Goal: Task Accomplishment & Management: Manage account settings

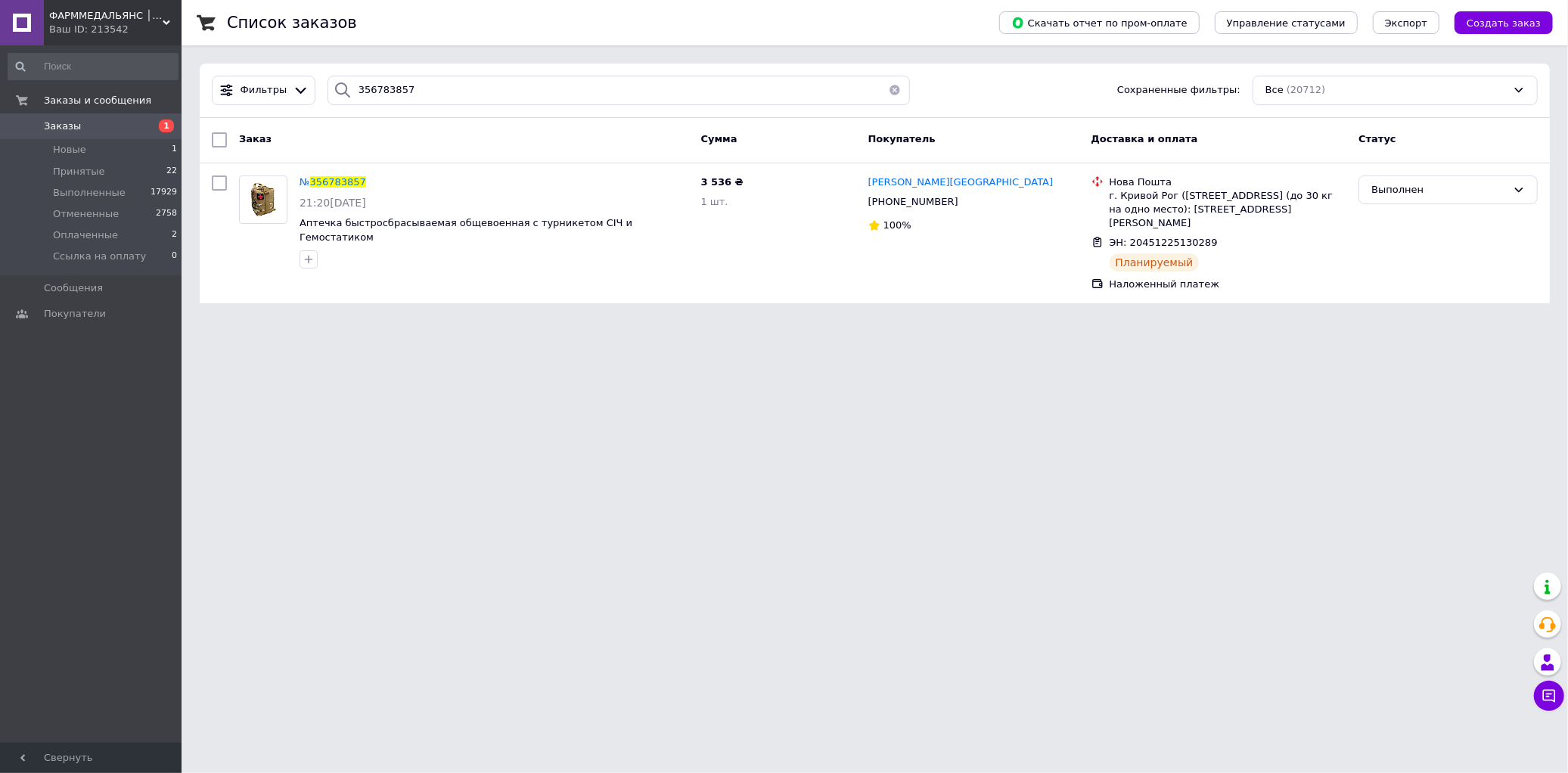
click at [890, 84] on button "button" at bounding box center [895, 90] width 30 height 29
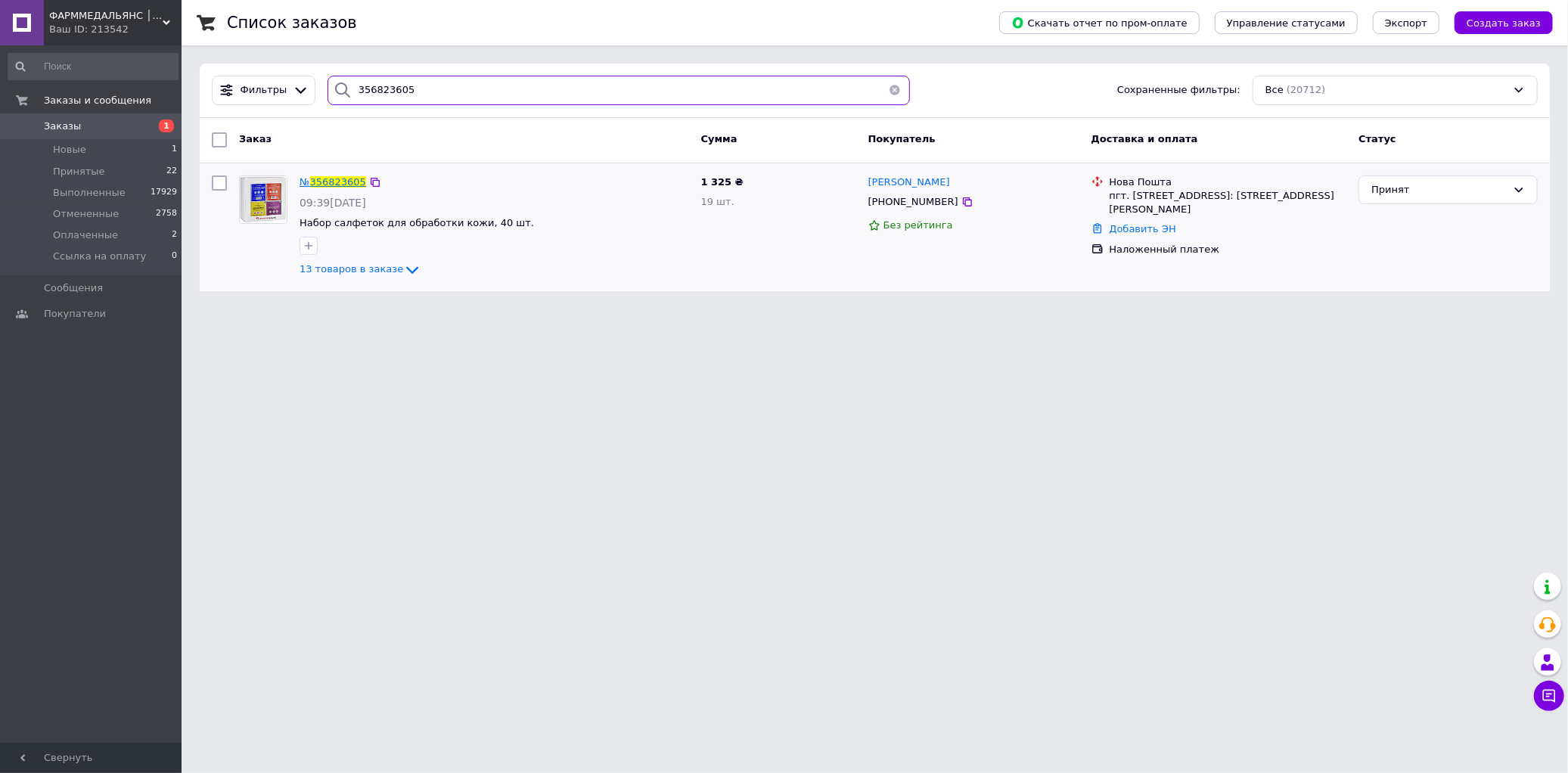
type input "356823605"
click at [351, 187] on span "356823605" at bounding box center [338, 182] width 56 height 11
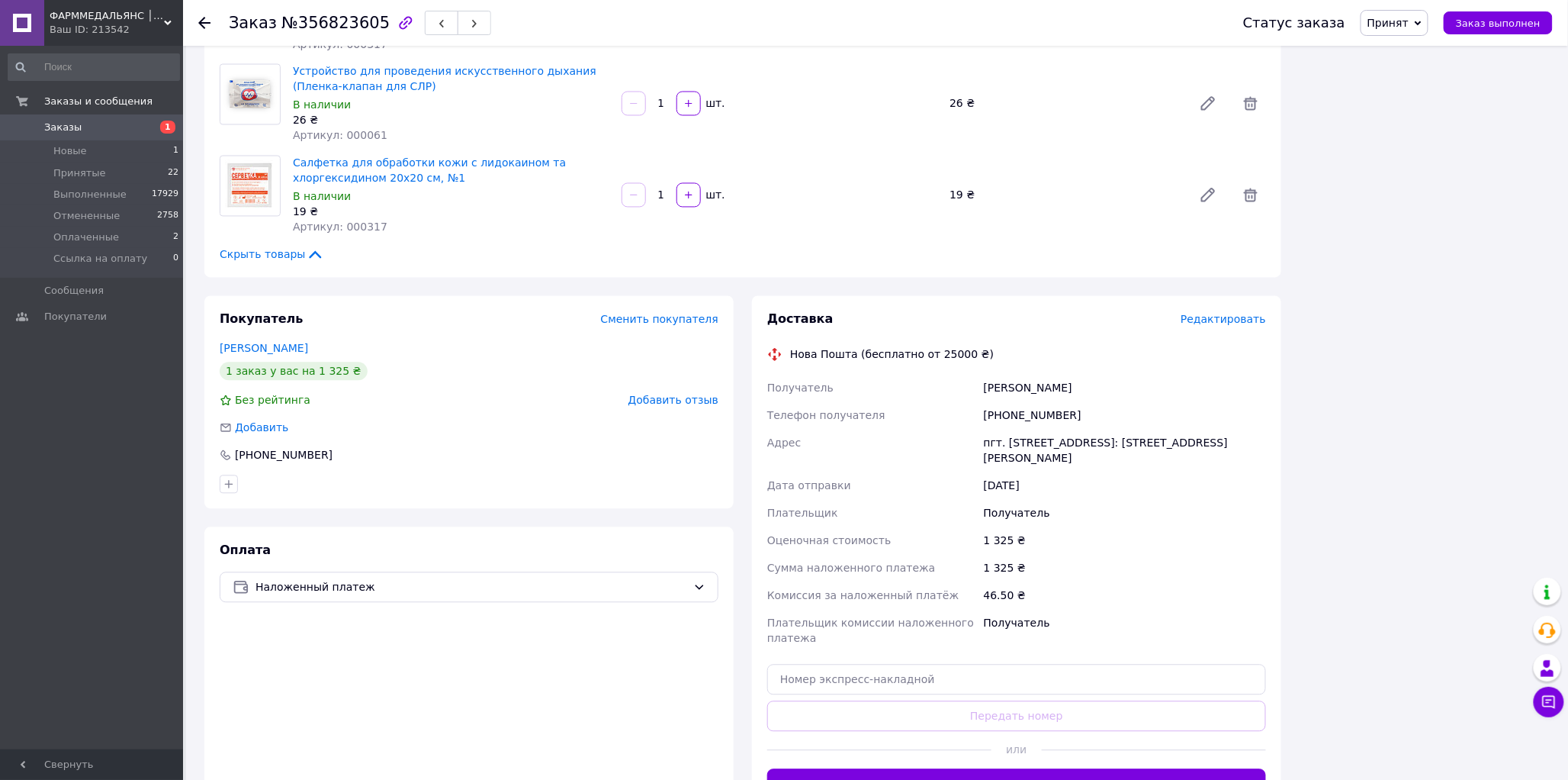
scroll to position [1272, 0]
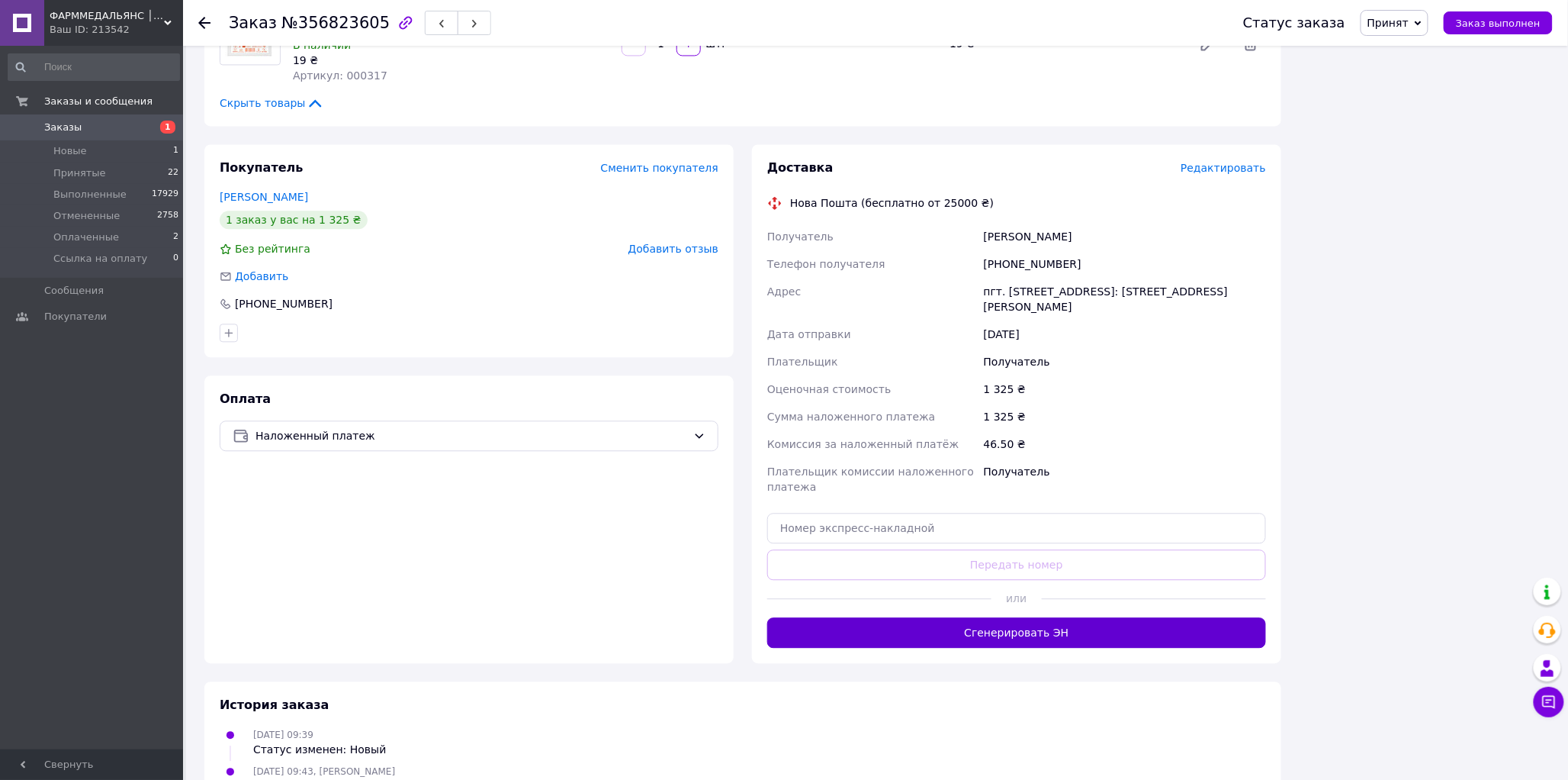
click at [1051, 617] on button "Сгенерировать ЭН" at bounding box center [1017, 633] width 499 height 30
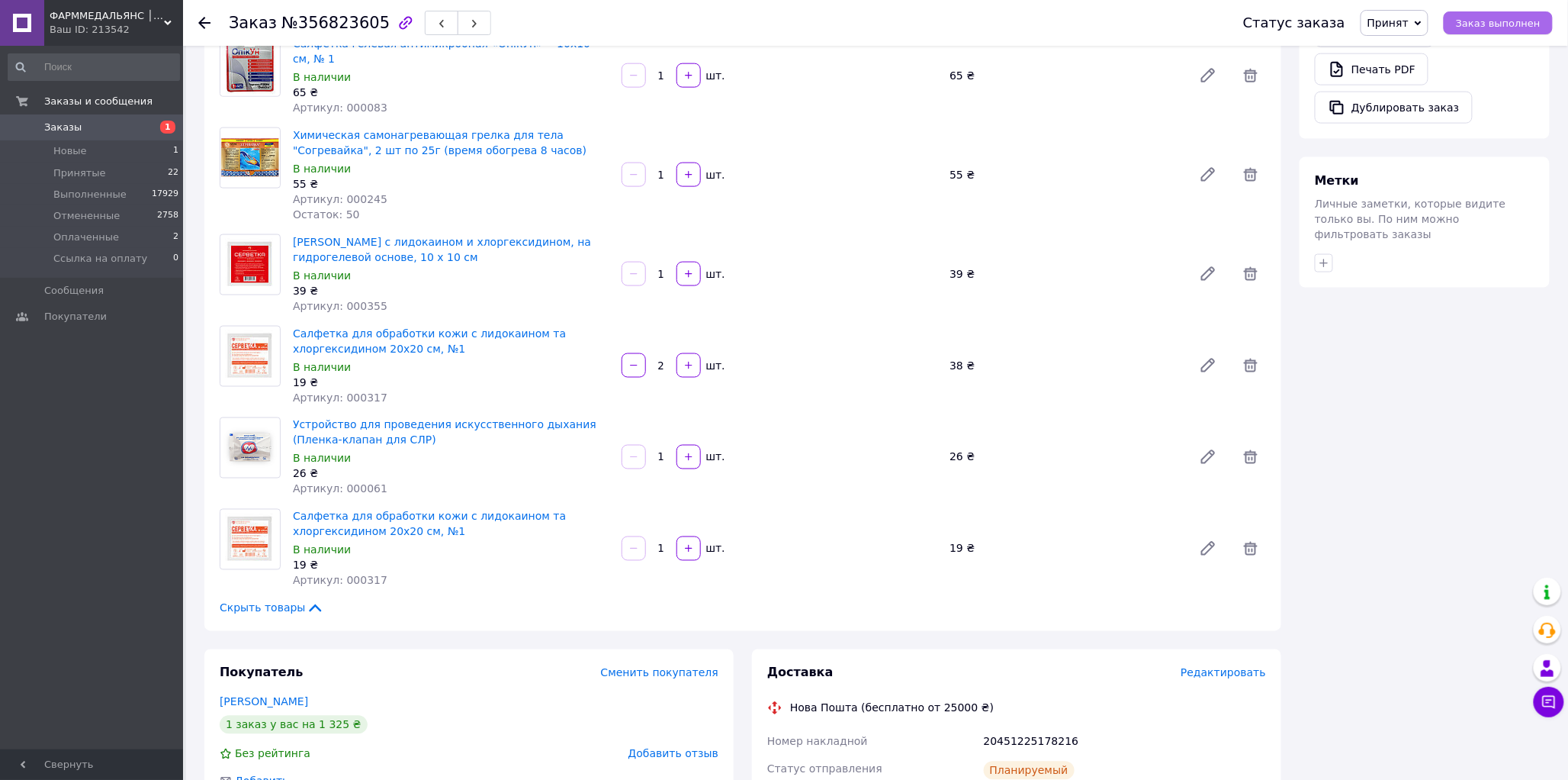
scroll to position [763, 0]
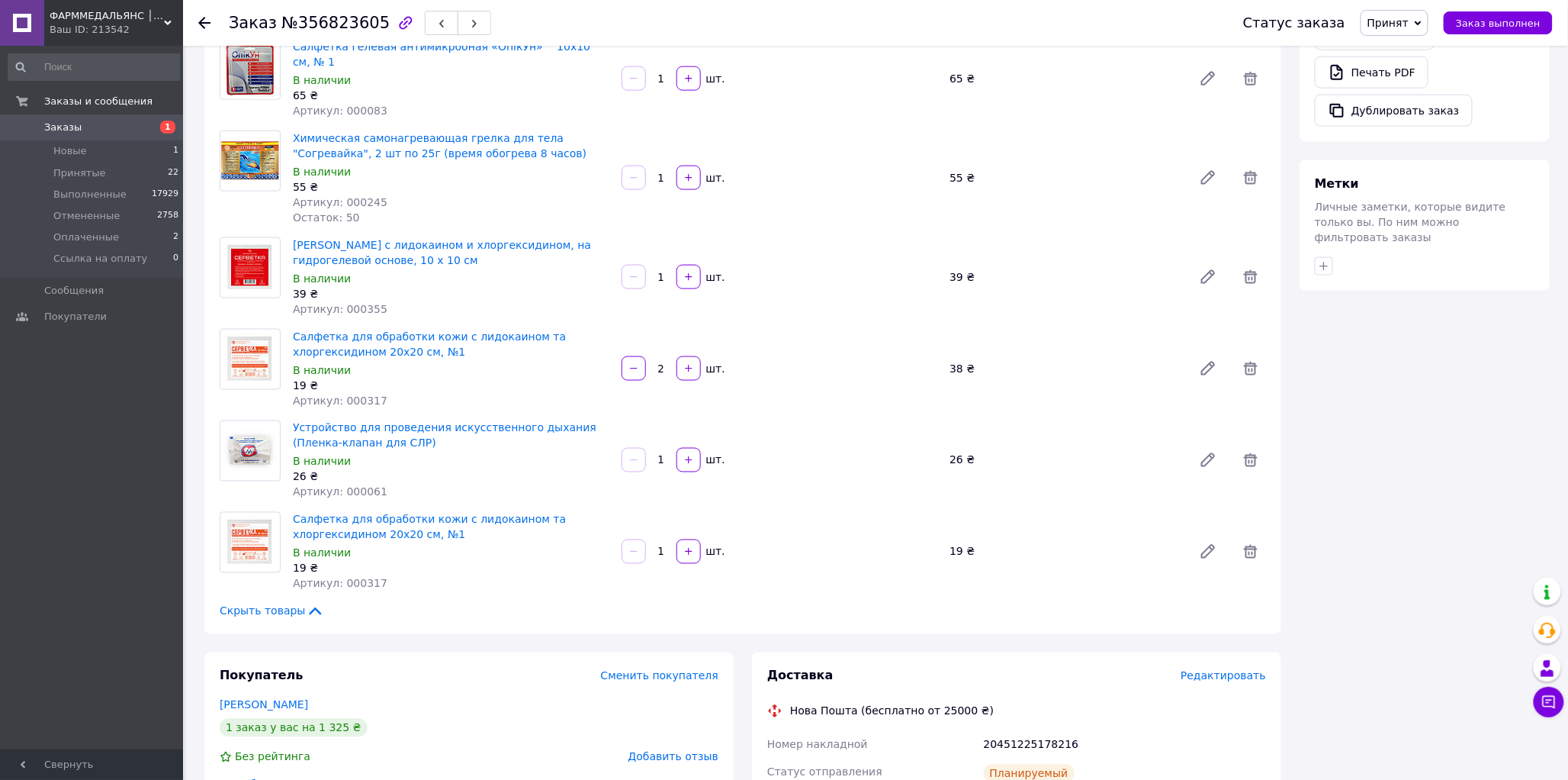
click at [1422, 22] on icon at bounding box center [1418, 23] width 7 height 5
click at [1431, 46] on li "Выполнен" at bounding box center [1416, 53] width 109 height 23
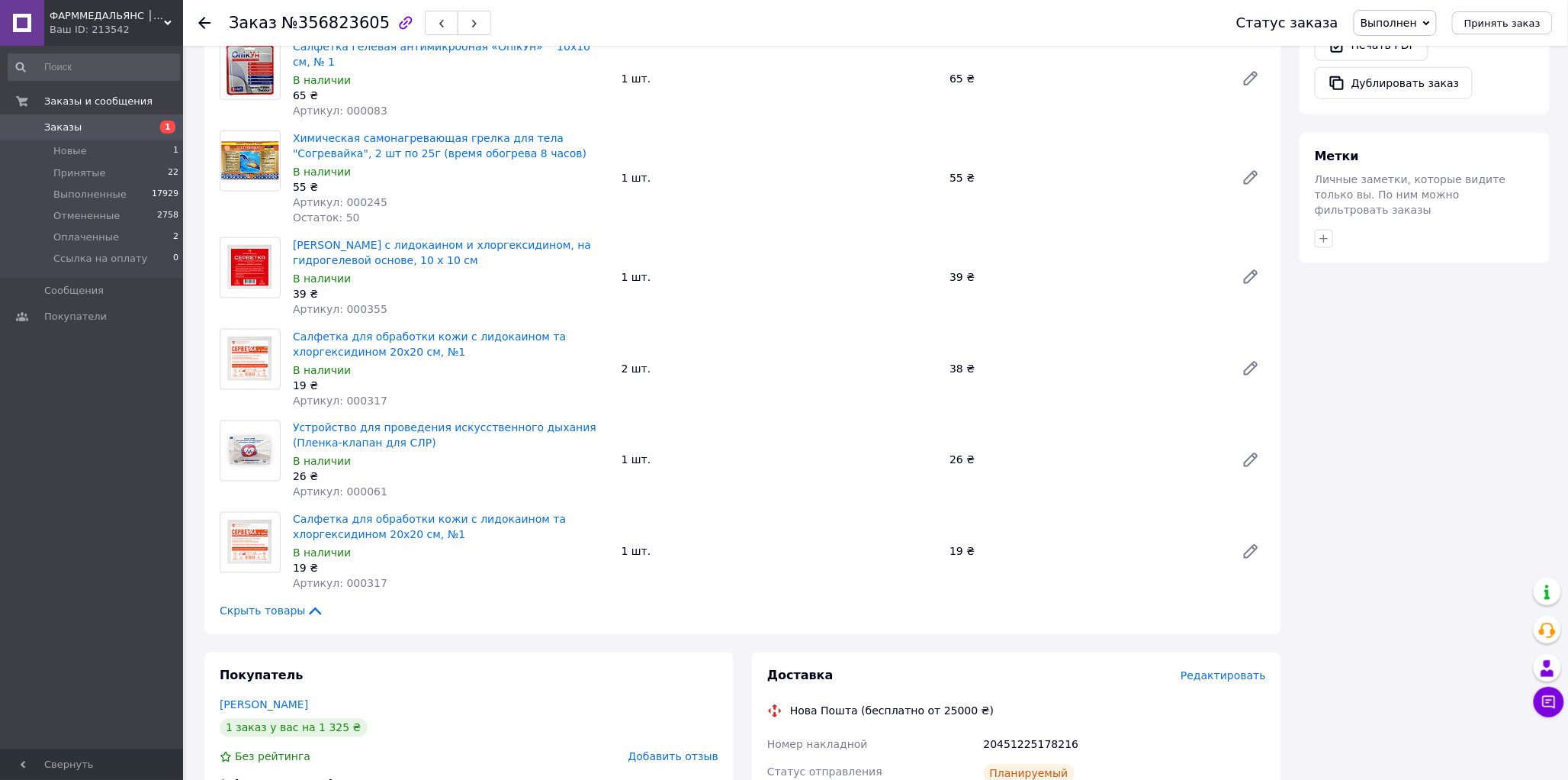
click at [203, 23] on use at bounding box center [204, 22] width 12 height 12
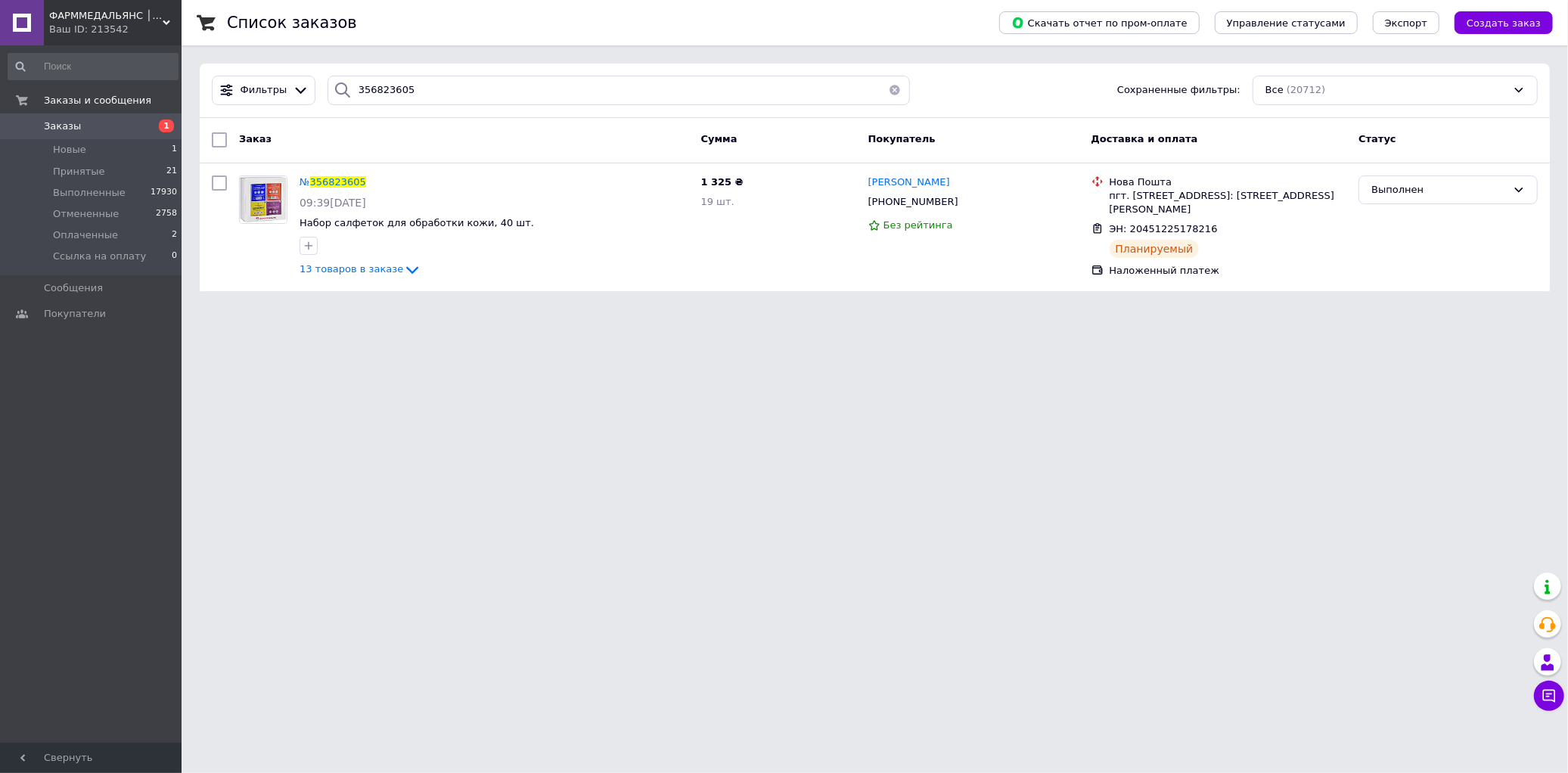
click at [887, 89] on button "button" at bounding box center [895, 90] width 30 height 29
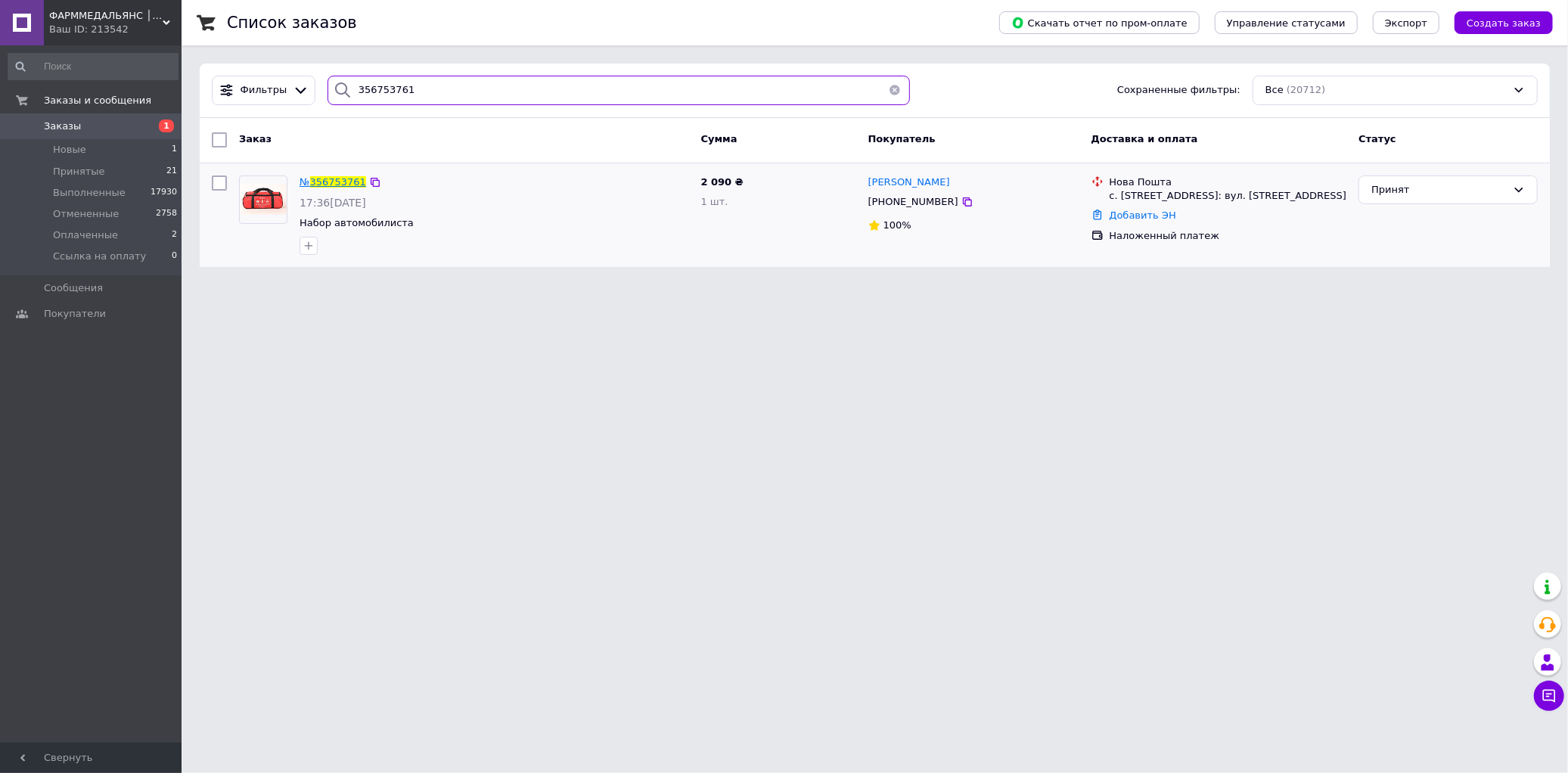
type input "356753761"
click at [332, 186] on span "356753761" at bounding box center [338, 182] width 56 height 11
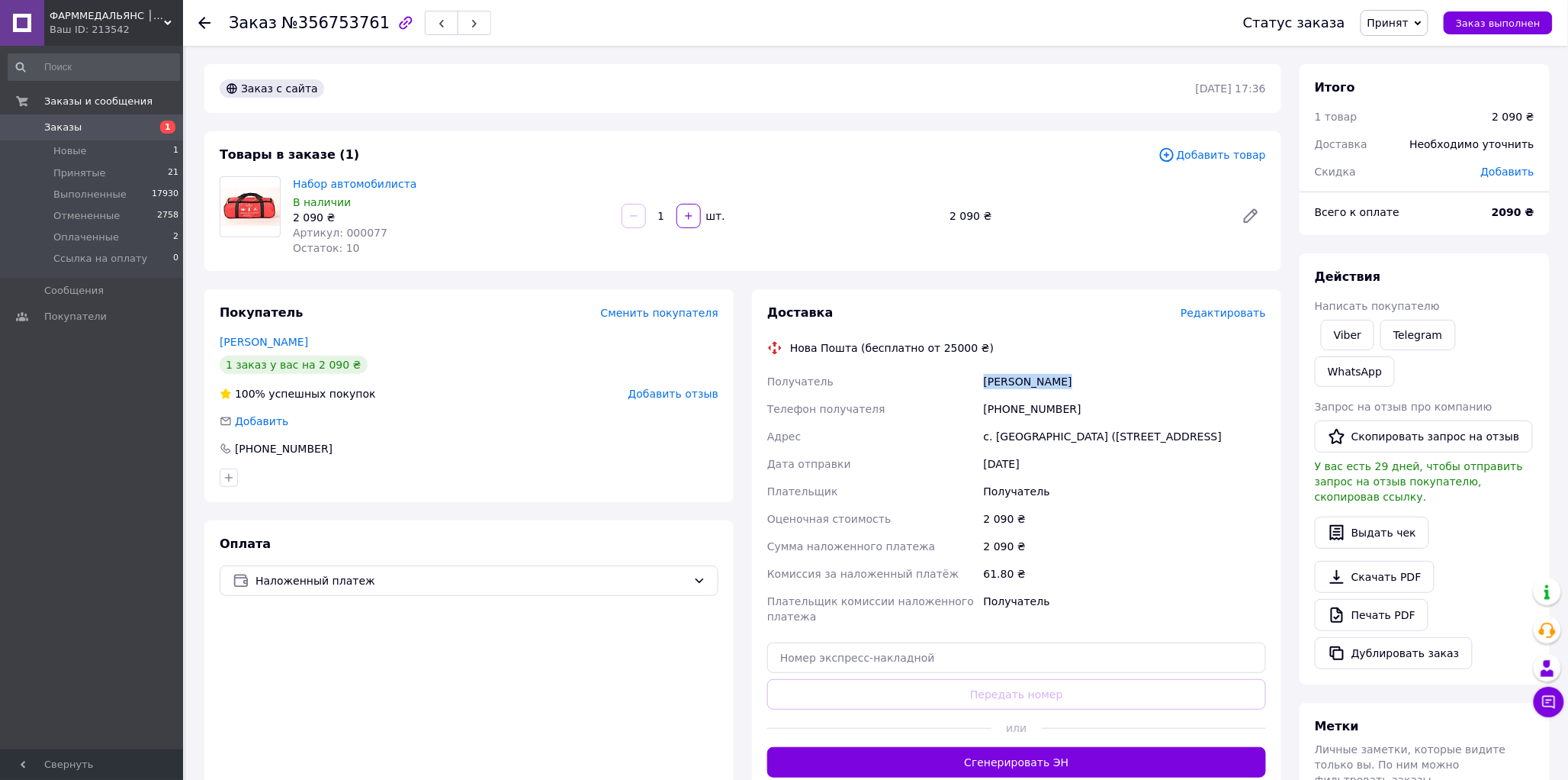
drag, startPoint x: 1066, startPoint y: 376, endPoint x: 947, endPoint y: 375, distance: 119.0
click at [947, 375] on div "Получатель [PERSON_NAME] Телефон получателя [PHONE_NUMBER] Адрес с. Иванков ([S…" at bounding box center [1017, 500] width 505 height 263
copy div "Получатель [PERSON_NAME]"
click at [331, 21] on span "№356753761" at bounding box center [335, 22] width 108 height 18
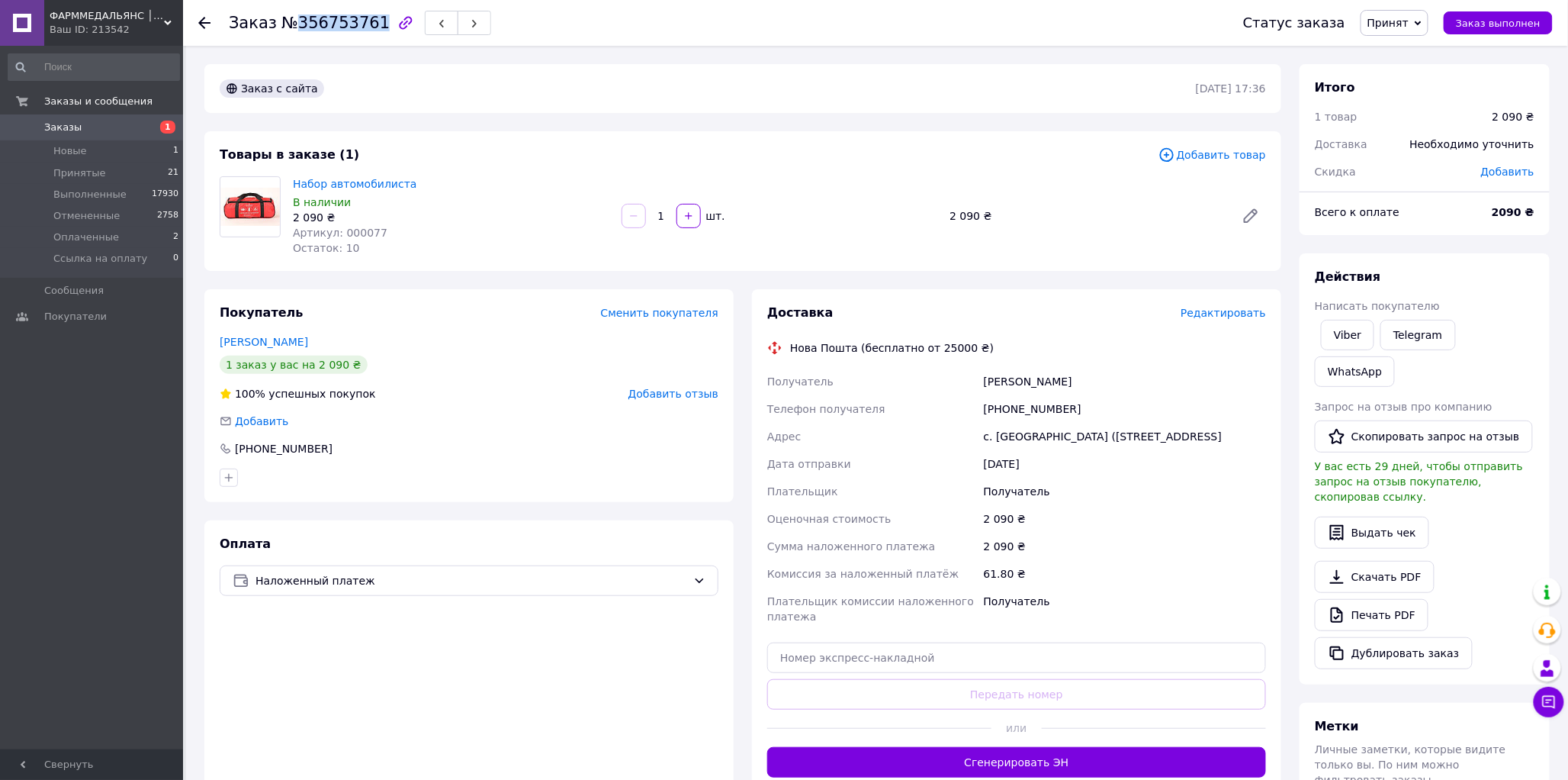
copy span "356753761"
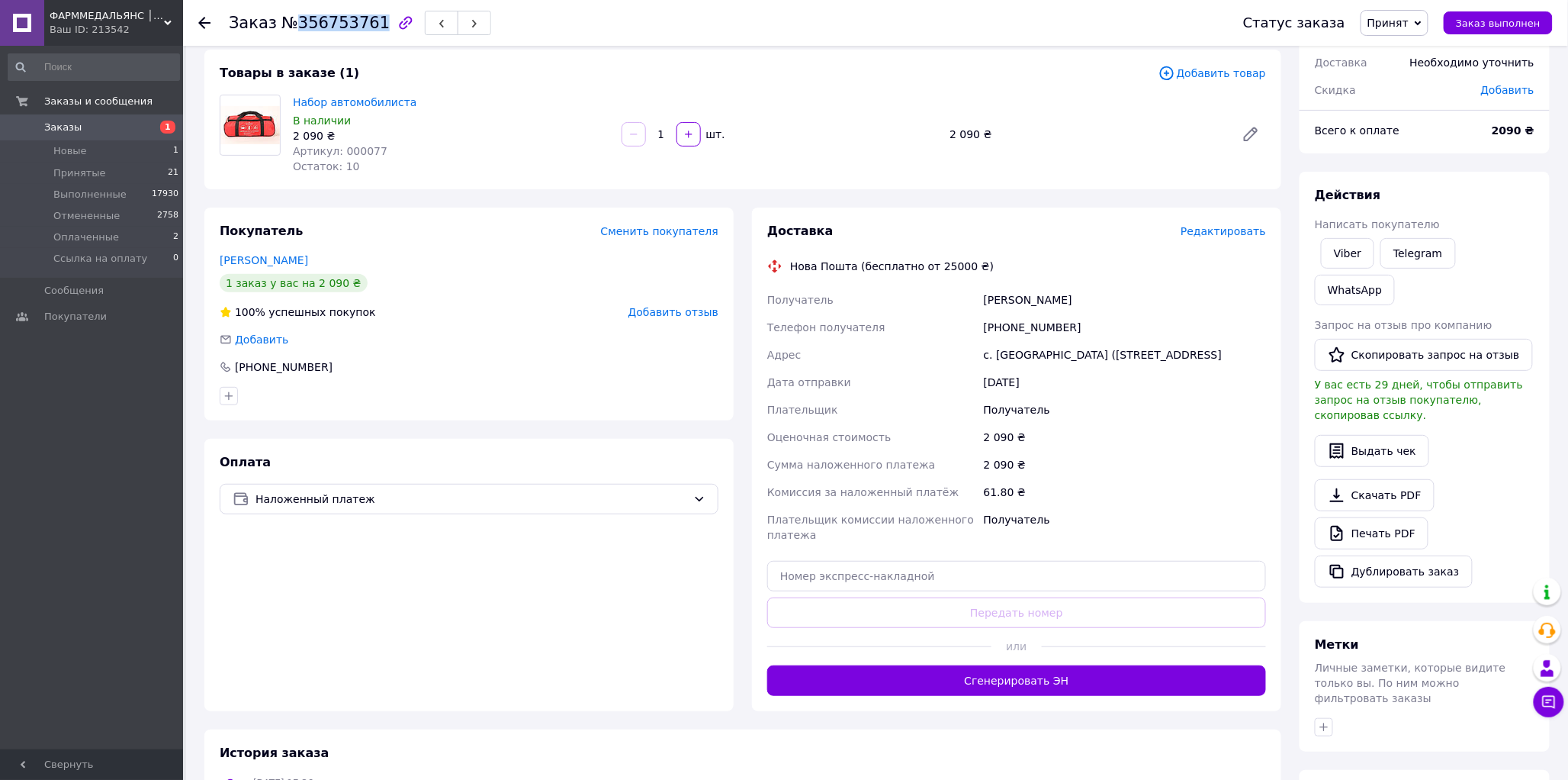
scroll to position [84, 0]
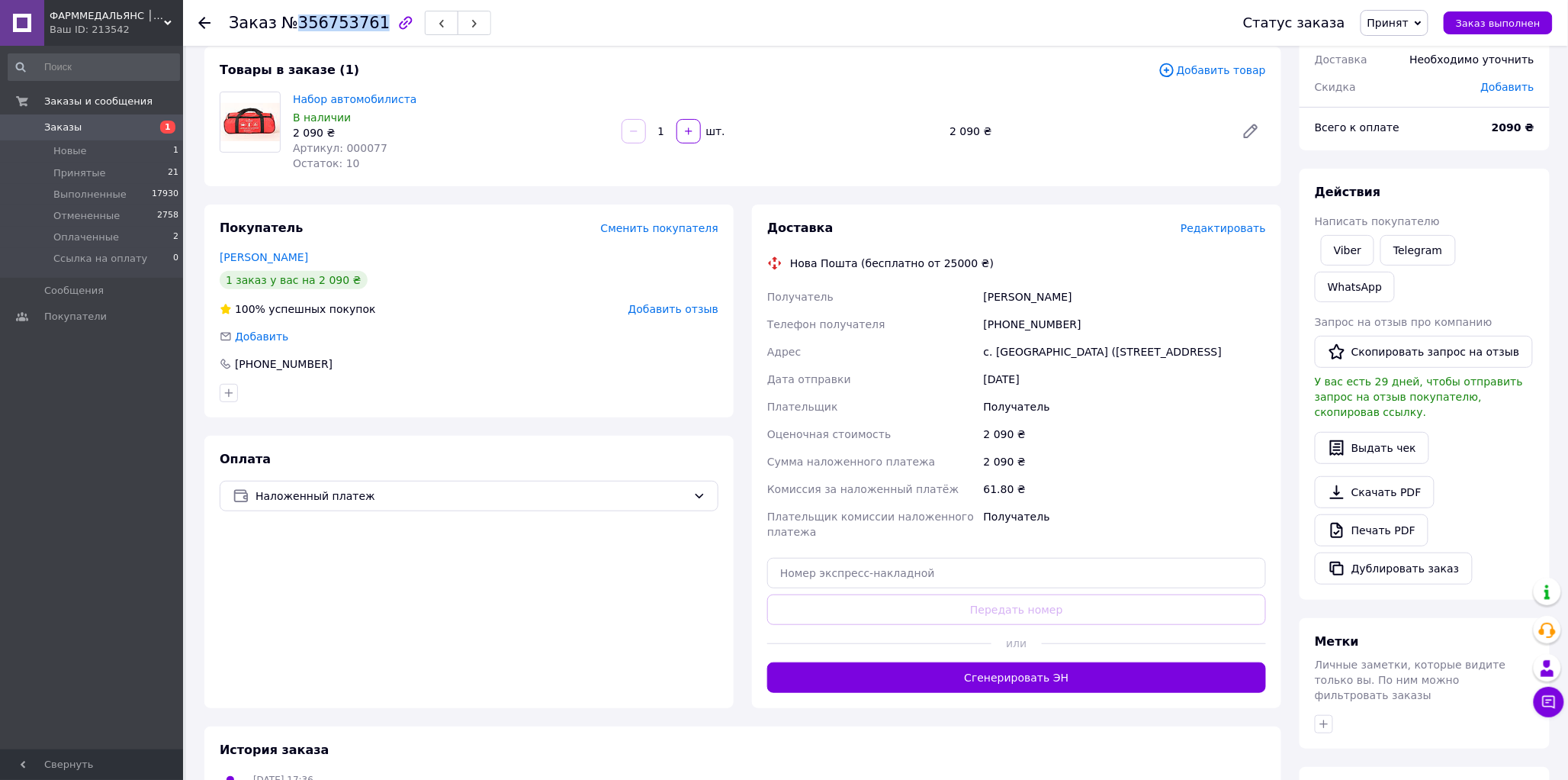
drag, startPoint x: 1030, startPoint y: 684, endPoint x: 1042, endPoint y: 684, distance: 12.0
click at [1031, 684] on button "Сгенерировать ЭН" at bounding box center [1017, 677] width 499 height 30
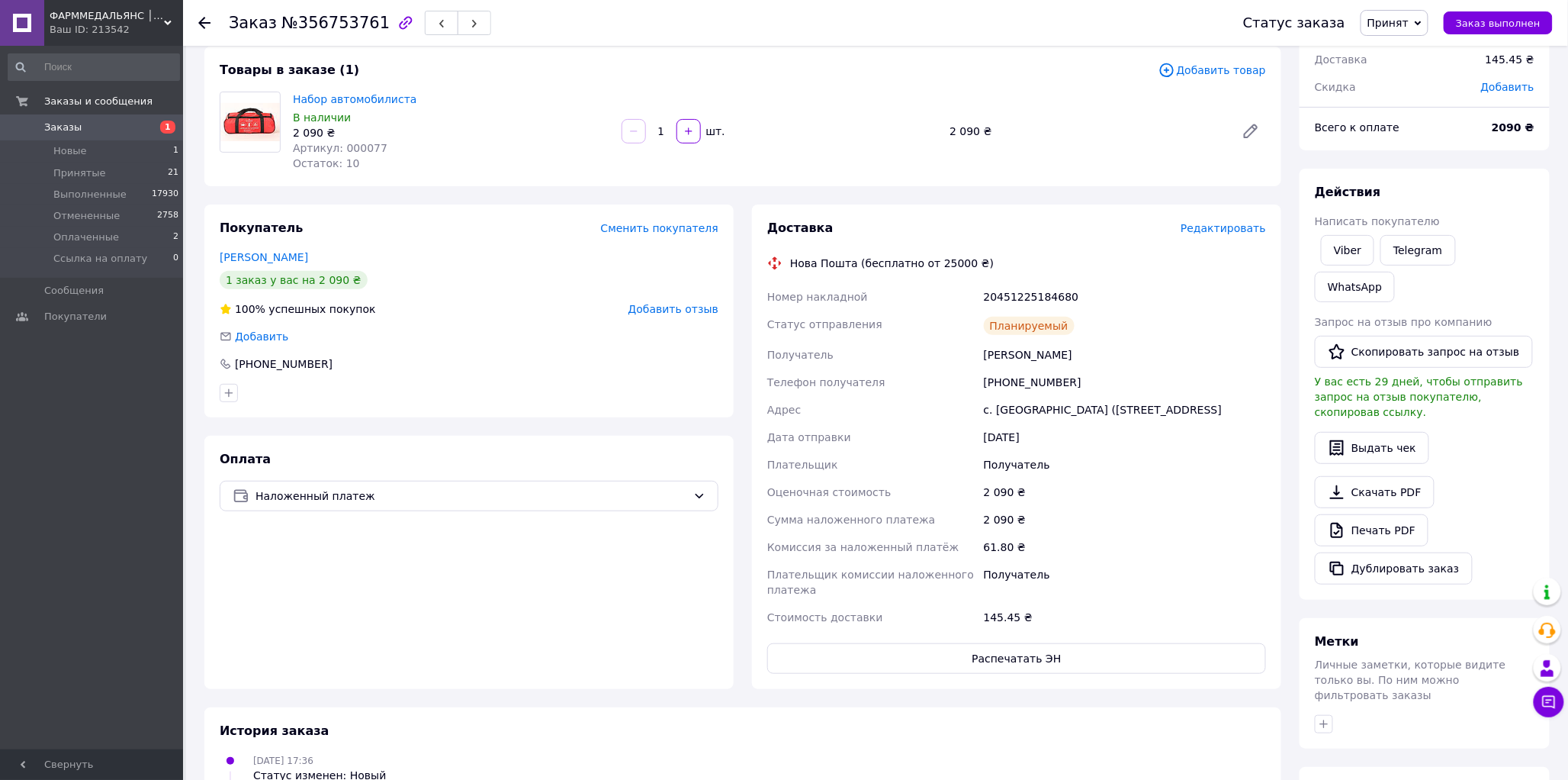
click at [1422, 25] on icon at bounding box center [1418, 23] width 7 height 5
click at [1429, 53] on li "Выполнен" at bounding box center [1416, 53] width 109 height 23
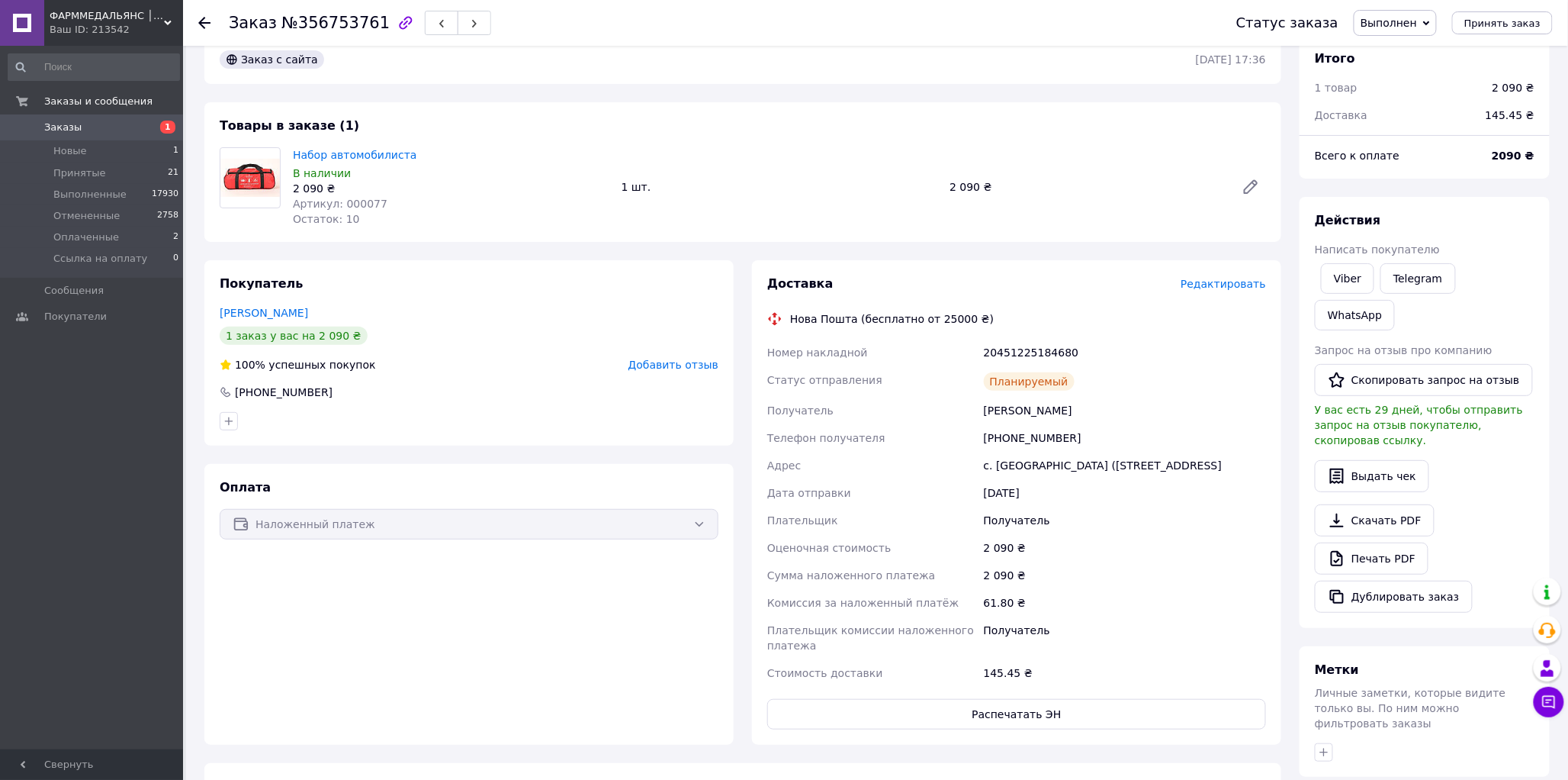
scroll to position [0, 0]
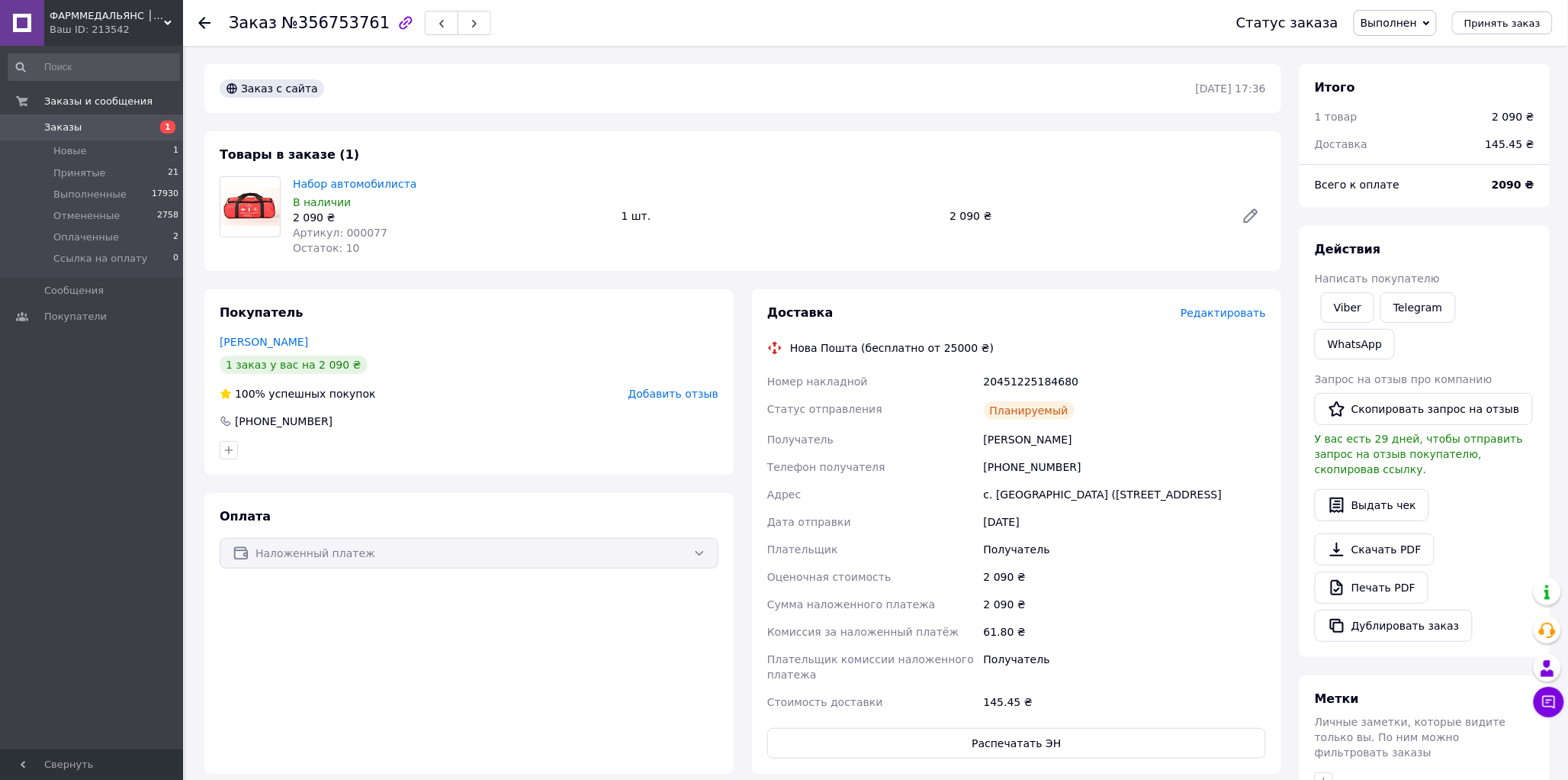
click at [207, 28] on icon at bounding box center [204, 22] width 12 height 12
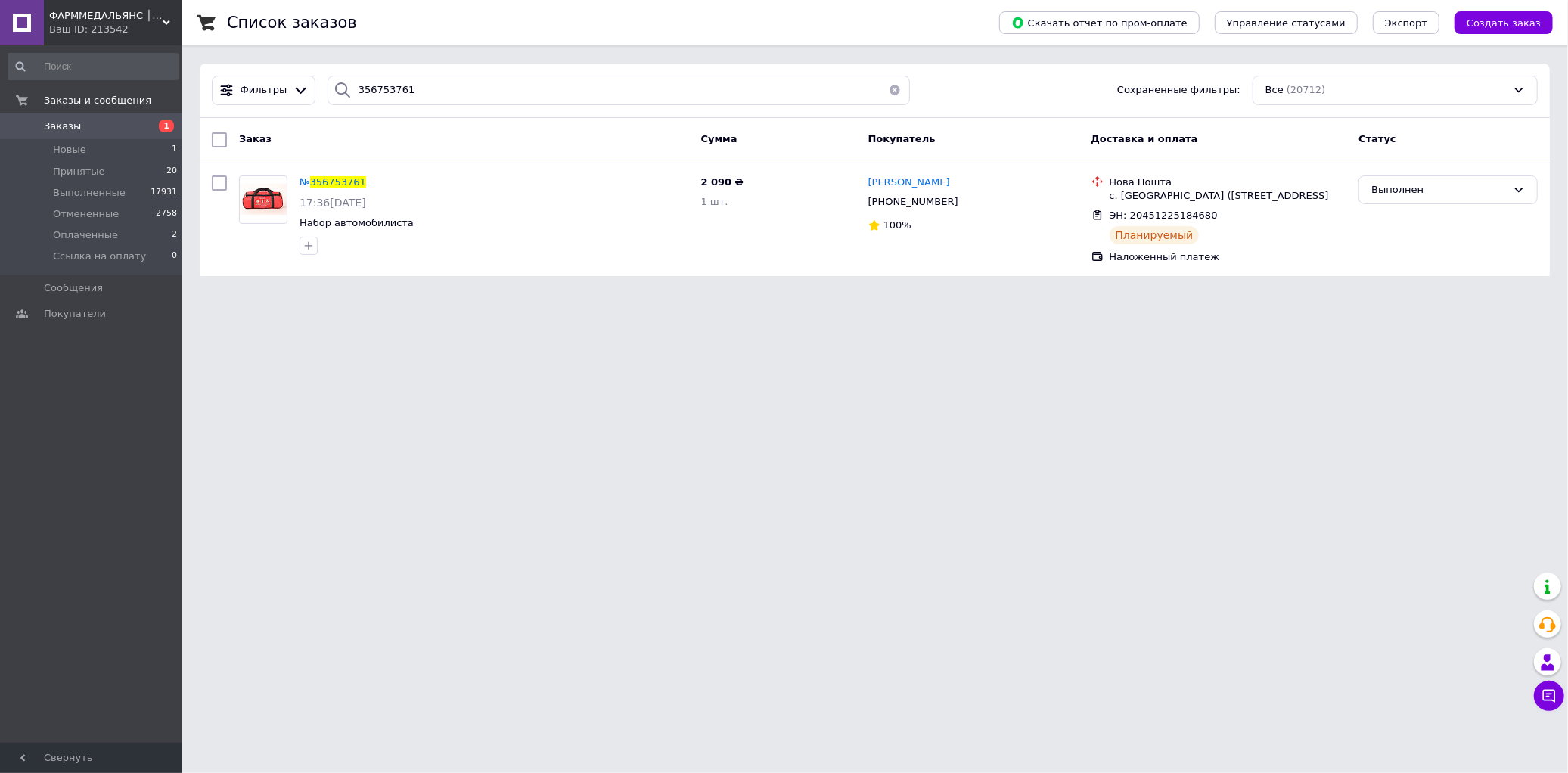
click at [883, 92] on button "button" at bounding box center [895, 90] width 30 height 29
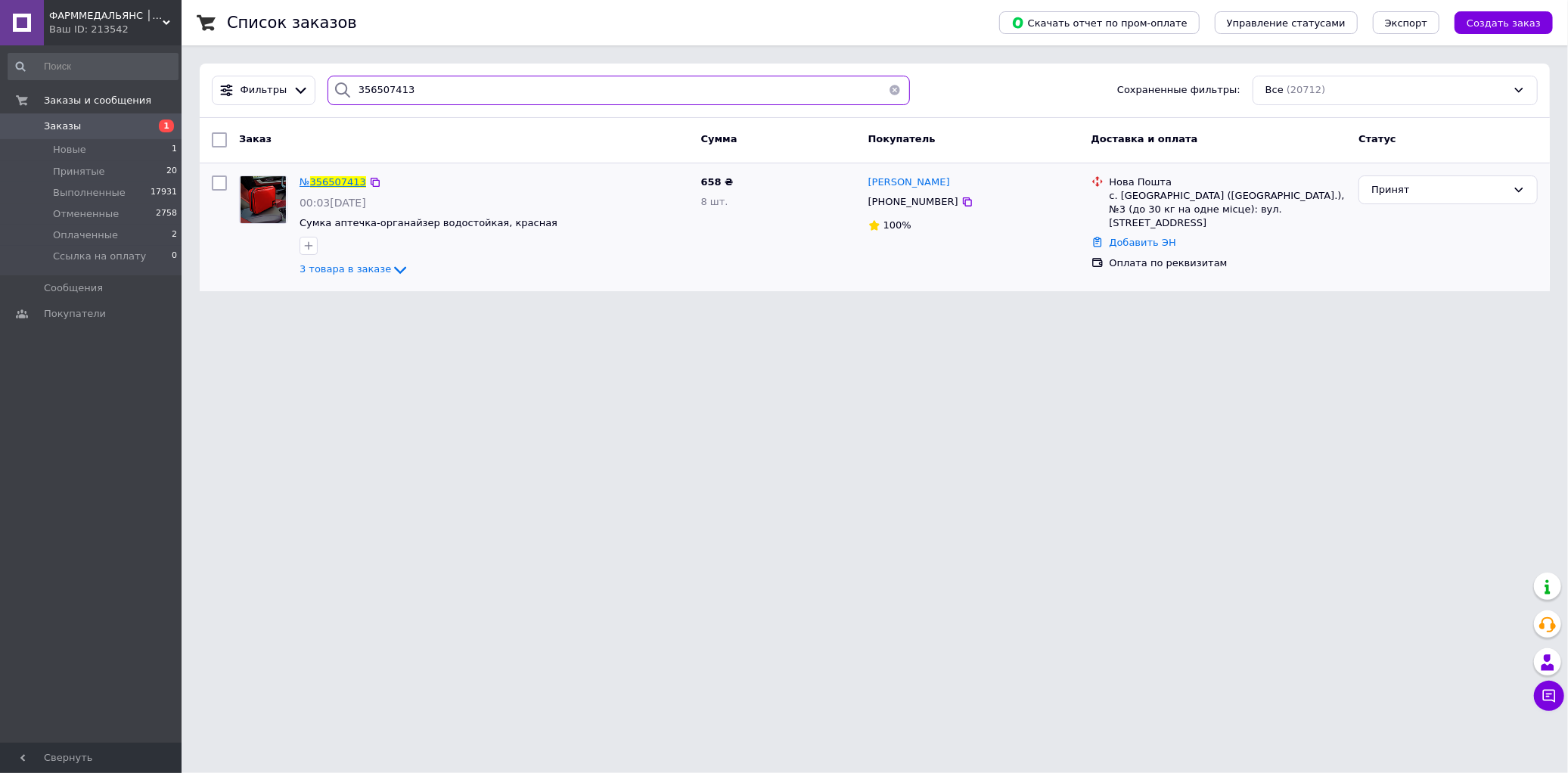
type input "356507413"
click at [337, 182] on span "356507413" at bounding box center [338, 182] width 56 height 11
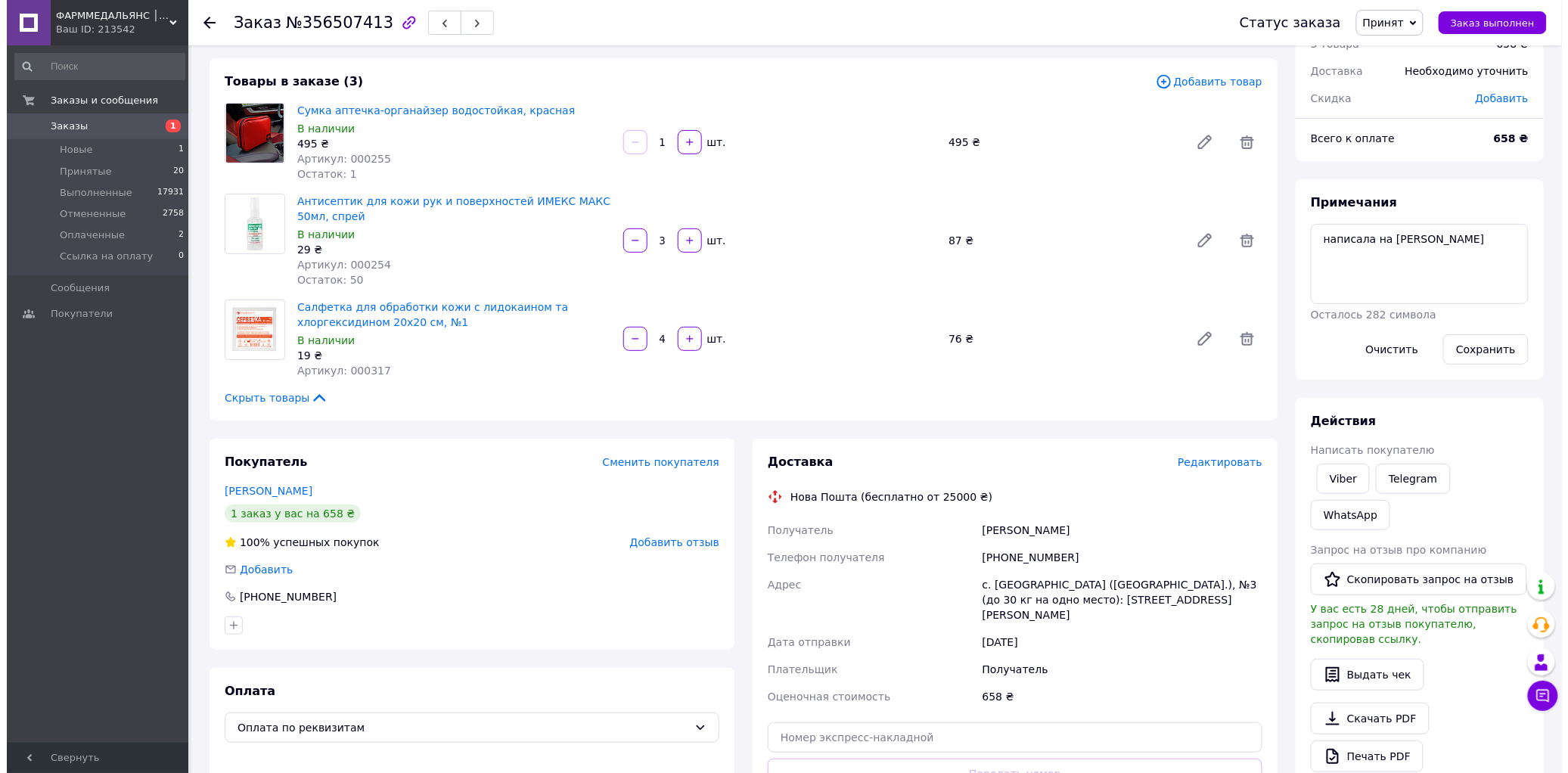
scroll to position [168, 0]
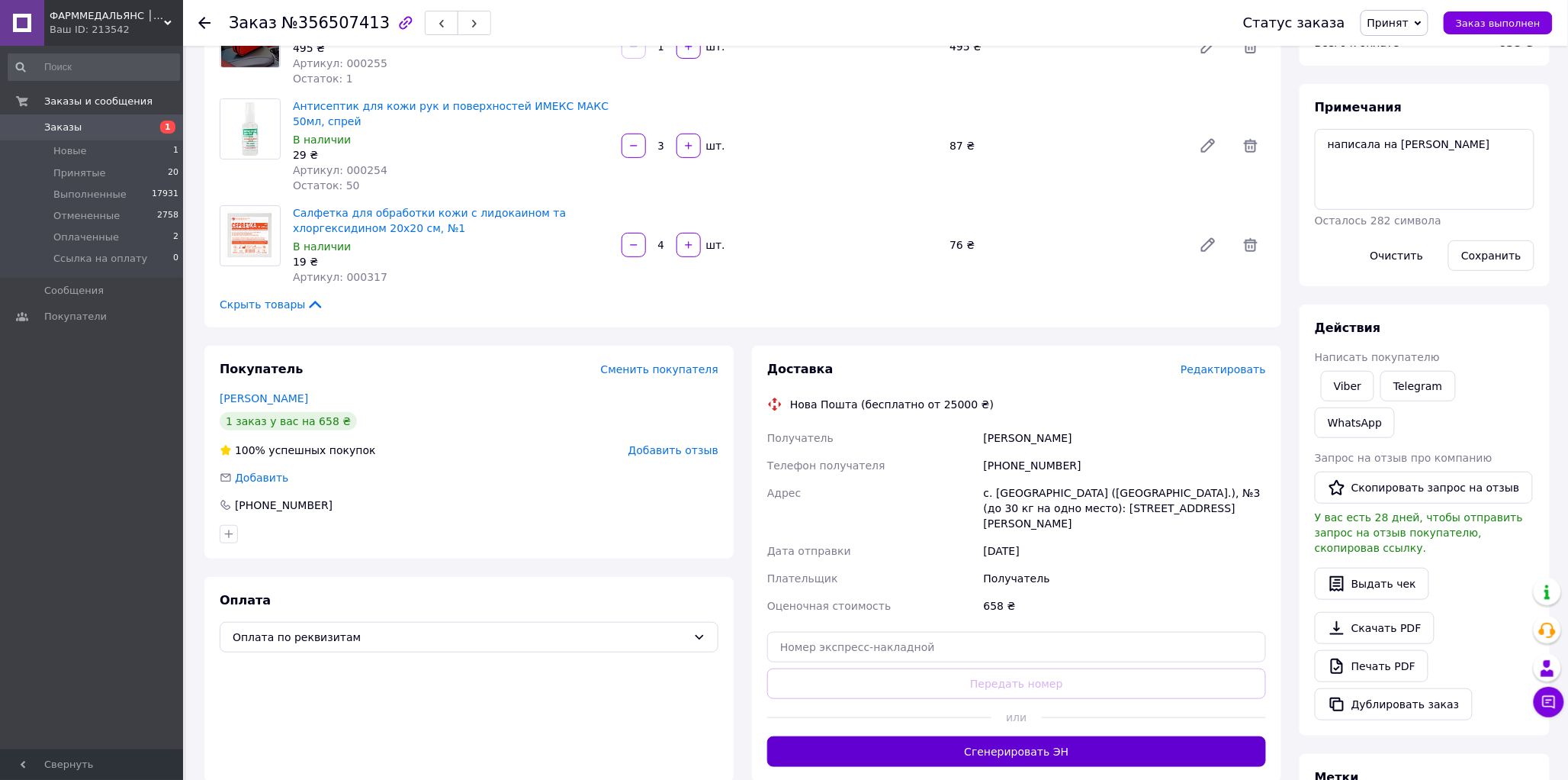
click at [1039, 741] on button "Сгенерировать ЭН" at bounding box center [1017, 751] width 499 height 30
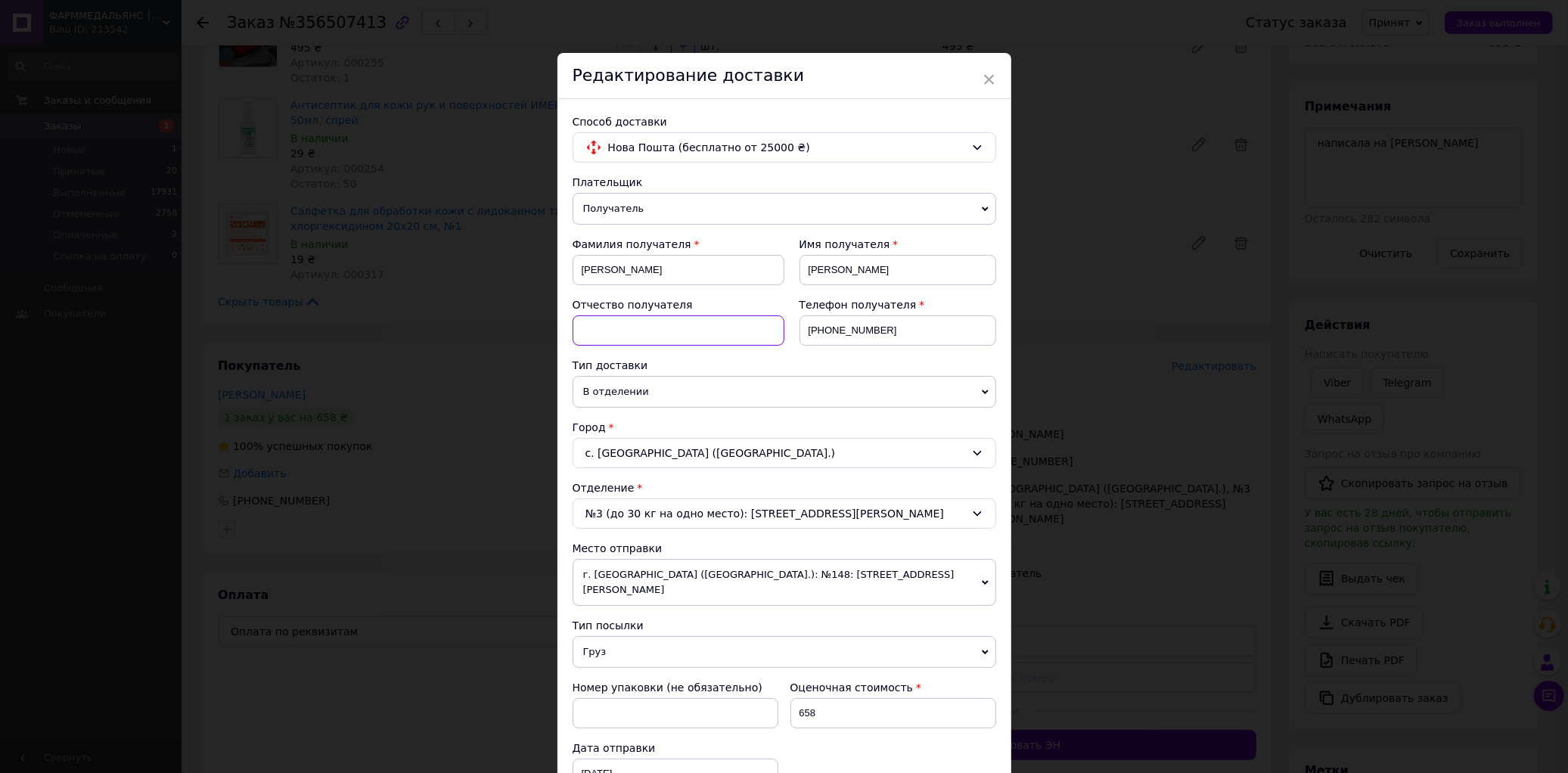
click at [711, 339] on input at bounding box center [678, 330] width 212 height 30
type input "По-батькові"
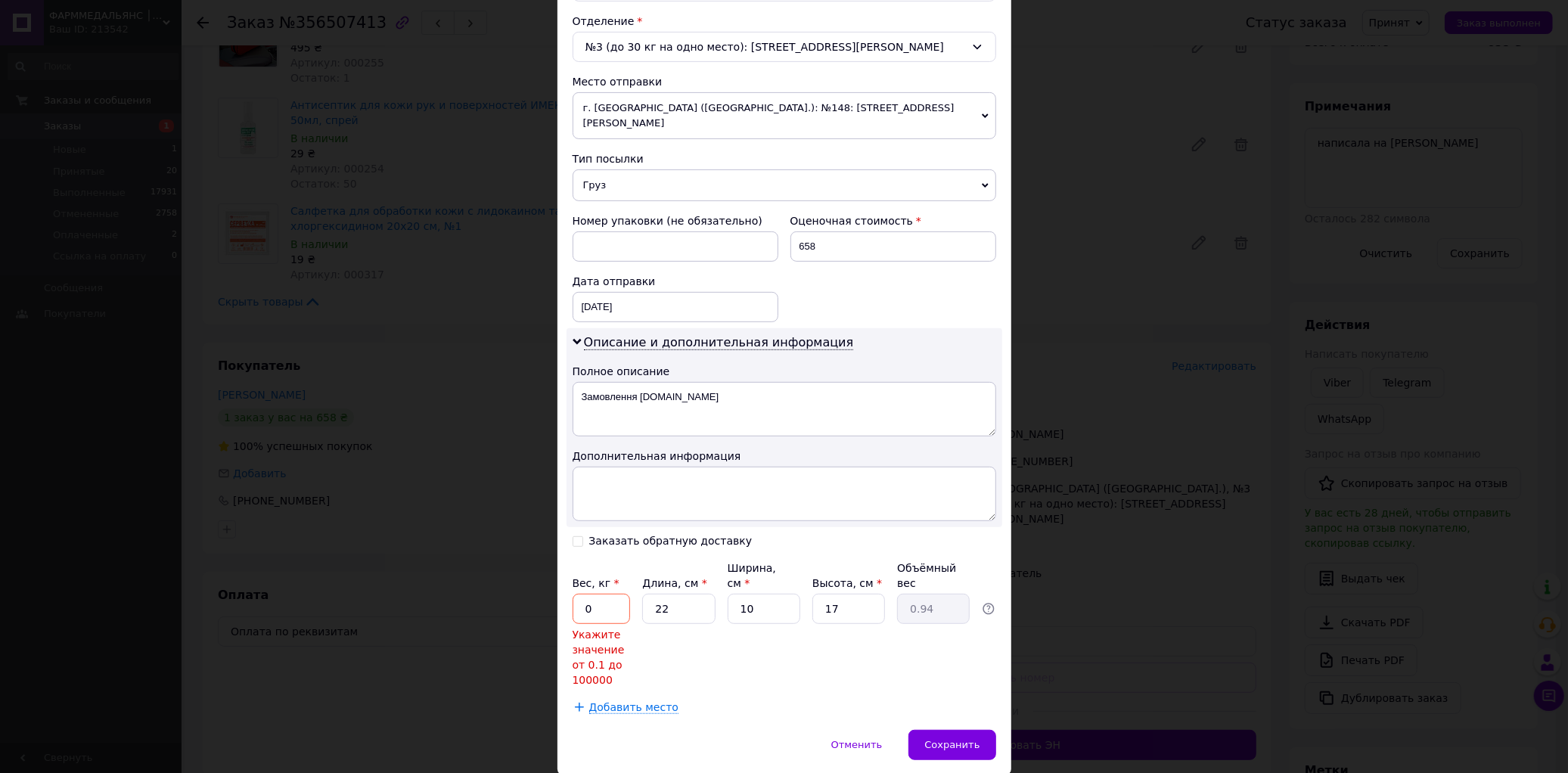
scroll to position [508, 0]
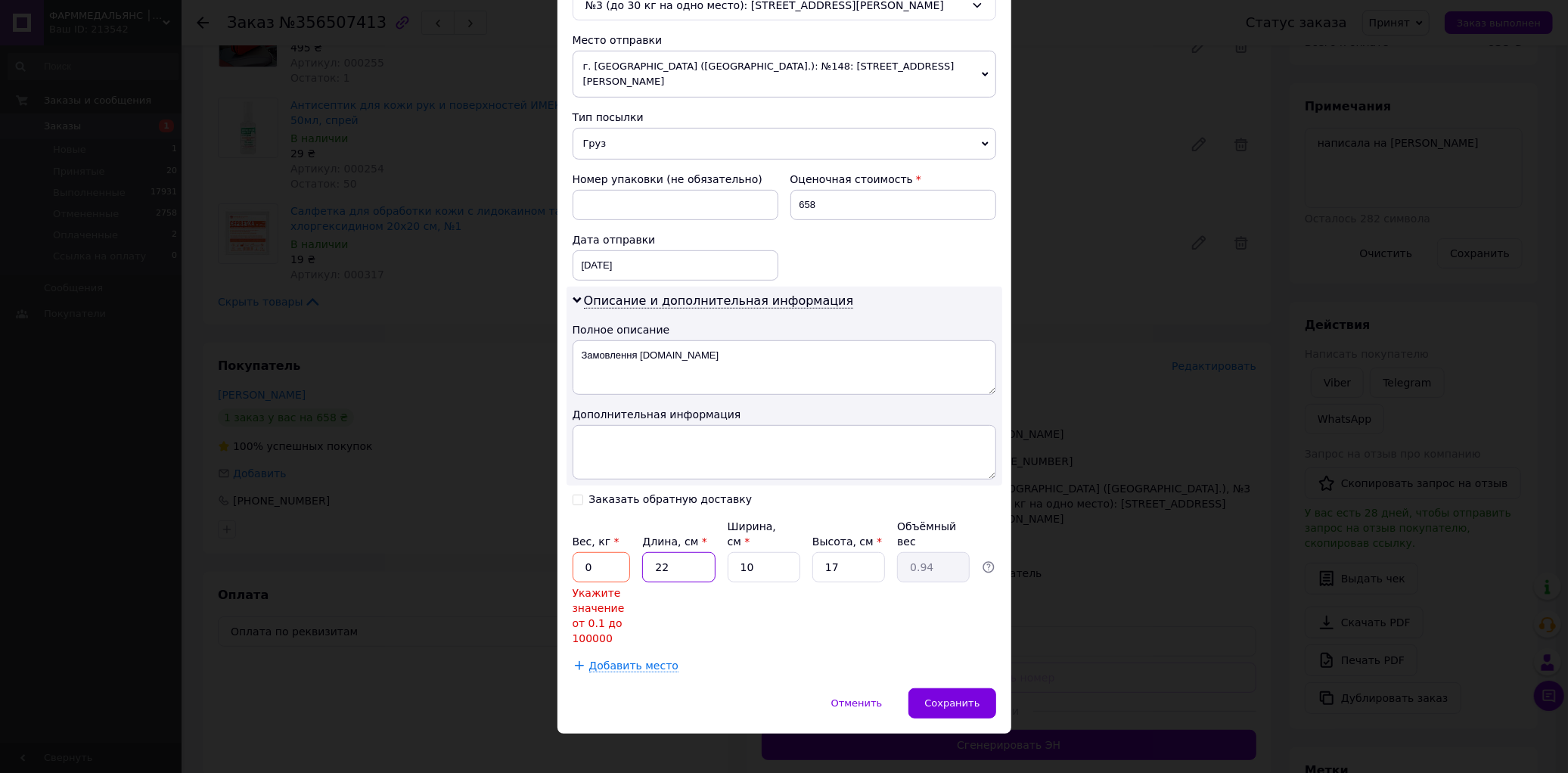
click at [683, 552] on input "22" at bounding box center [678, 567] width 73 height 30
type input "3"
type input "0.13"
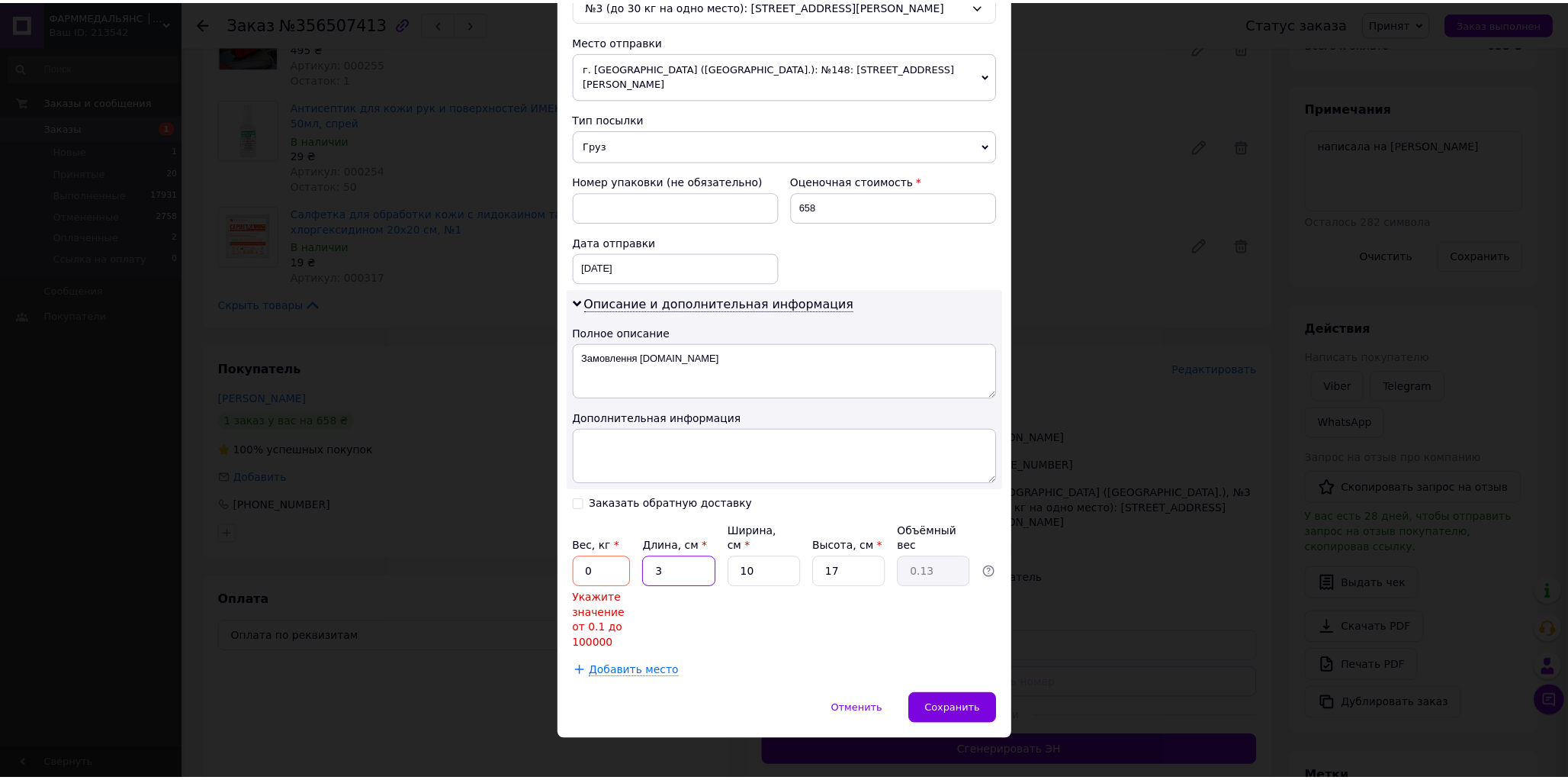
scroll to position [449, 0]
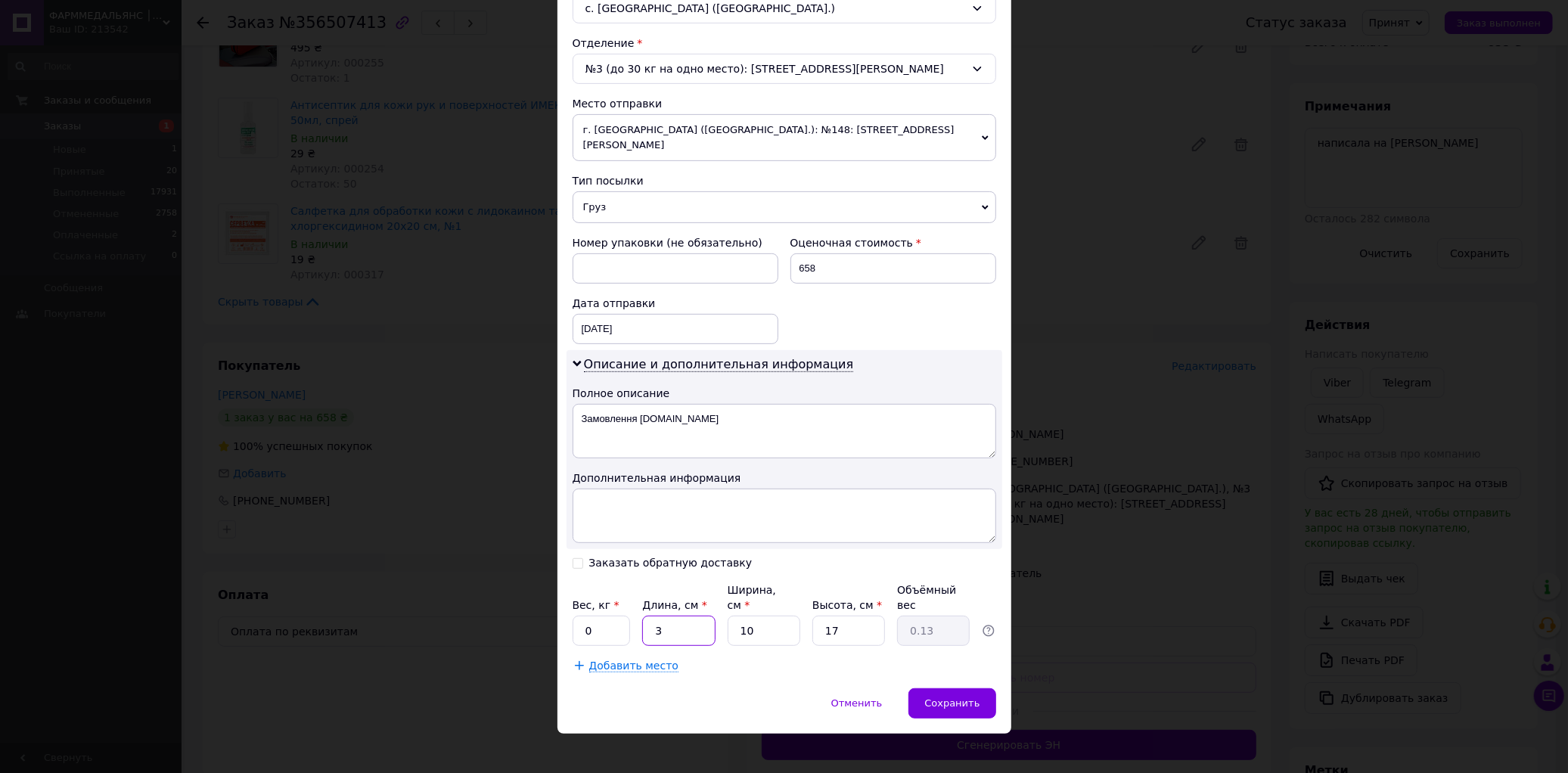
type input "36"
type input "1.53"
type input "36"
type input "2"
type input "0.31"
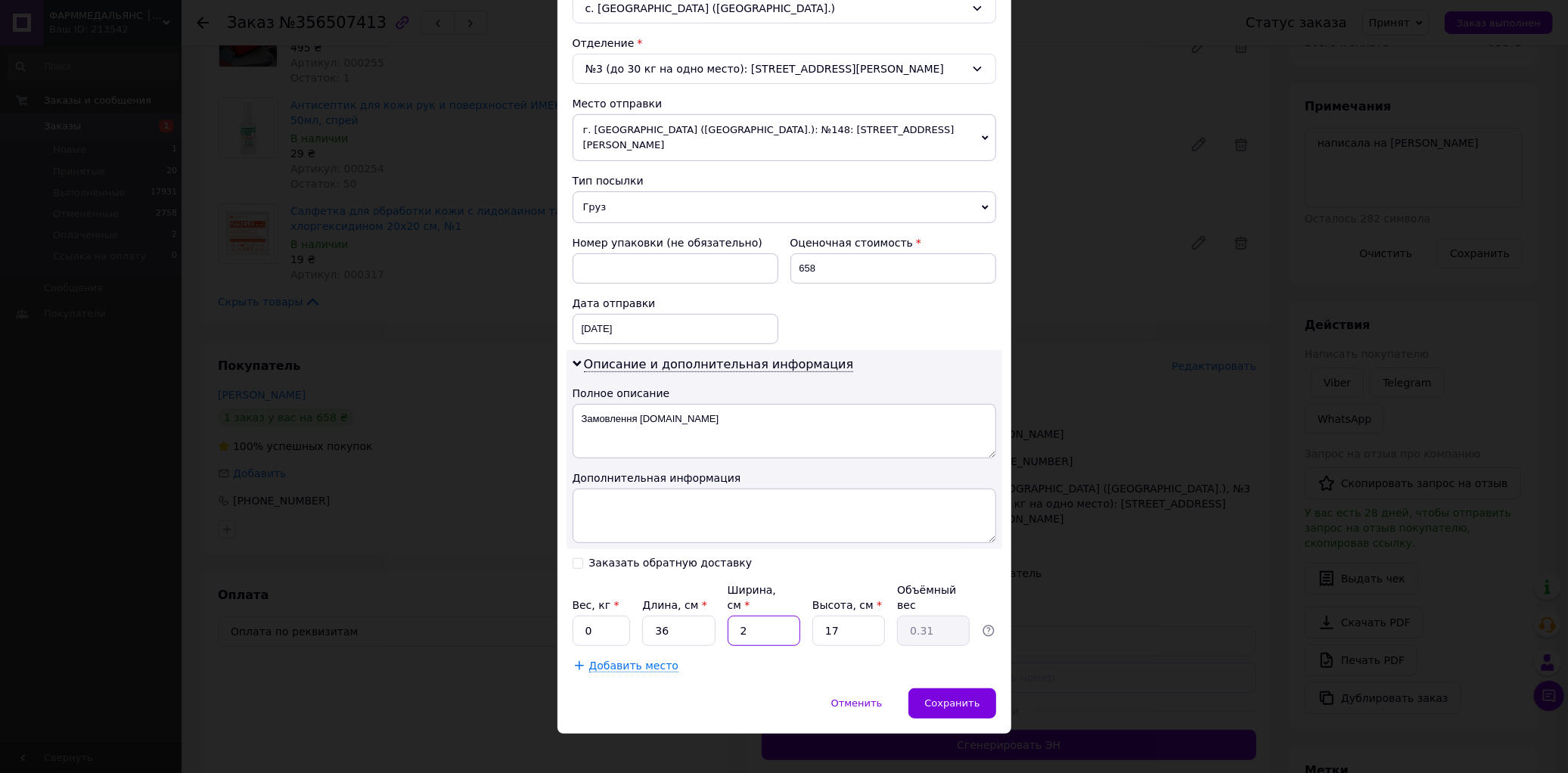
type input "25"
type input "3.83"
type input "25"
type input "1"
type input "0.23"
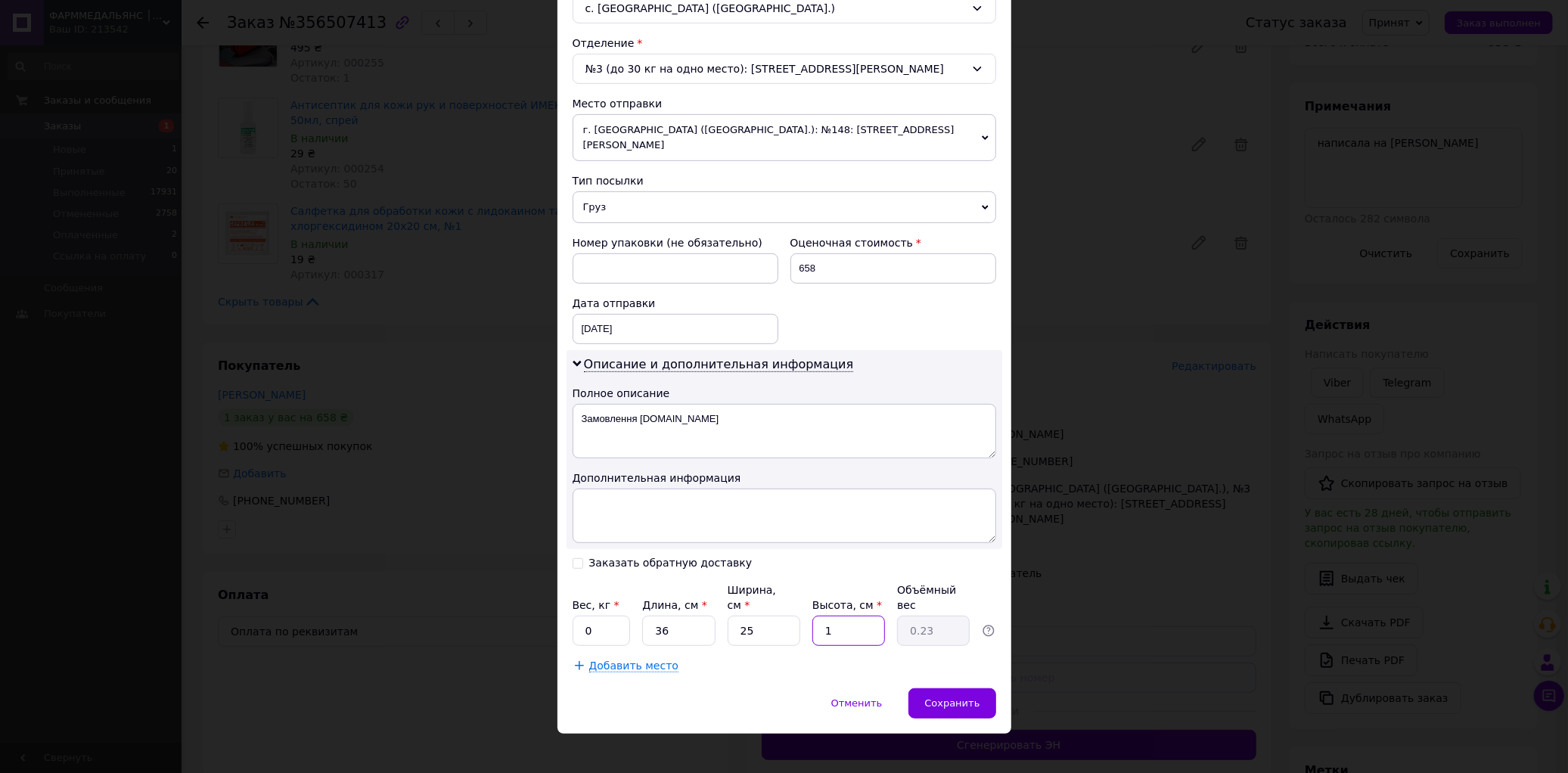
type input "1"
click at [608, 619] on input "0" at bounding box center [602, 631] width 58 height 30
type input "0.23"
click at [942, 697] on span "Сохранить" at bounding box center [952, 703] width 55 height 11
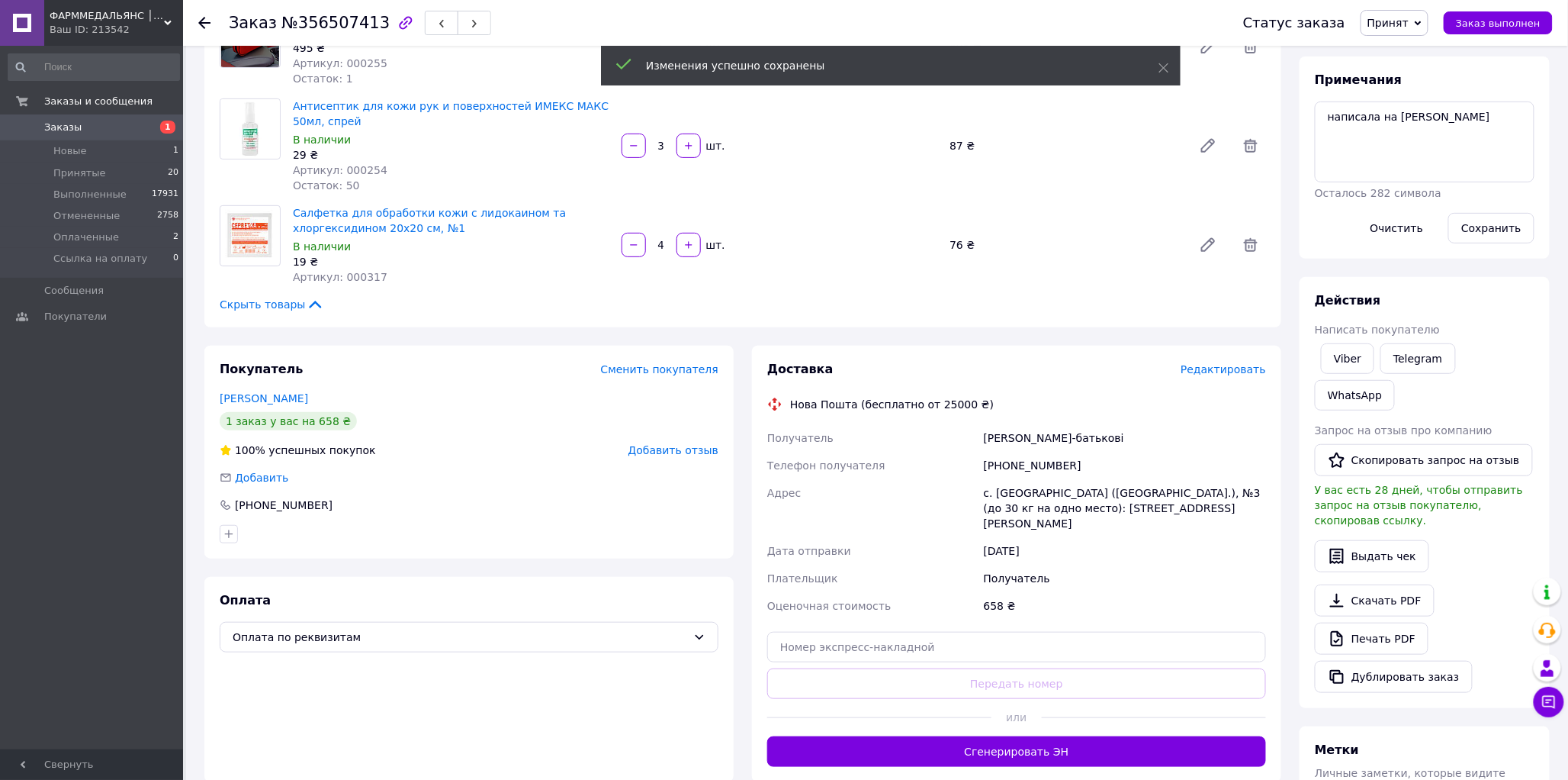
scroll to position [339, 0]
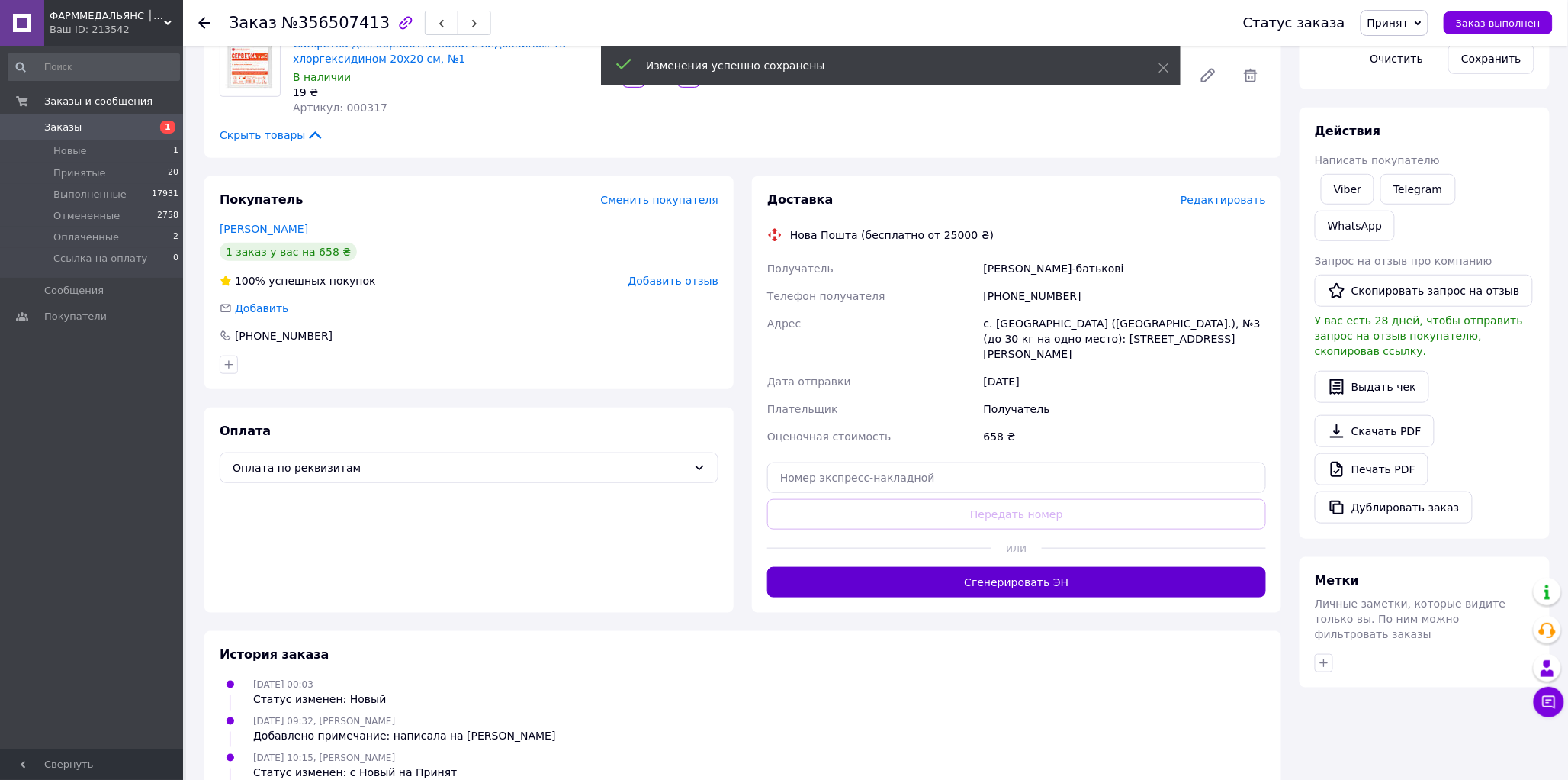
click at [1073, 567] on button "Сгенерировать ЭН" at bounding box center [1017, 582] width 499 height 30
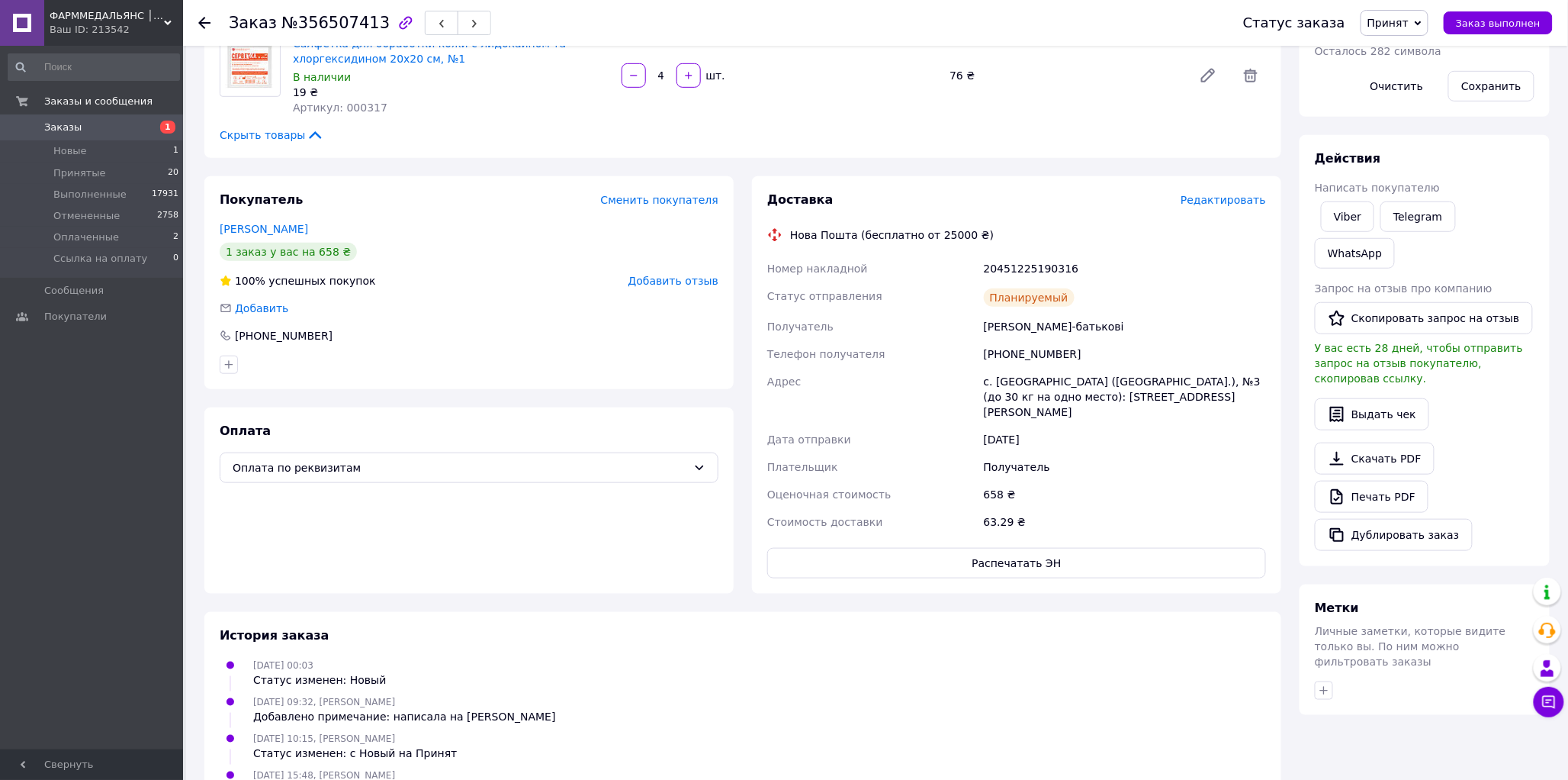
click at [1422, 23] on icon at bounding box center [1418, 23] width 7 height 5
click at [1414, 50] on li "Выполнен" at bounding box center [1416, 53] width 109 height 23
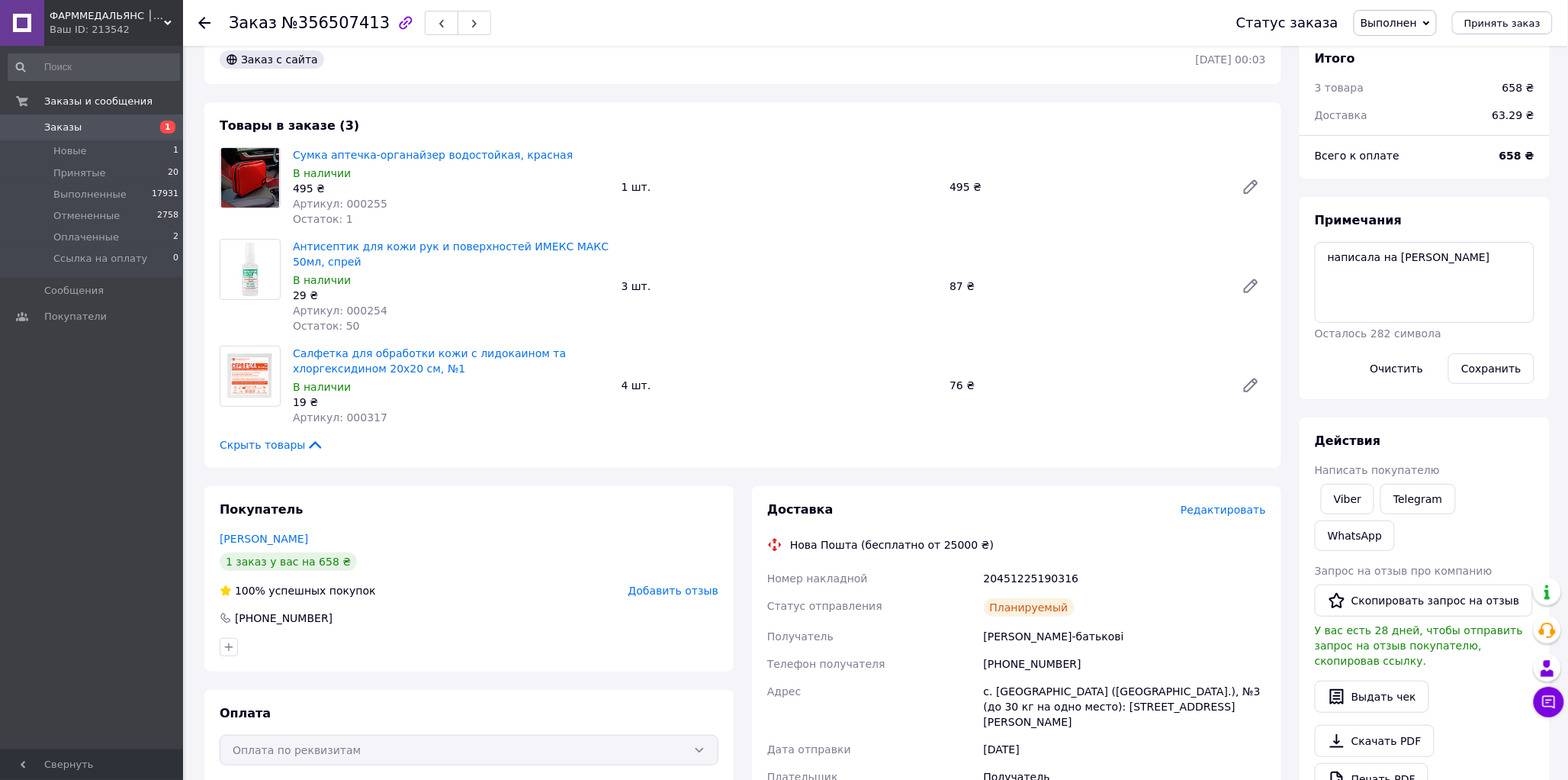
scroll to position [0, 0]
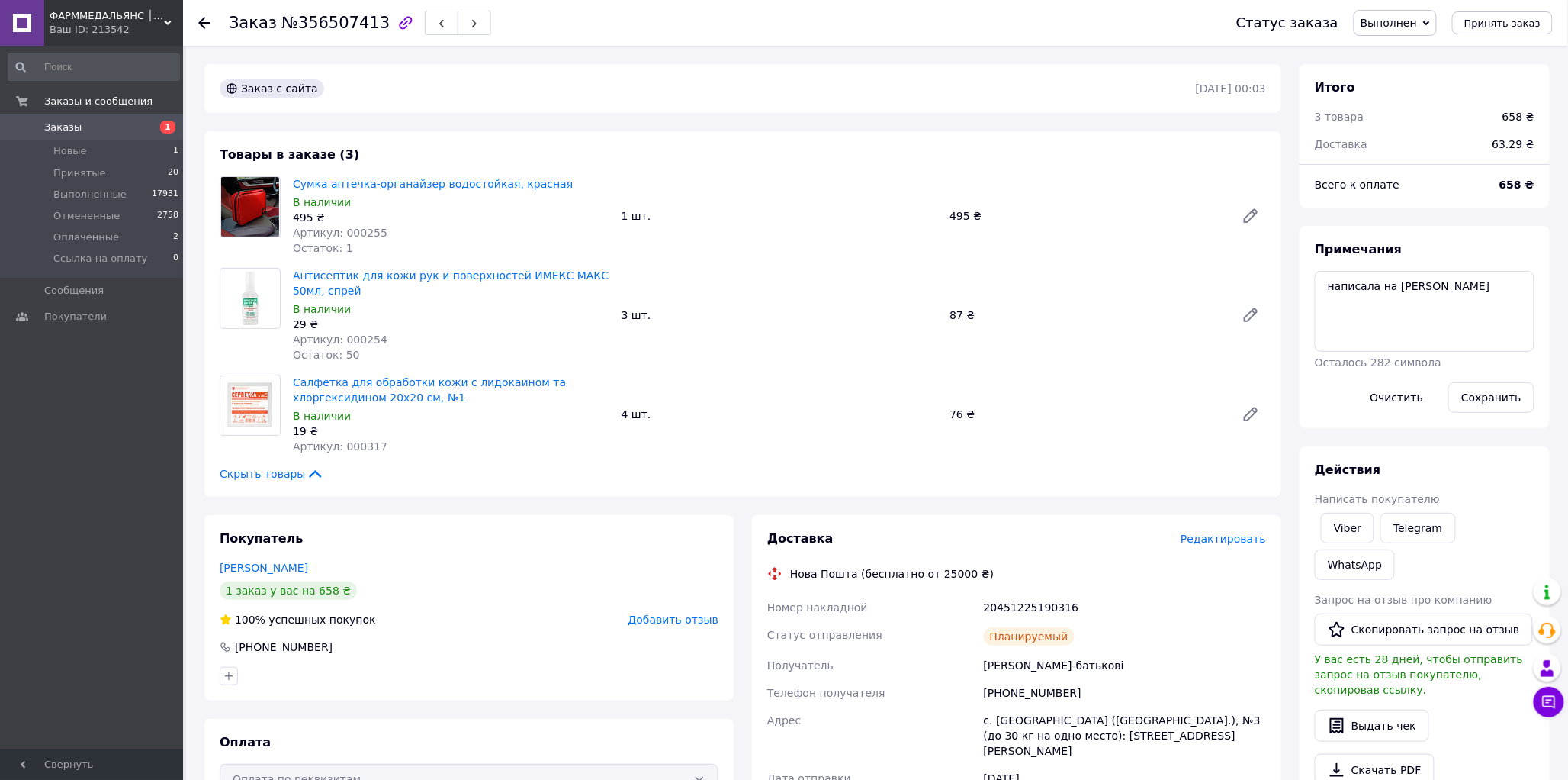
click at [196, 22] on div "Заказ №356507413 Статус заказа Выполнен Принят Отменен Оплаченный Ссылка на опл…" at bounding box center [876, 22] width 1386 height 45
click at [207, 18] on icon at bounding box center [204, 22] width 12 height 12
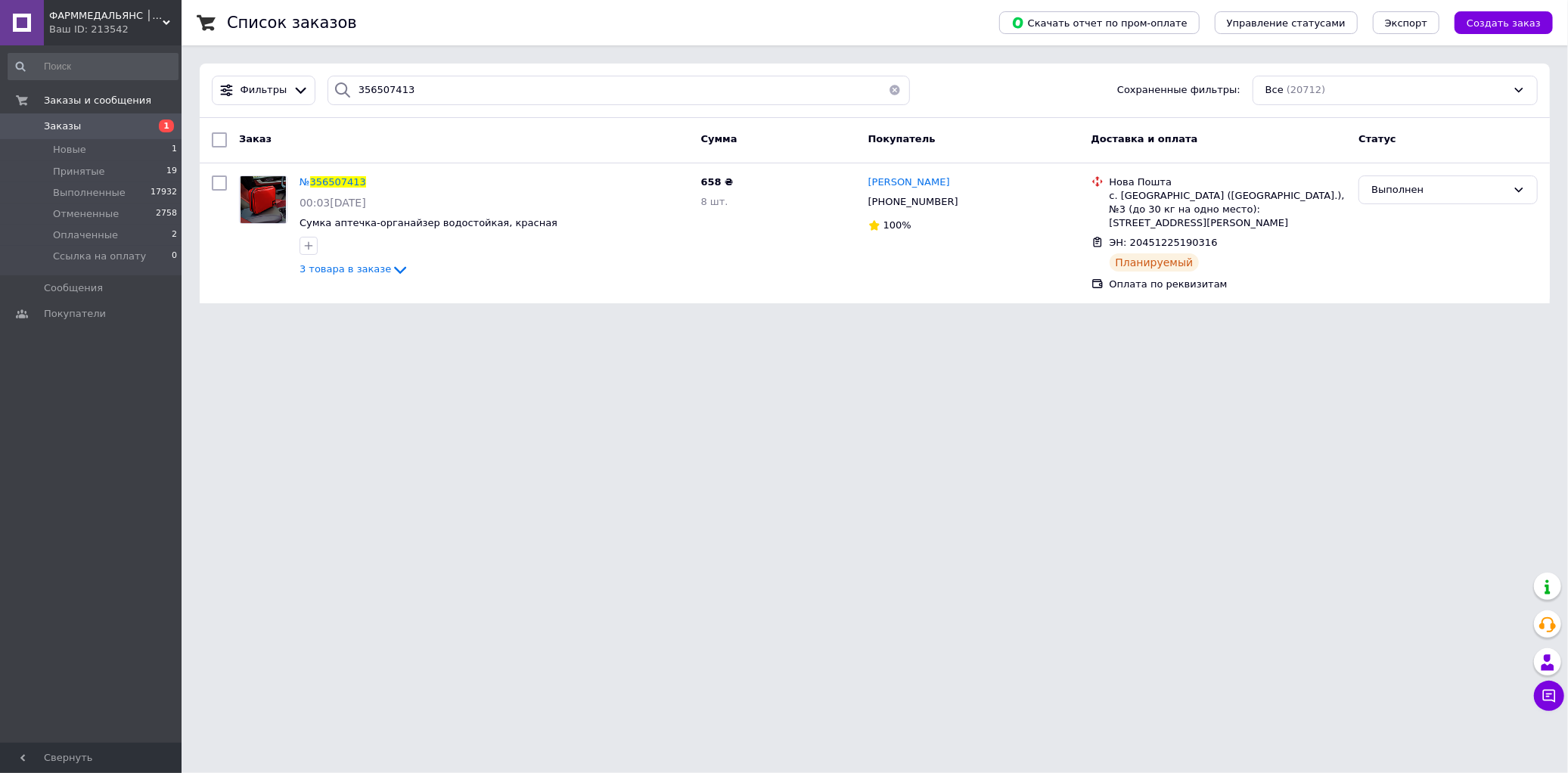
click at [885, 88] on button "button" at bounding box center [895, 90] width 30 height 29
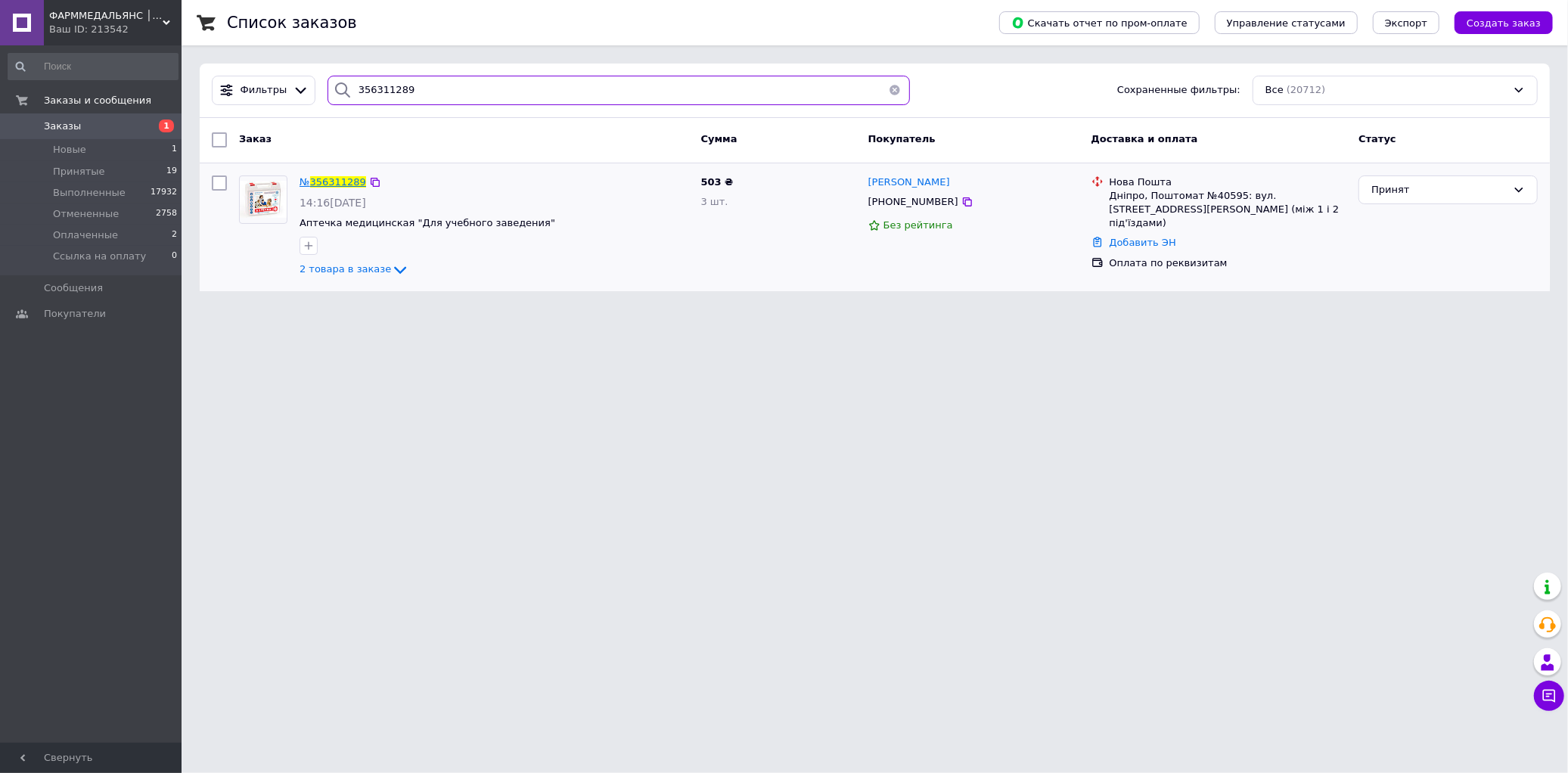
type input "356311289"
click at [343, 183] on span "356311289" at bounding box center [338, 182] width 56 height 11
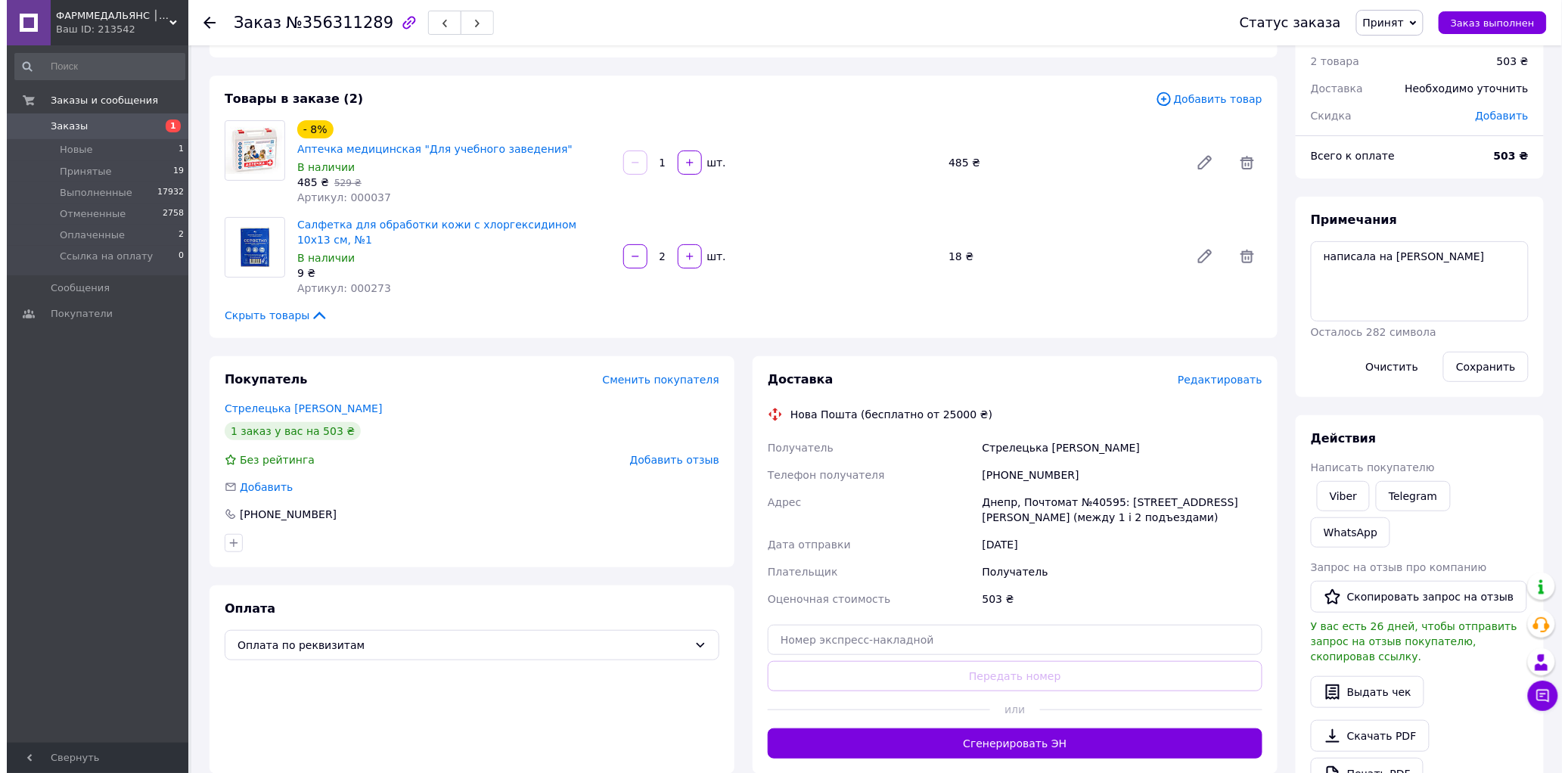
scroll to position [84, 0]
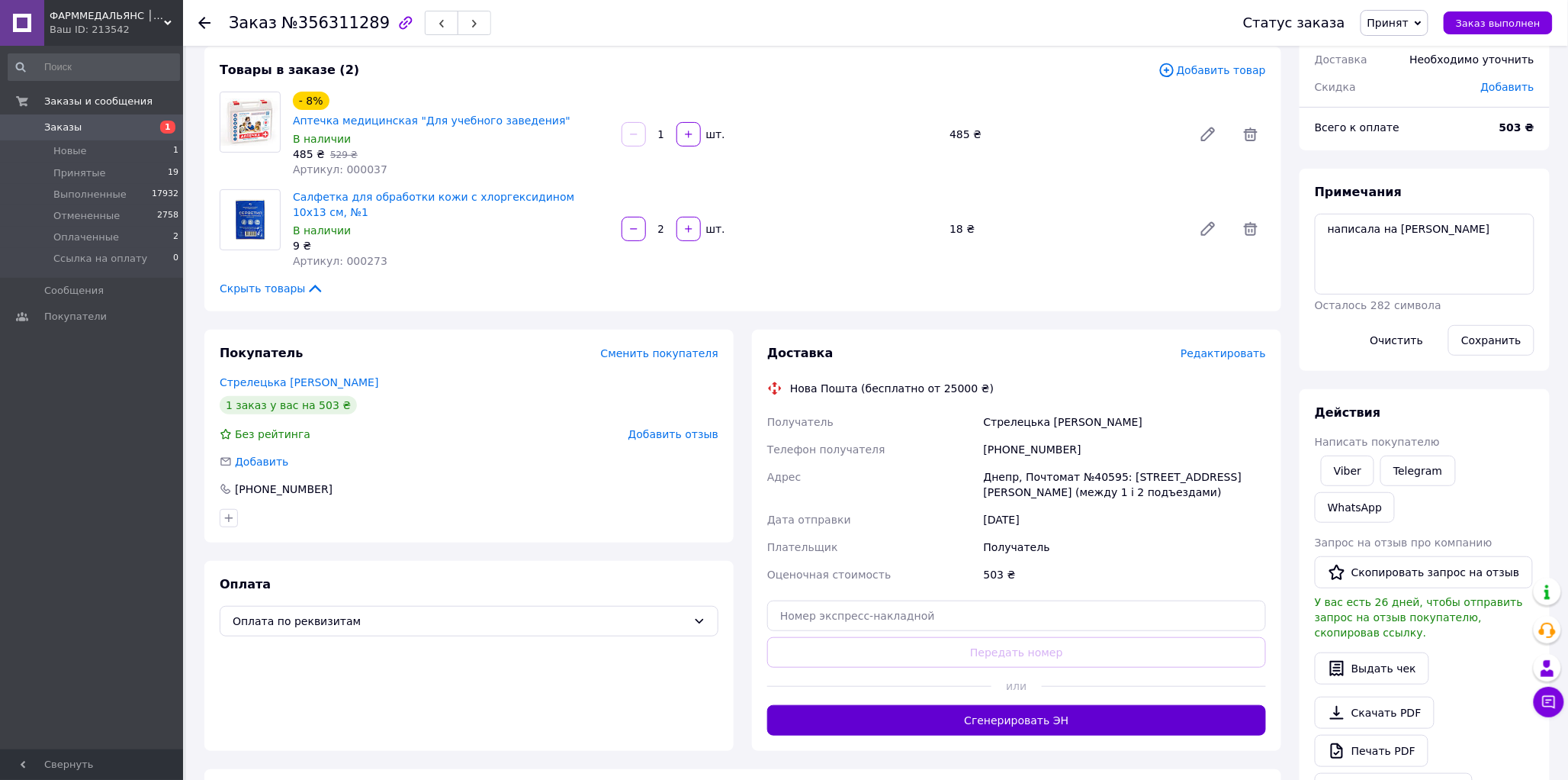
click at [1072, 705] on button "Сгенерировать ЭН" at bounding box center [1017, 720] width 499 height 30
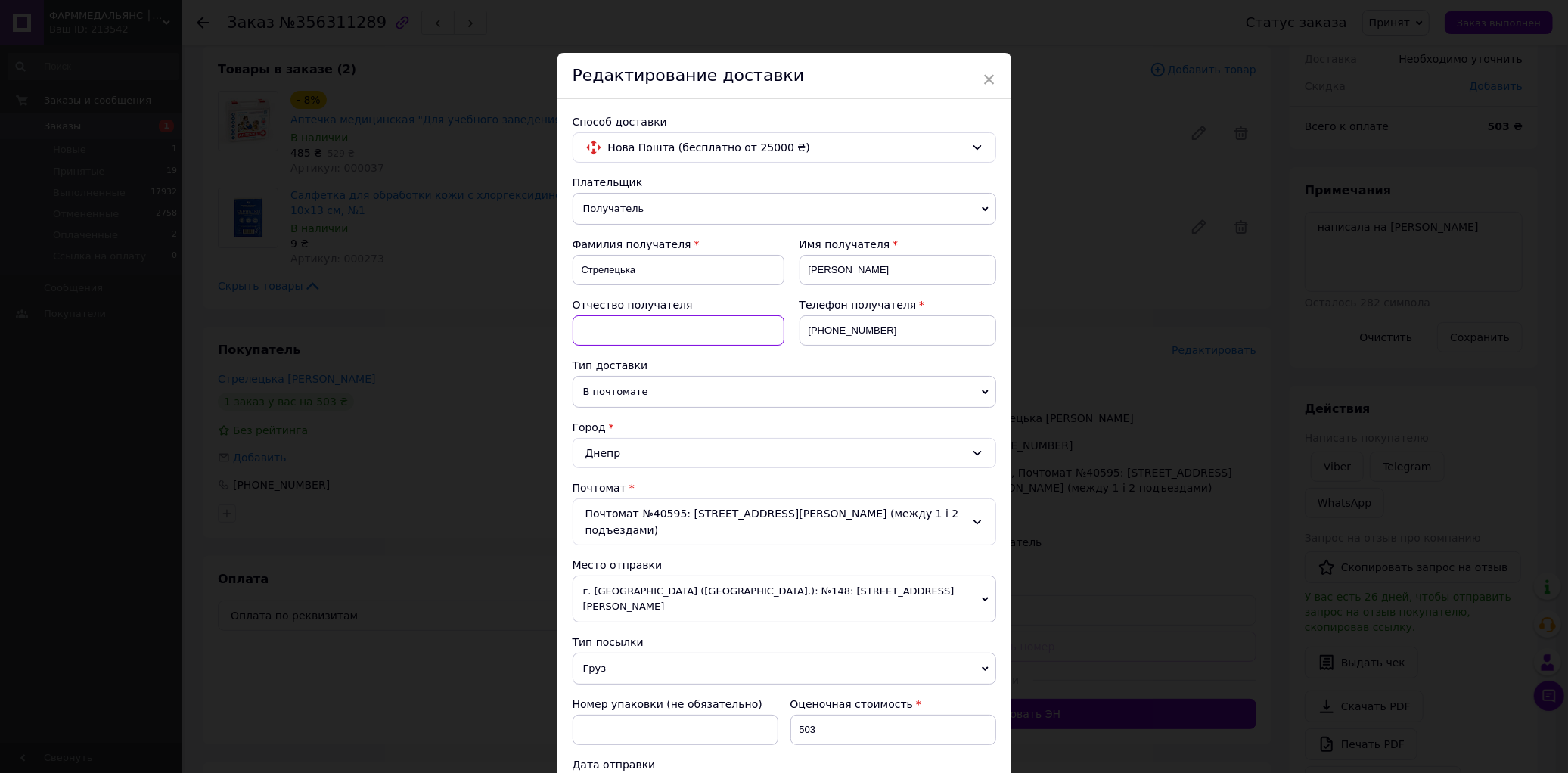
drag, startPoint x: 708, startPoint y: 326, endPoint x: 699, endPoint y: 331, distance: 10.3
click at [708, 326] on input at bounding box center [678, 330] width 212 height 30
type input "По-батькові"
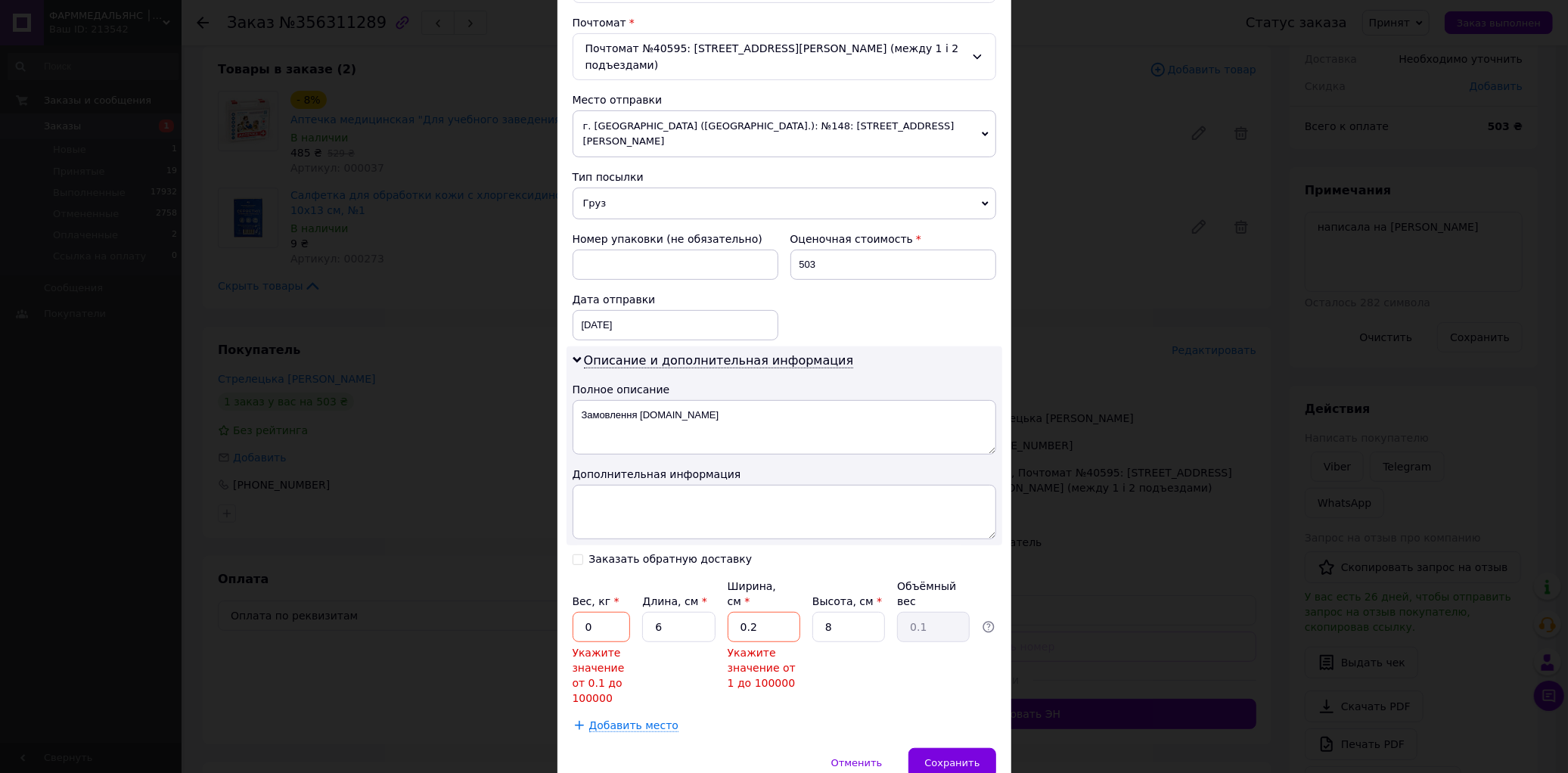
scroll to position [508, 0]
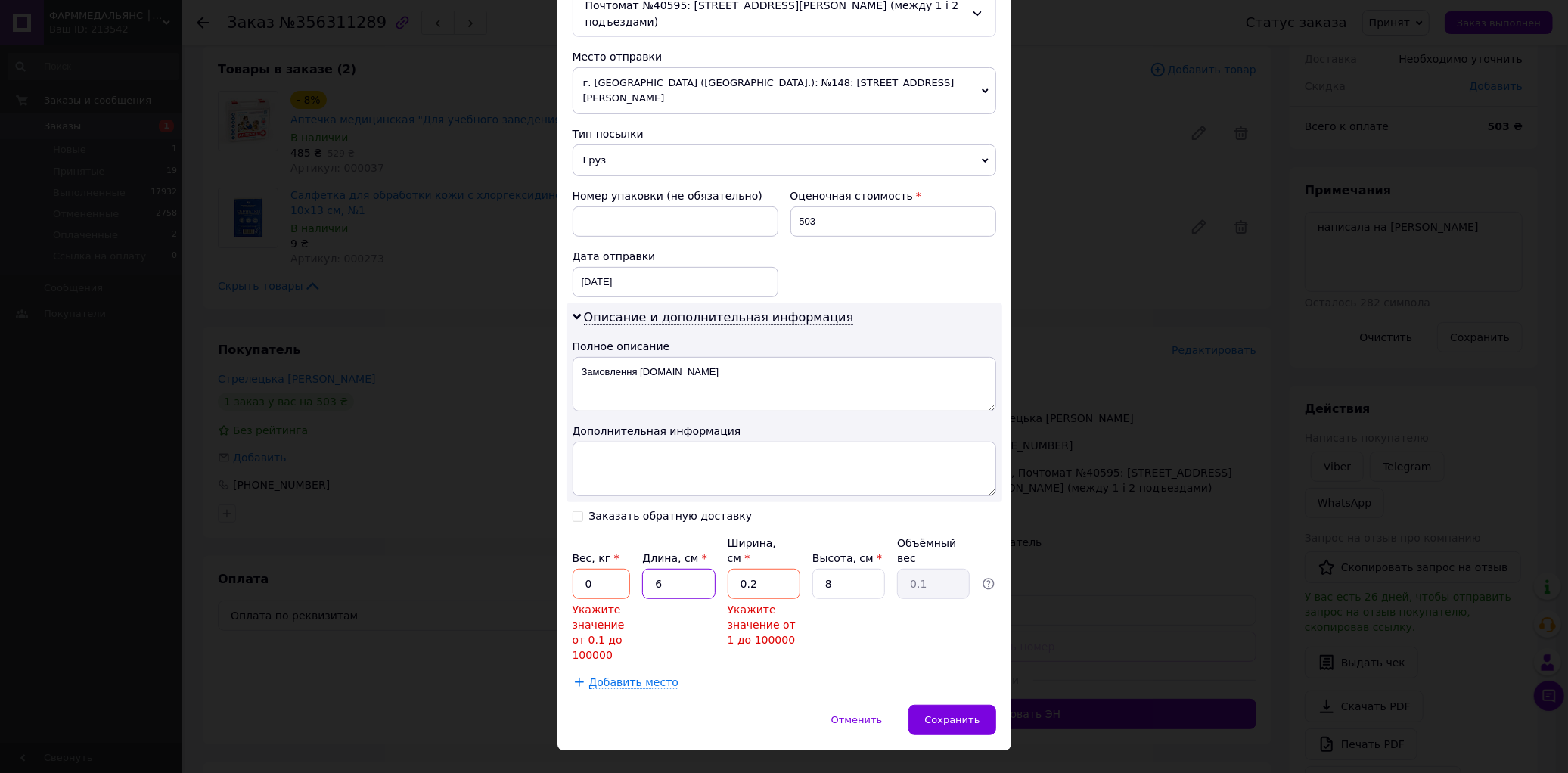
click at [701, 568] on input "6" at bounding box center [678, 584] width 73 height 30
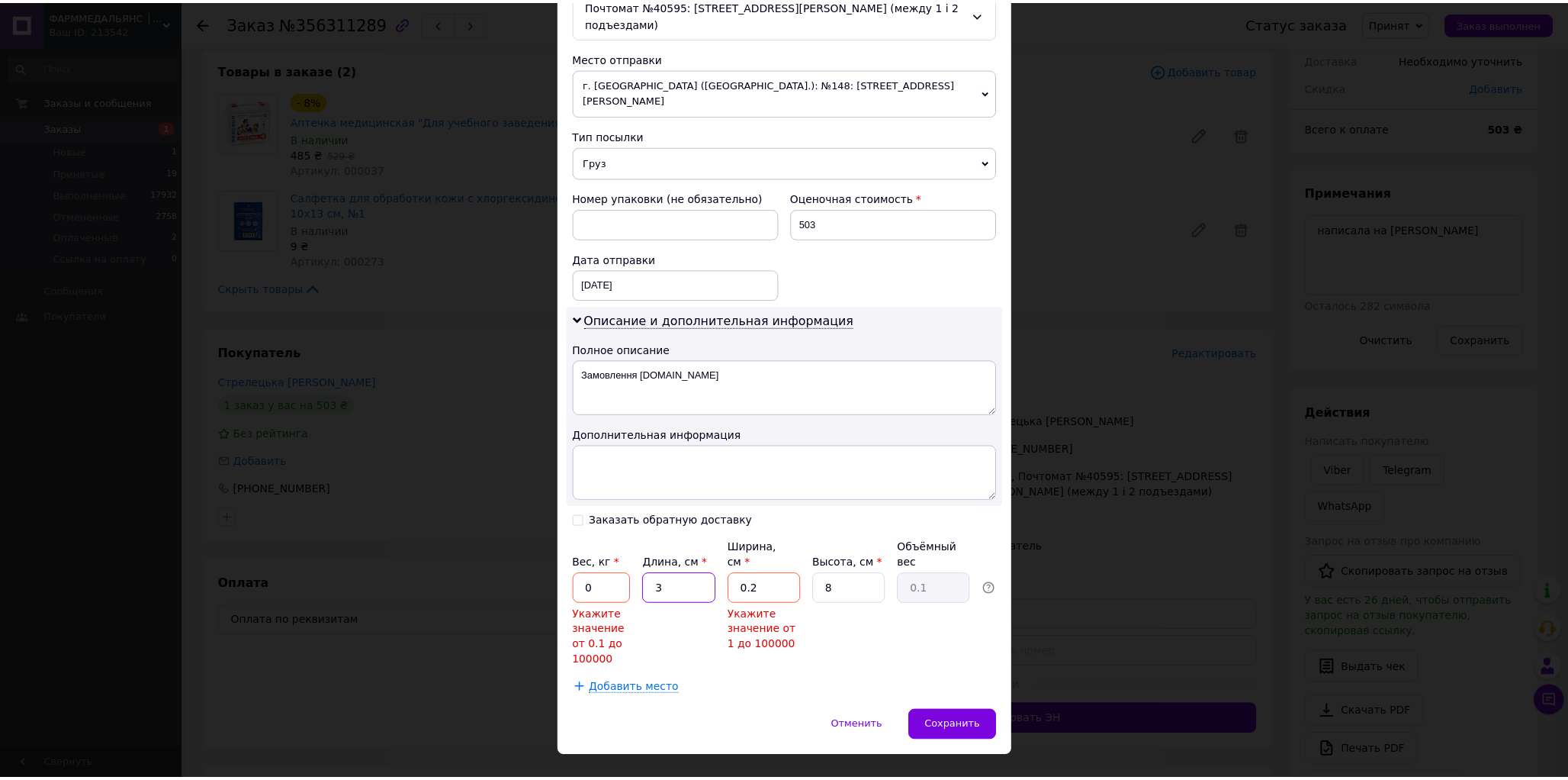
scroll to position [449, 0]
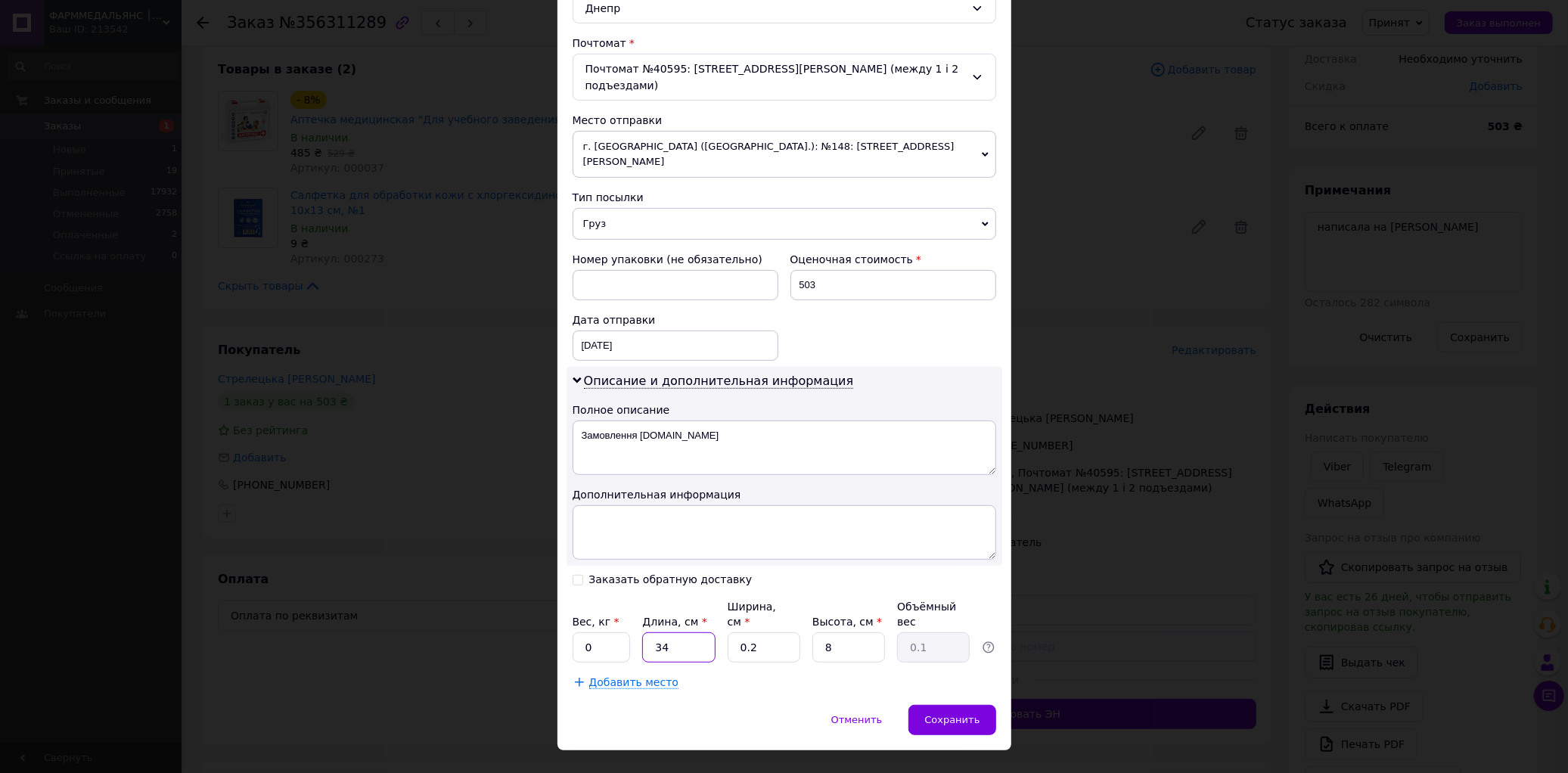
type input "34"
type input "2"
type input "0.14"
type input "25"
type input "1.7"
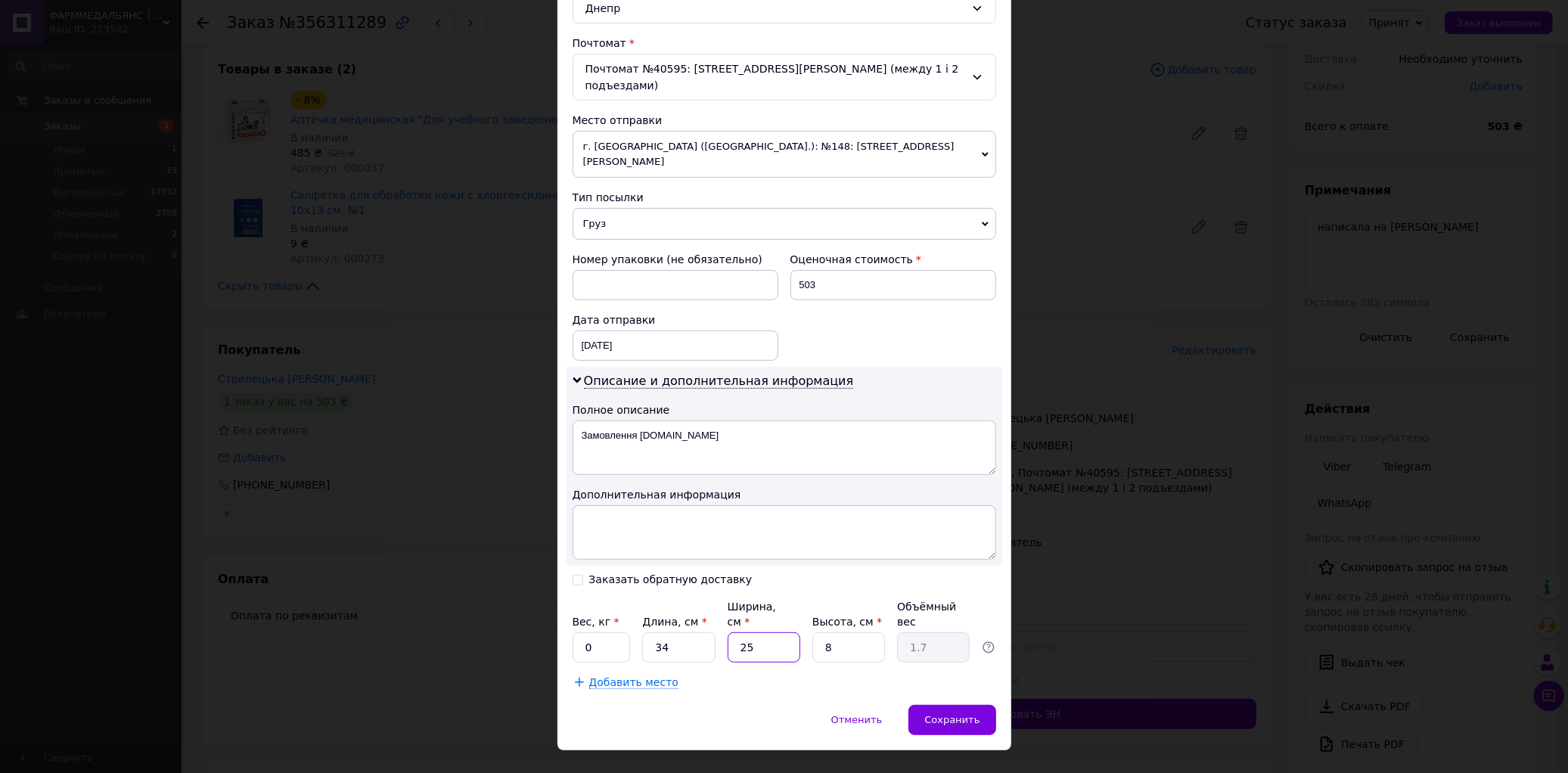
type input "25"
type input "1"
type input "0.21"
type input "10"
type input "2.13"
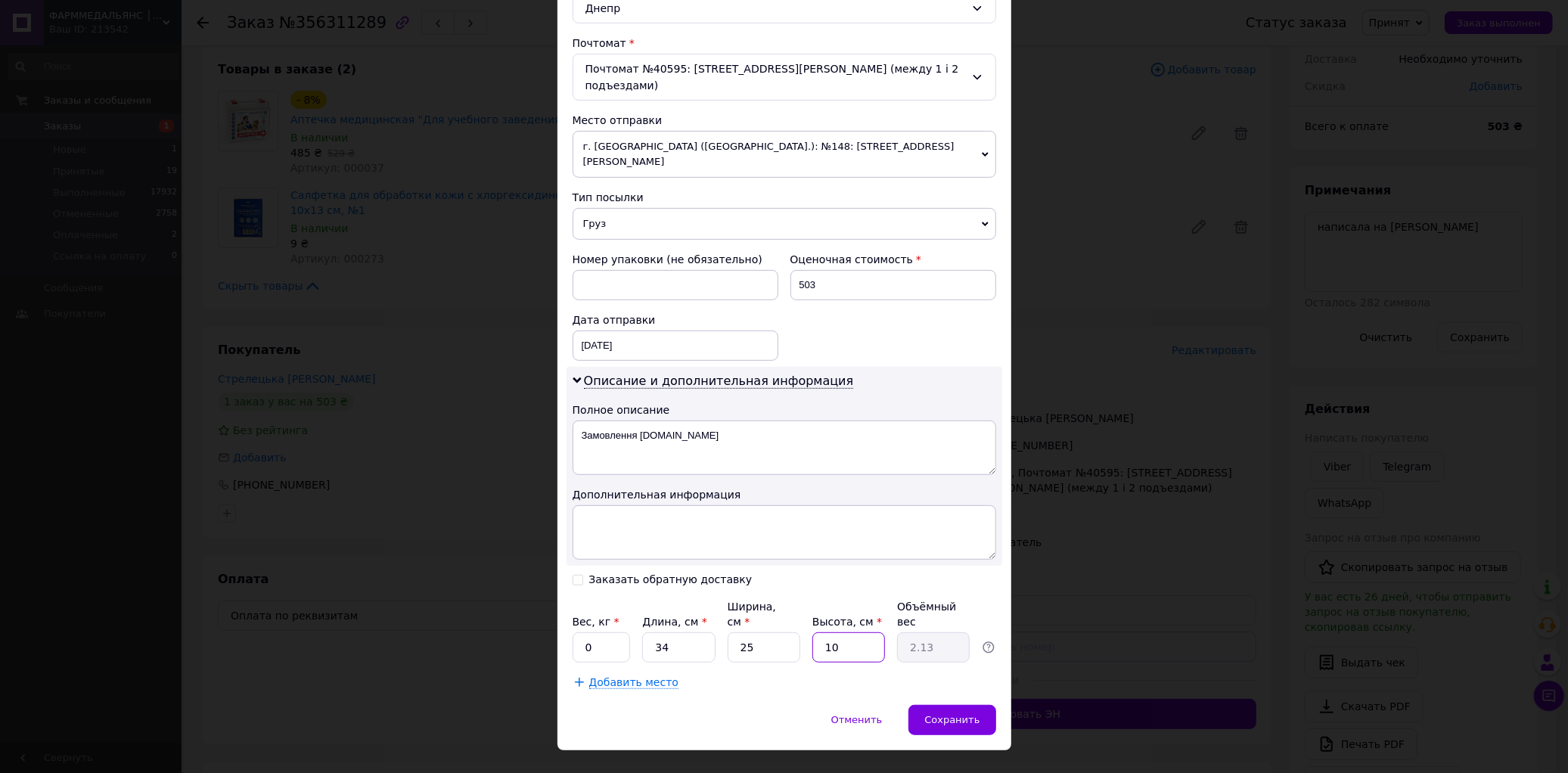
type input "10"
click at [602, 632] on input "0" at bounding box center [602, 647] width 58 height 30
type input "2.13"
click at [949, 705] on div "Сохранить" at bounding box center [951, 720] width 87 height 30
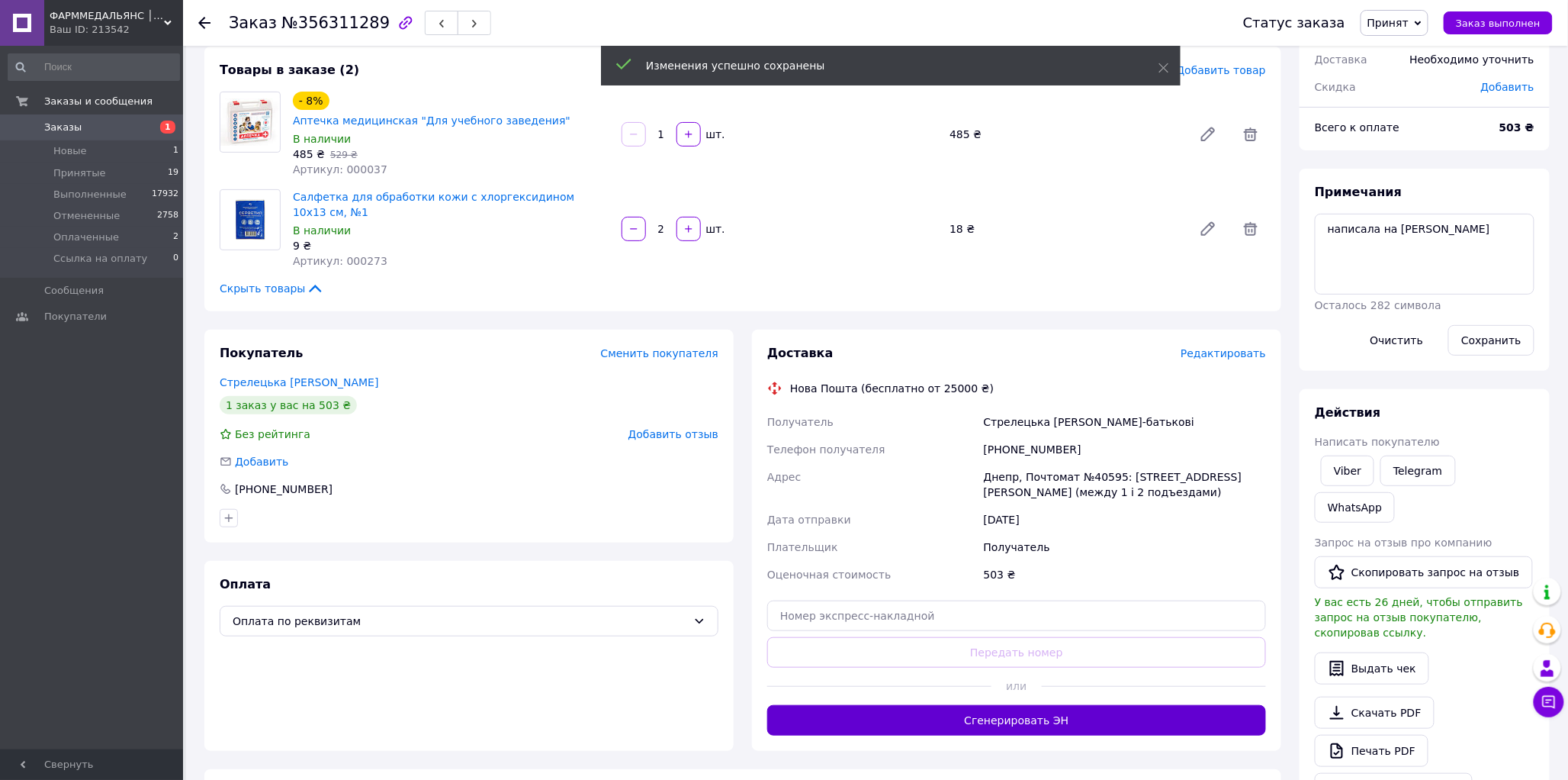
click at [978, 705] on button "Сгенерировать ЭН" at bounding box center [1017, 720] width 499 height 30
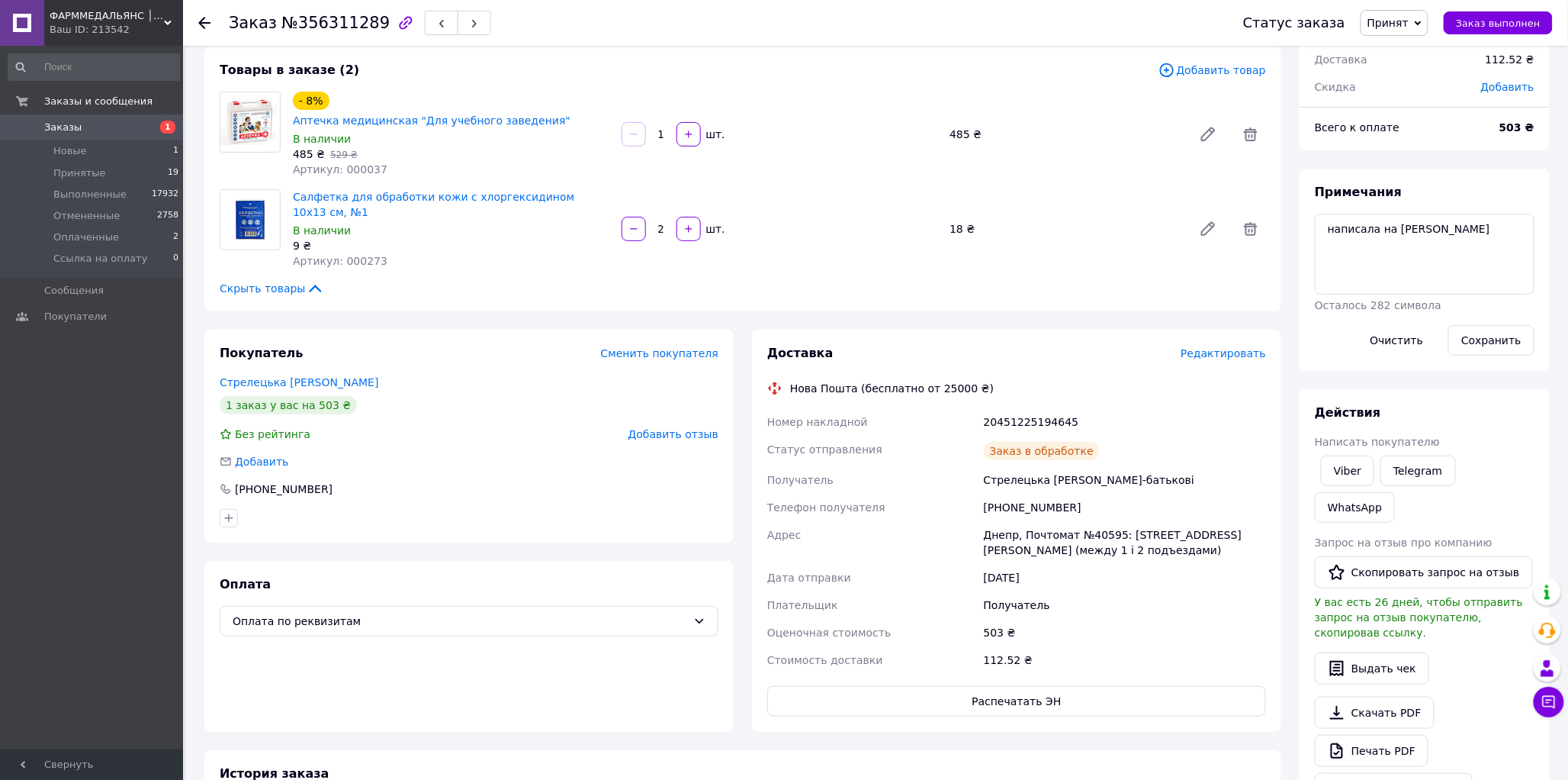
click at [1429, 27] on span "Принят" at bounding box center [1394, 22] width 68 height 26
click at [1417, 49] on li "Выполнен" at bounding box center [1416, 53] width 109 height 23
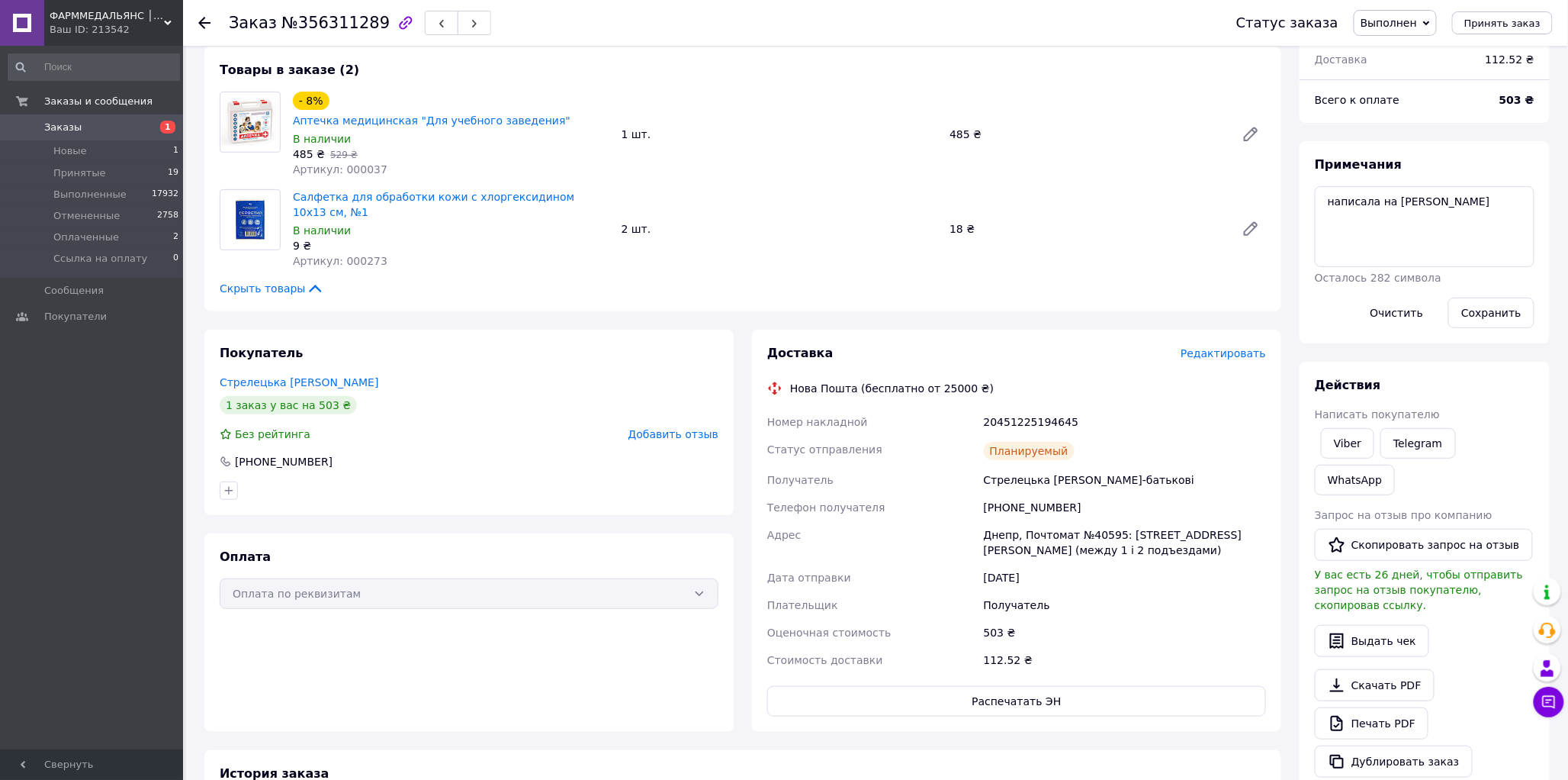
click at [211, 19] on div at bounding box center [213, 22] width 30 height 45
click at [207, 22] on icon at bounding box center [204, 22] width 12 height 12
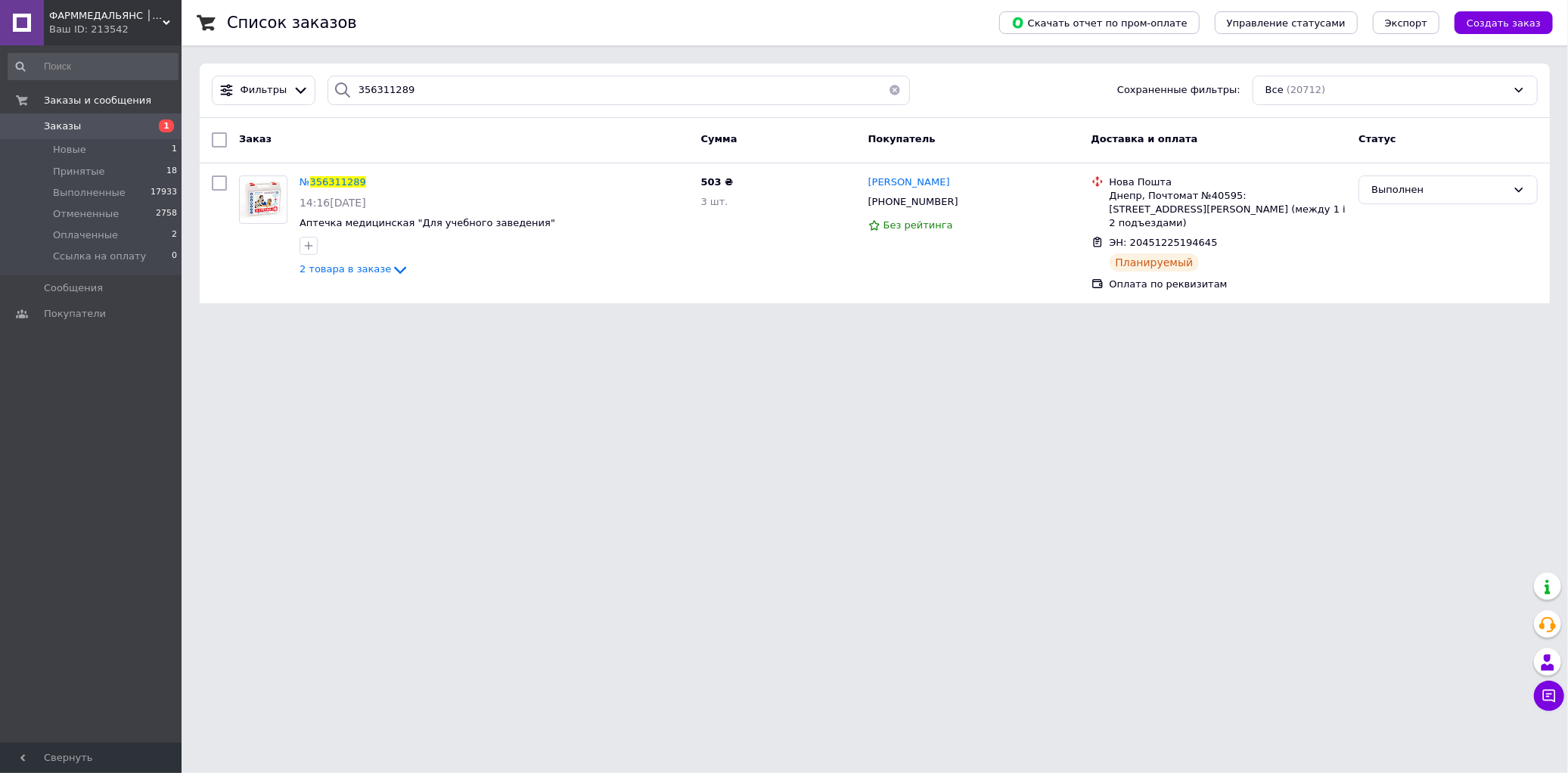
click at [885, 92] on button "button" at bounding box center [895, 90] width 30 height 29
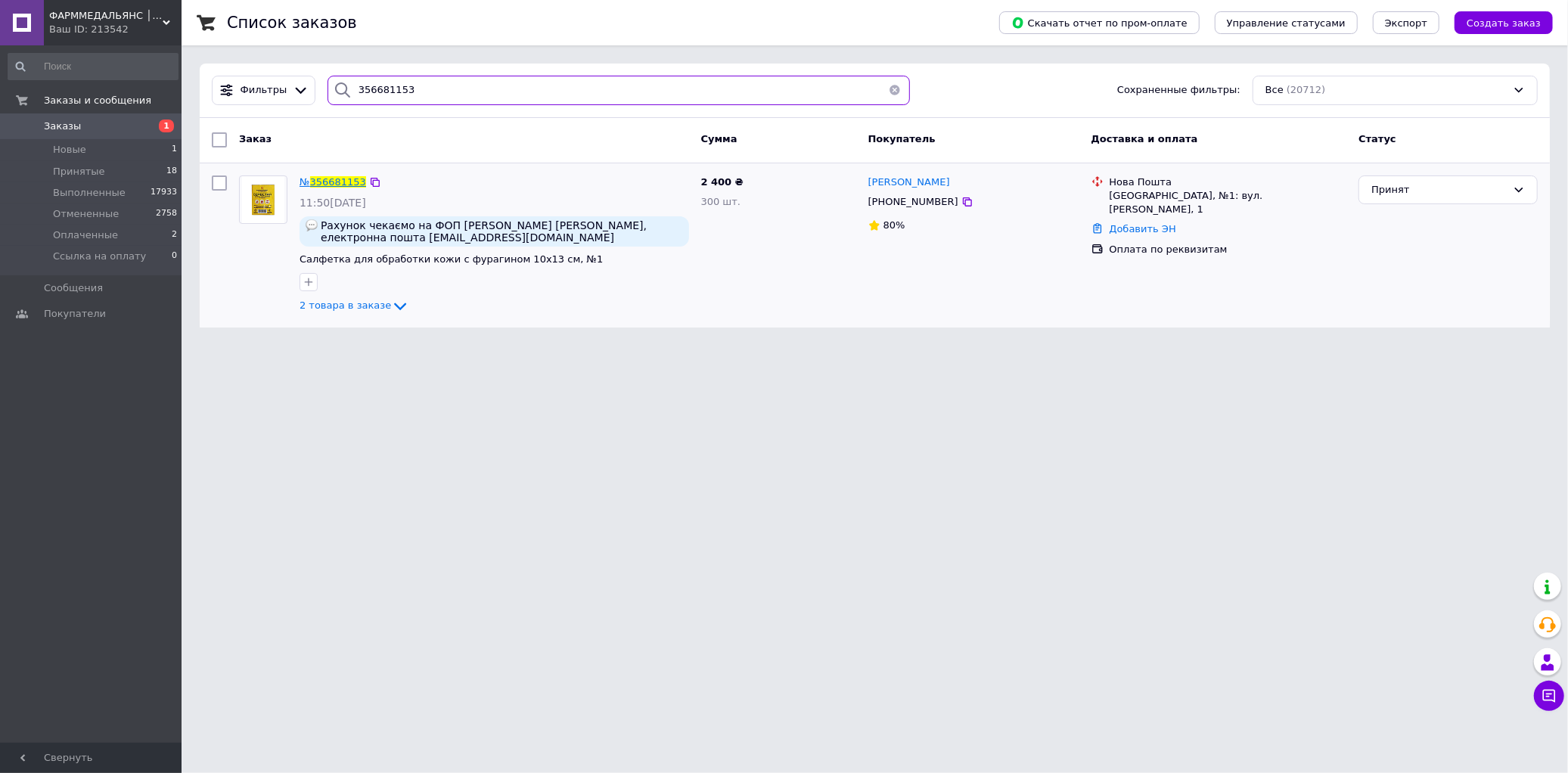
type input "356681153"
click at [330, 182] on span "356681153" at bounding box center [338, 182] width 56 height 11
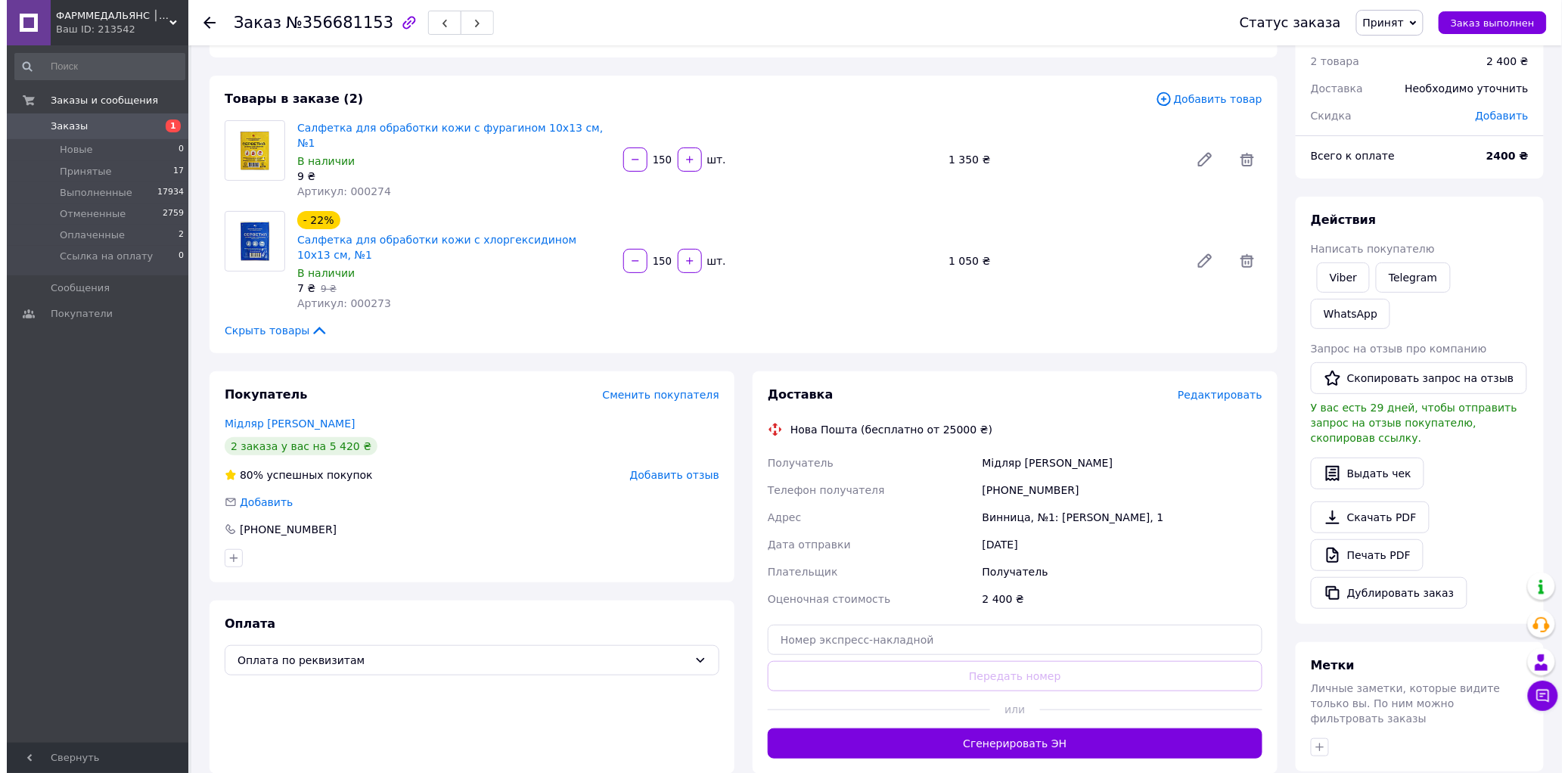
scroll to position [84, 0]
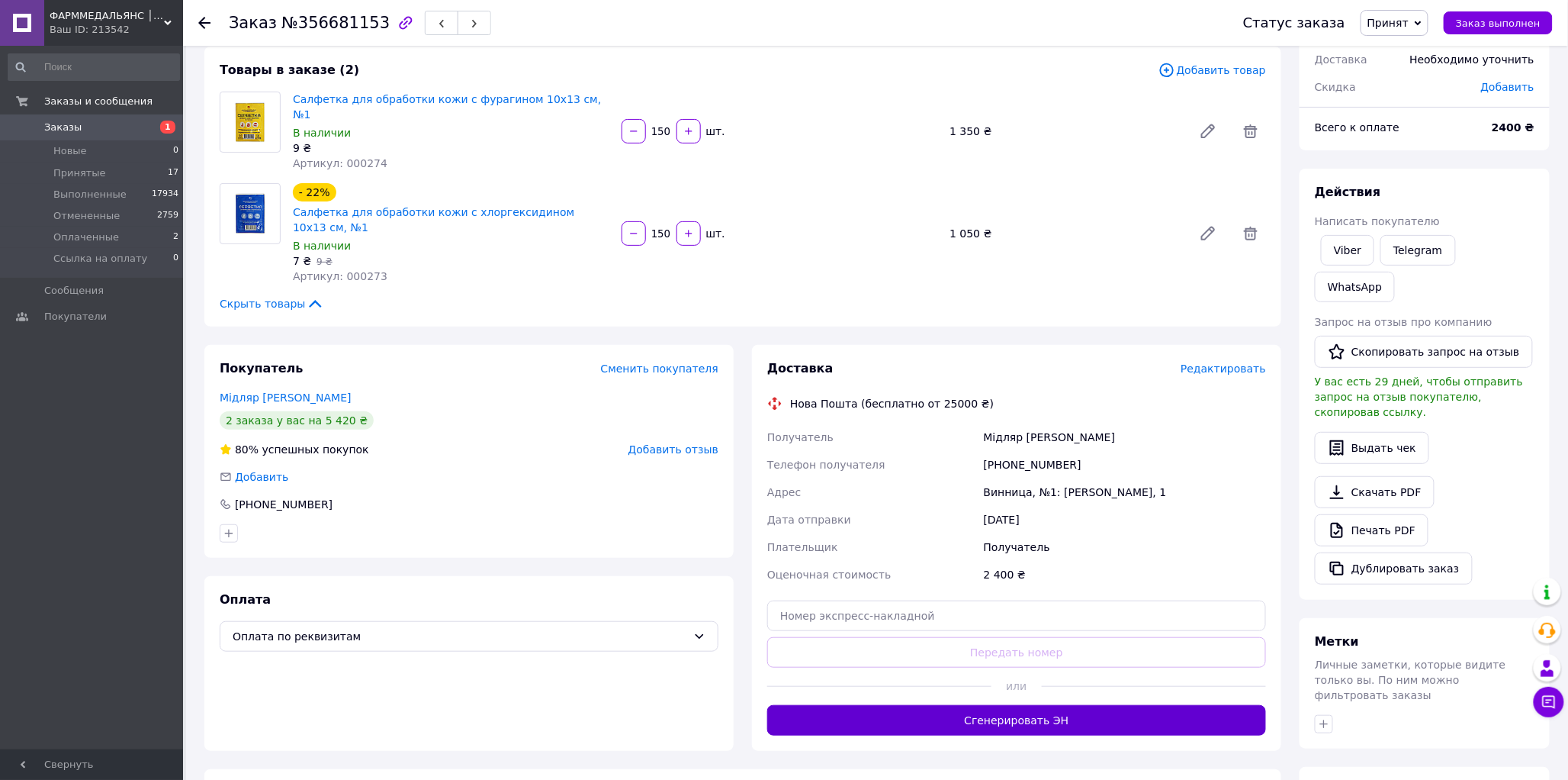
click at [1012, 705] on button "Сгенерировать ЭН" at bounding box center [1017, 720] width 499 height 30
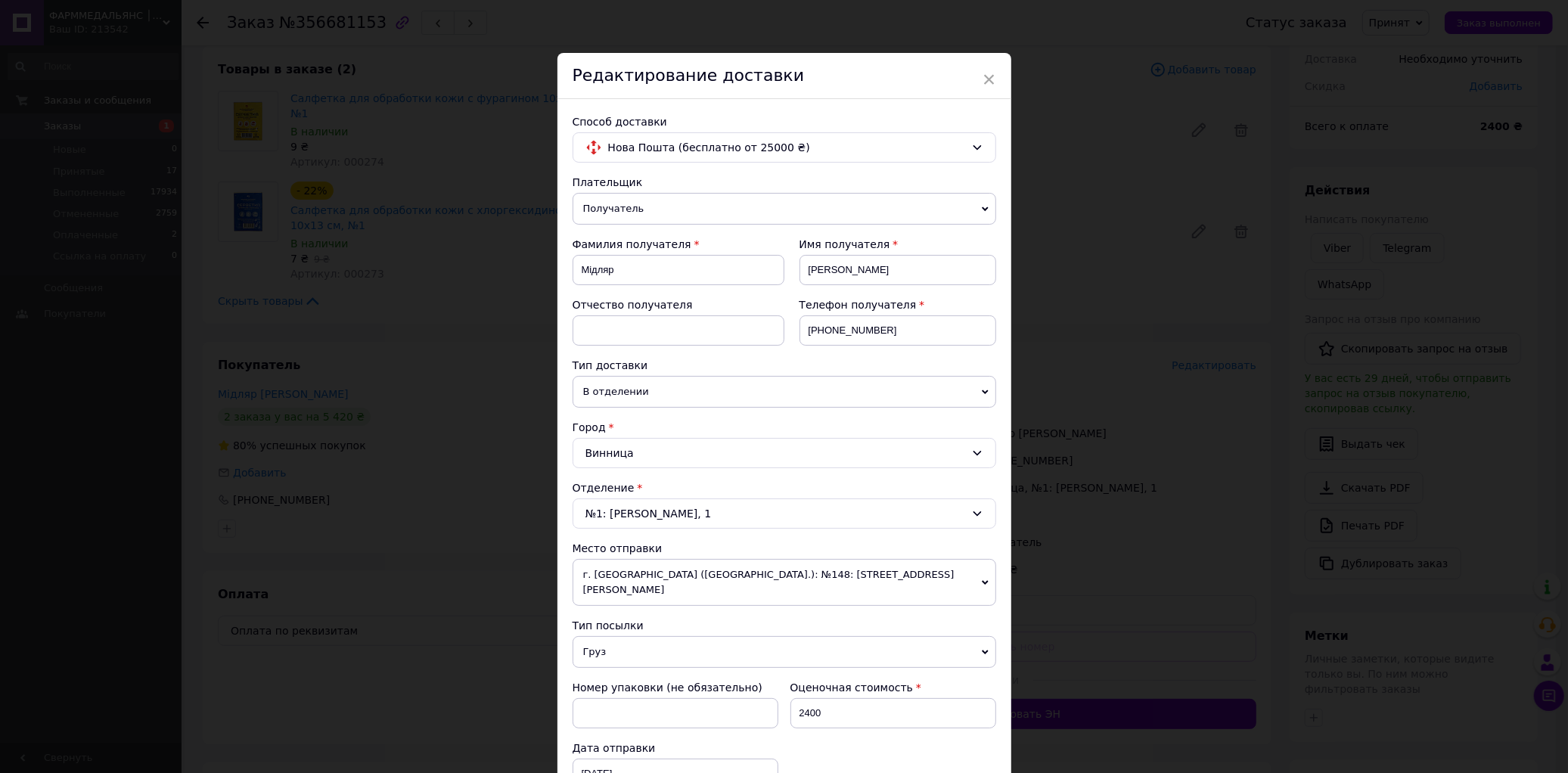
click at [669, 314] on div "Отчество получателя" at bounding box center [678, 321] width 212 height 48
click at [673, 327] on input at bounding box center [678, 330] width 212 height 30
type input "По-батькові"
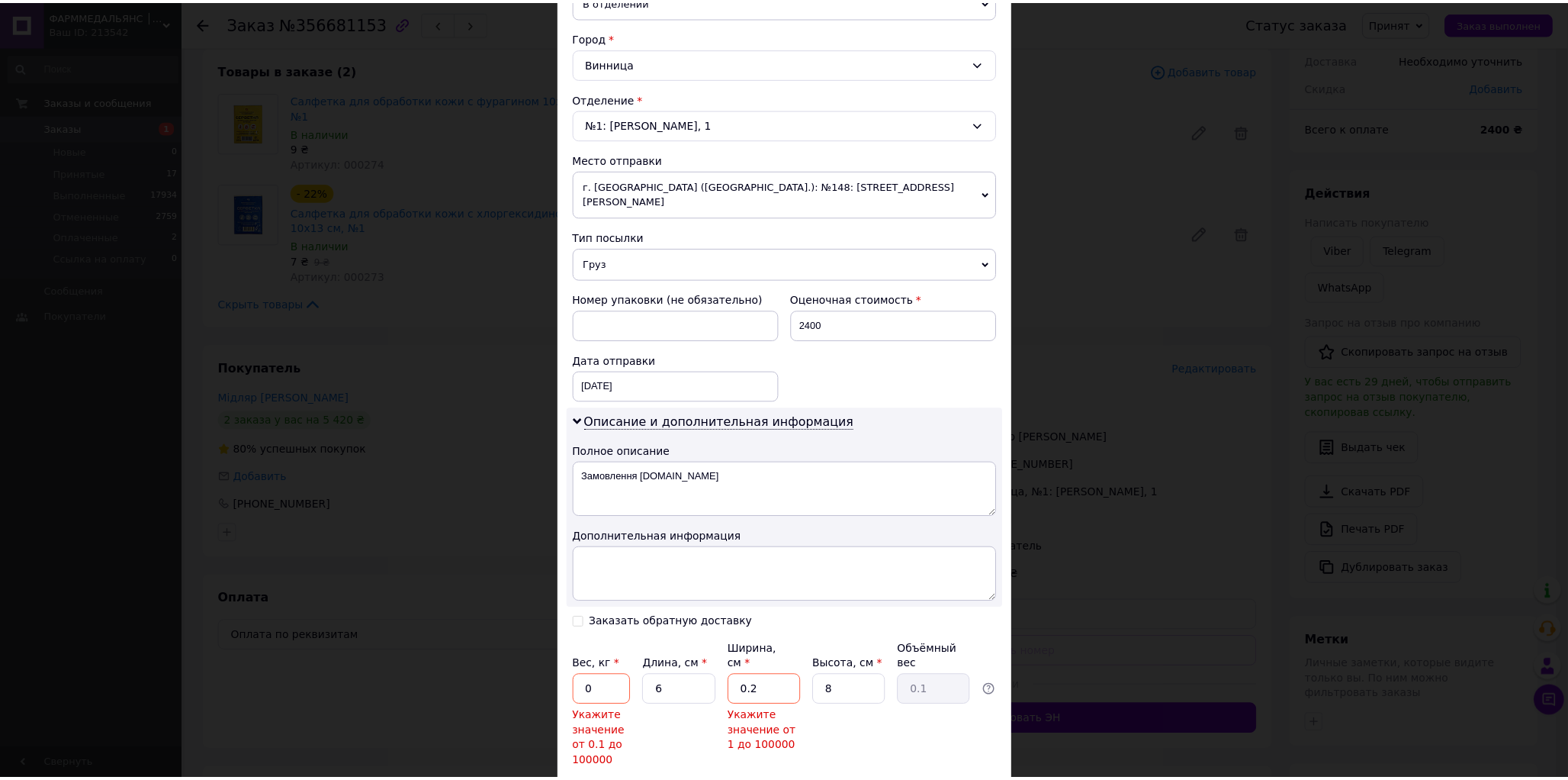
scroll to position [424, 0]
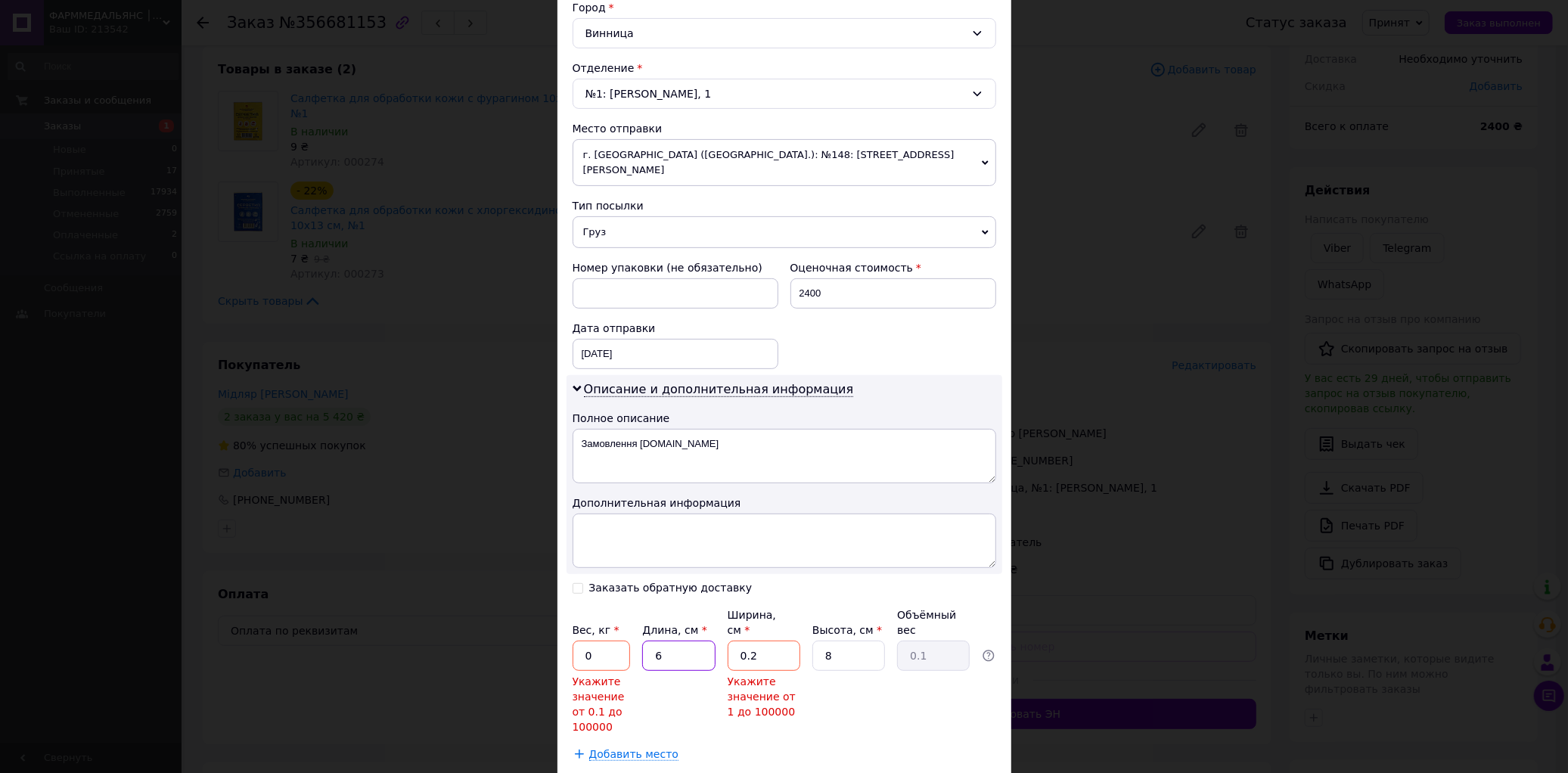
click at [682, 644] on input "6" at bounding box center [678, 655] width 73 height 30
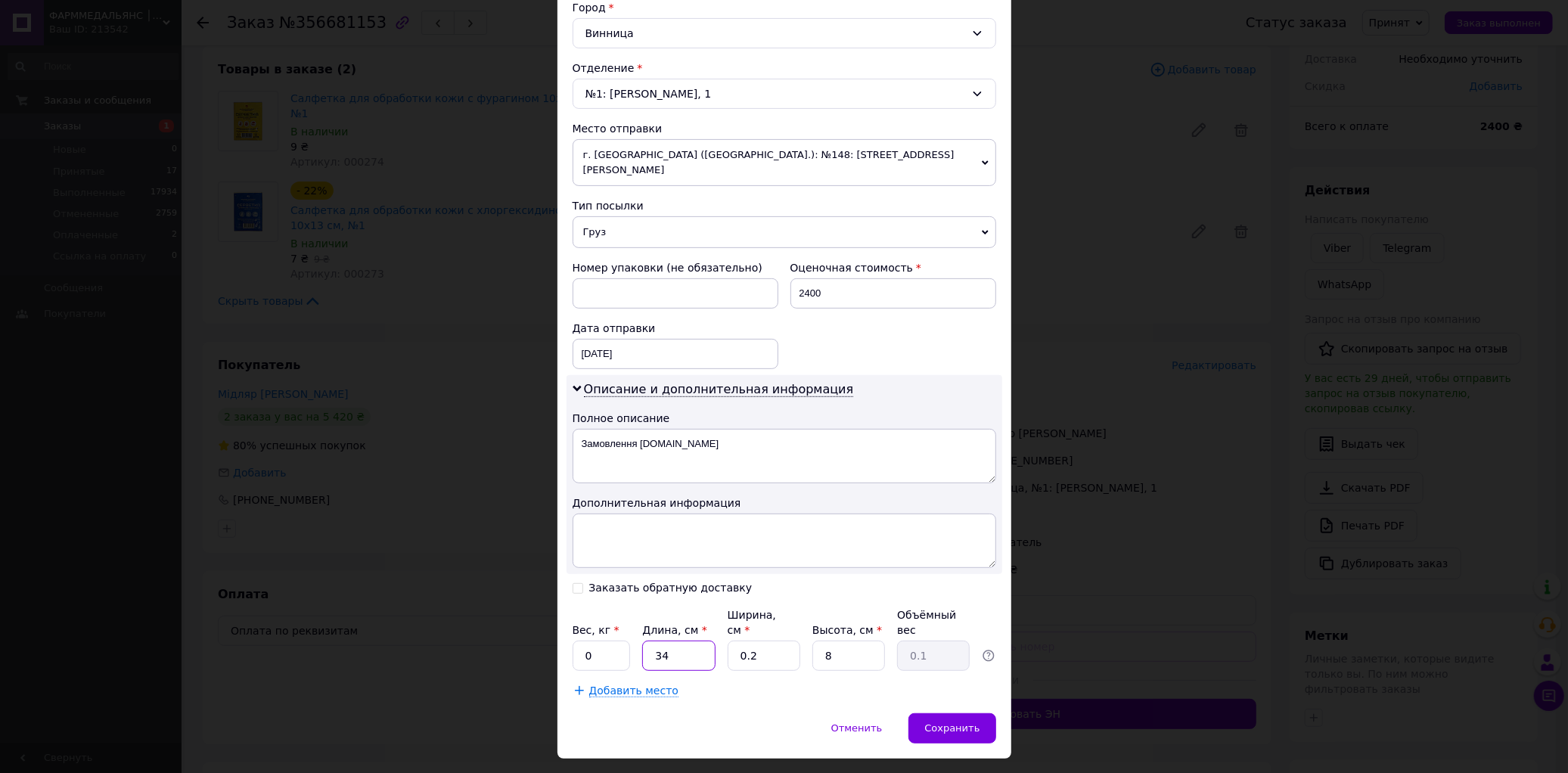
type input "34"
type input "18"
type input "1.22"
type input "18"
type input "1"
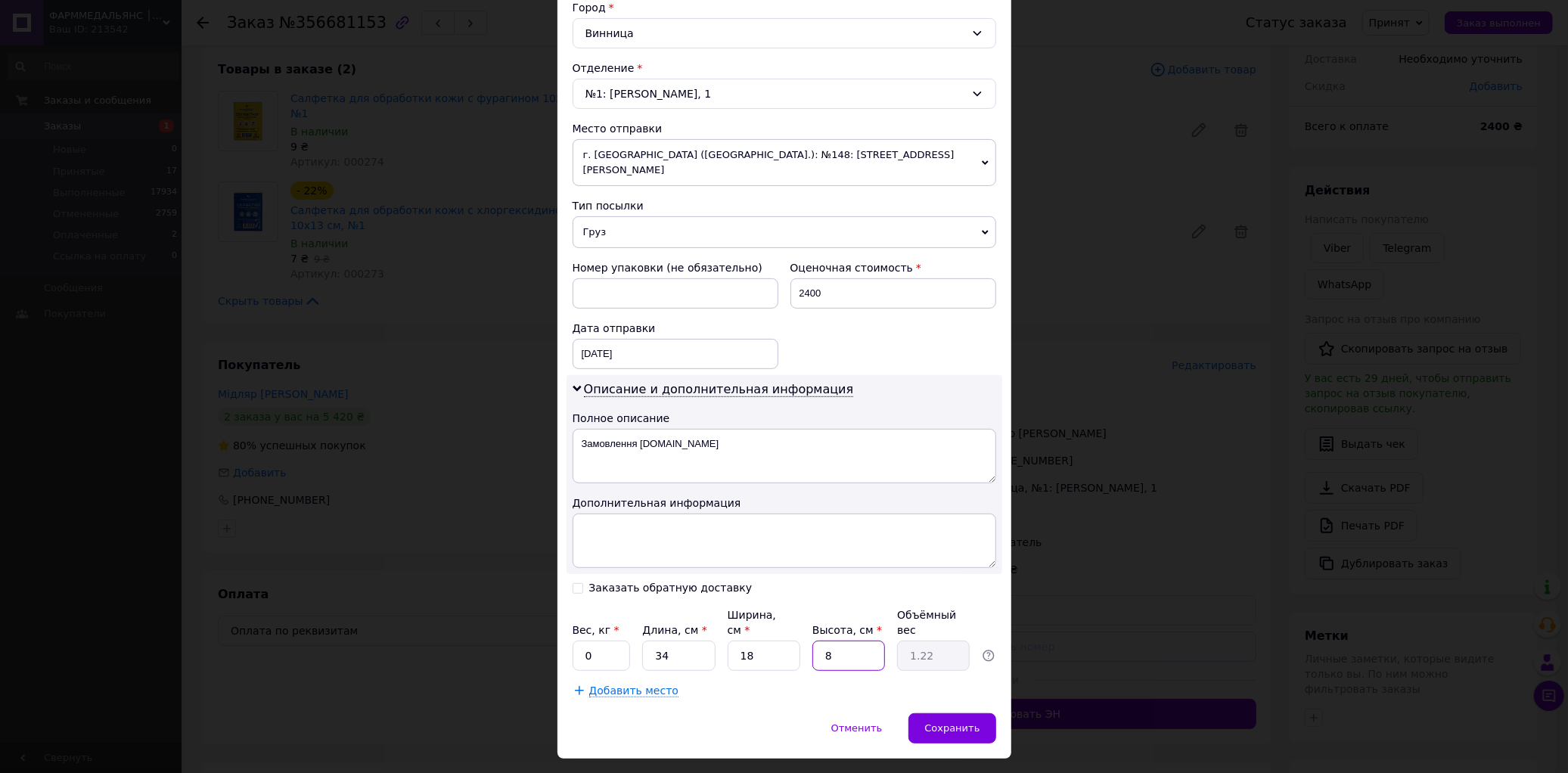
type input "0.15"
type input "18"
type input "2.75"
type input "18"
click at [595, 640] on input "0" at bounding box center [602, 655] width 58 height 30
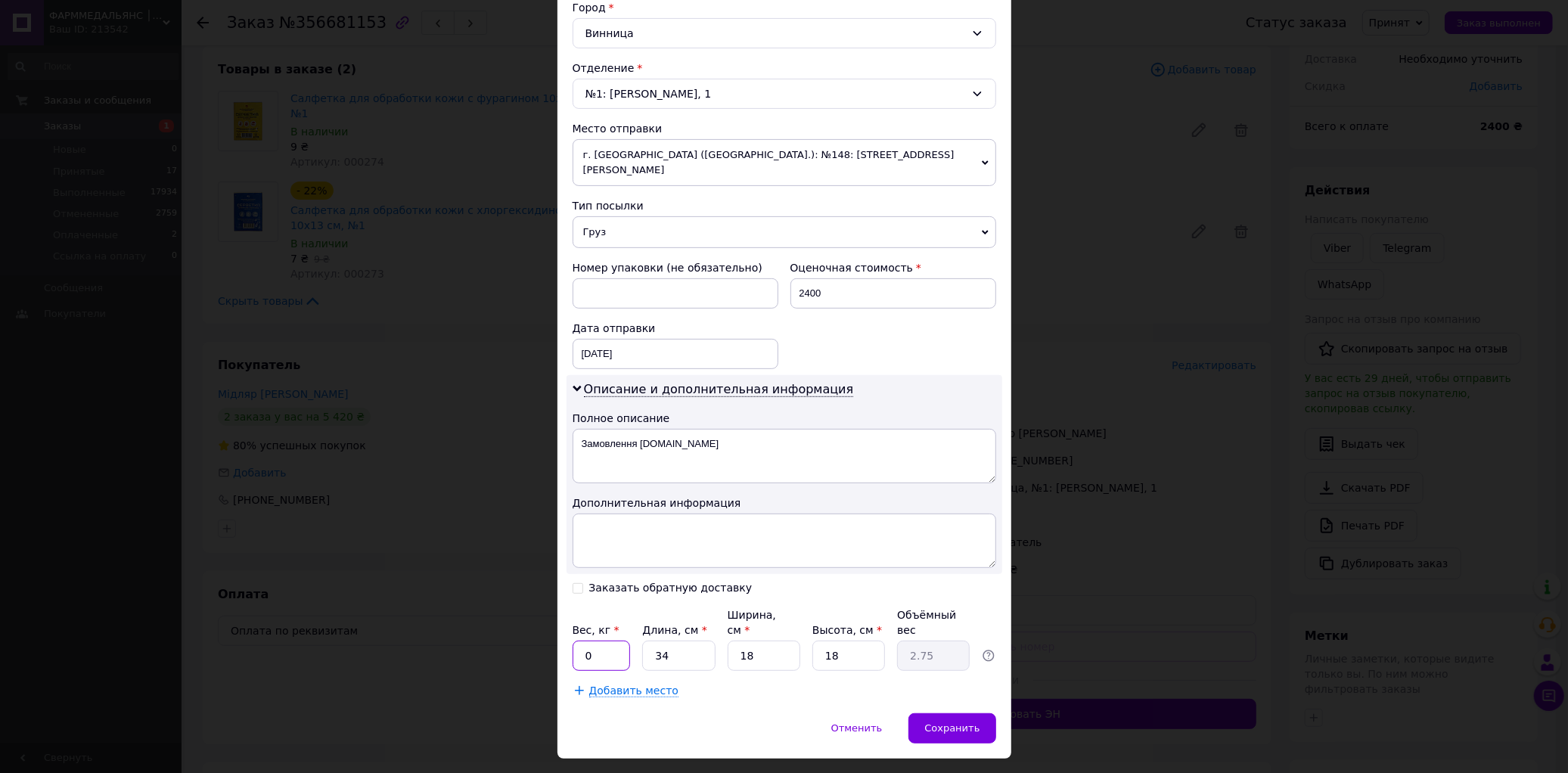
drag, startPoint x: 595, startPoint y: 640, endPoint x: 584, endPoint y: 640, distance: 11.0
click at [584, 640] on input "0" at bounding box center [602, 655] width 58 height 30
type input "2.75"
click at [962, 713] on div "Сохранить" at bounding box center [951, 728] width 87 height 30
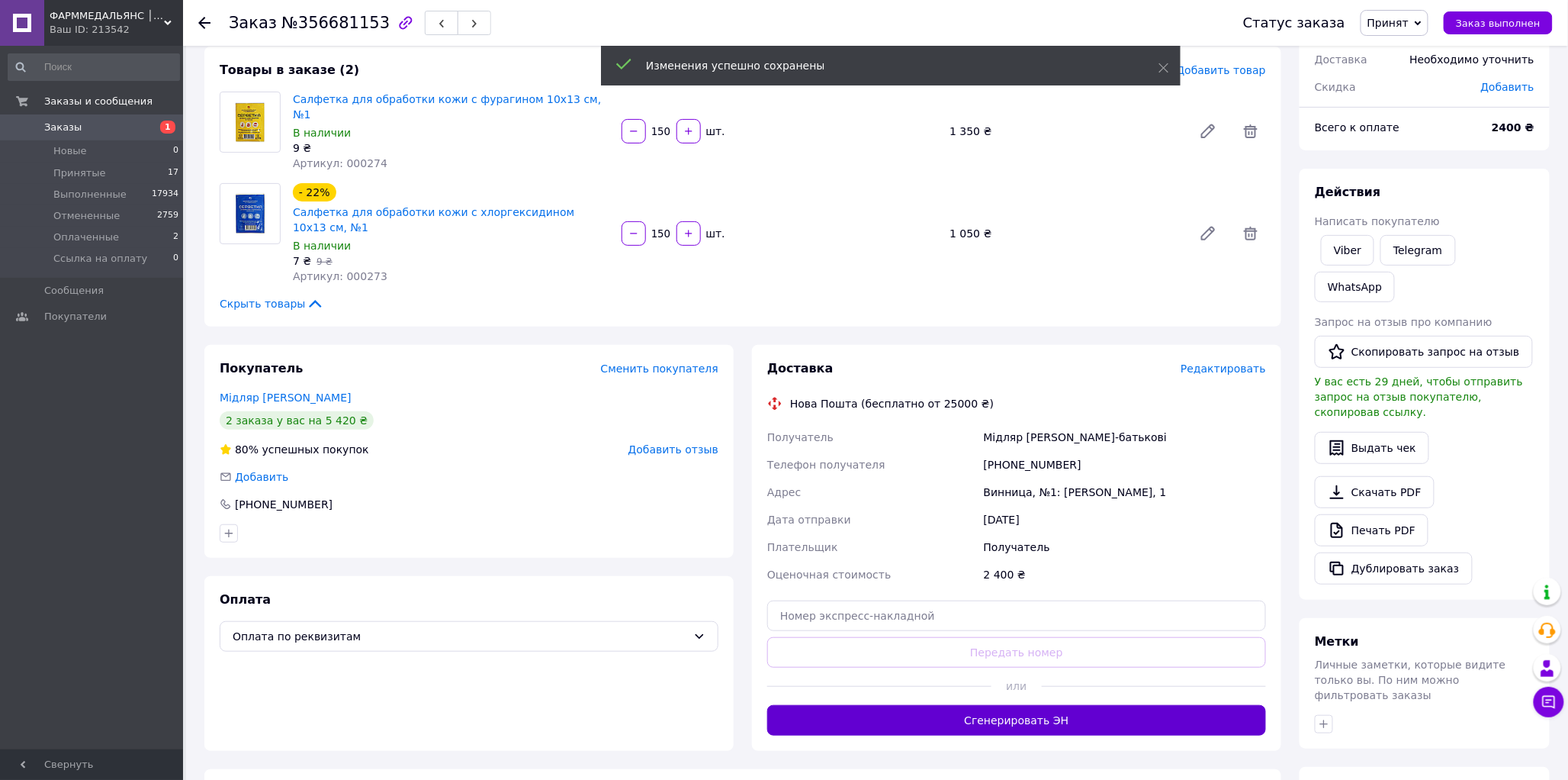
click at [1098, 705] on button "Сгенерировать ЭН" at bounding box center [1017, 720] width 499 height 30
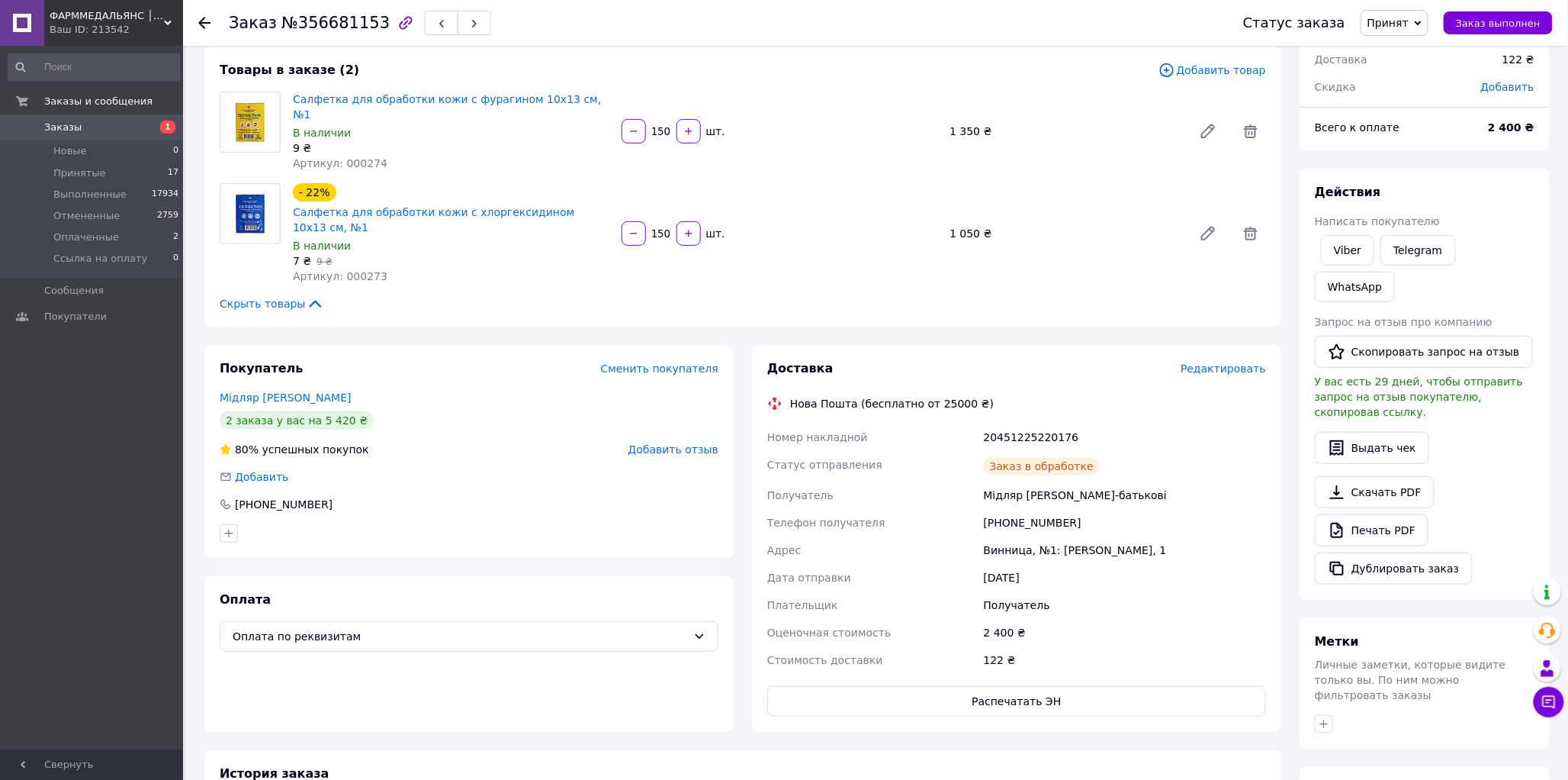
click at [1422, 22] on icon at bounding box center [1418, 23] width 7 height 5
click at [1419, 49] on li "Выполнен" at bounding box center [1416, 53] width 109 height 23
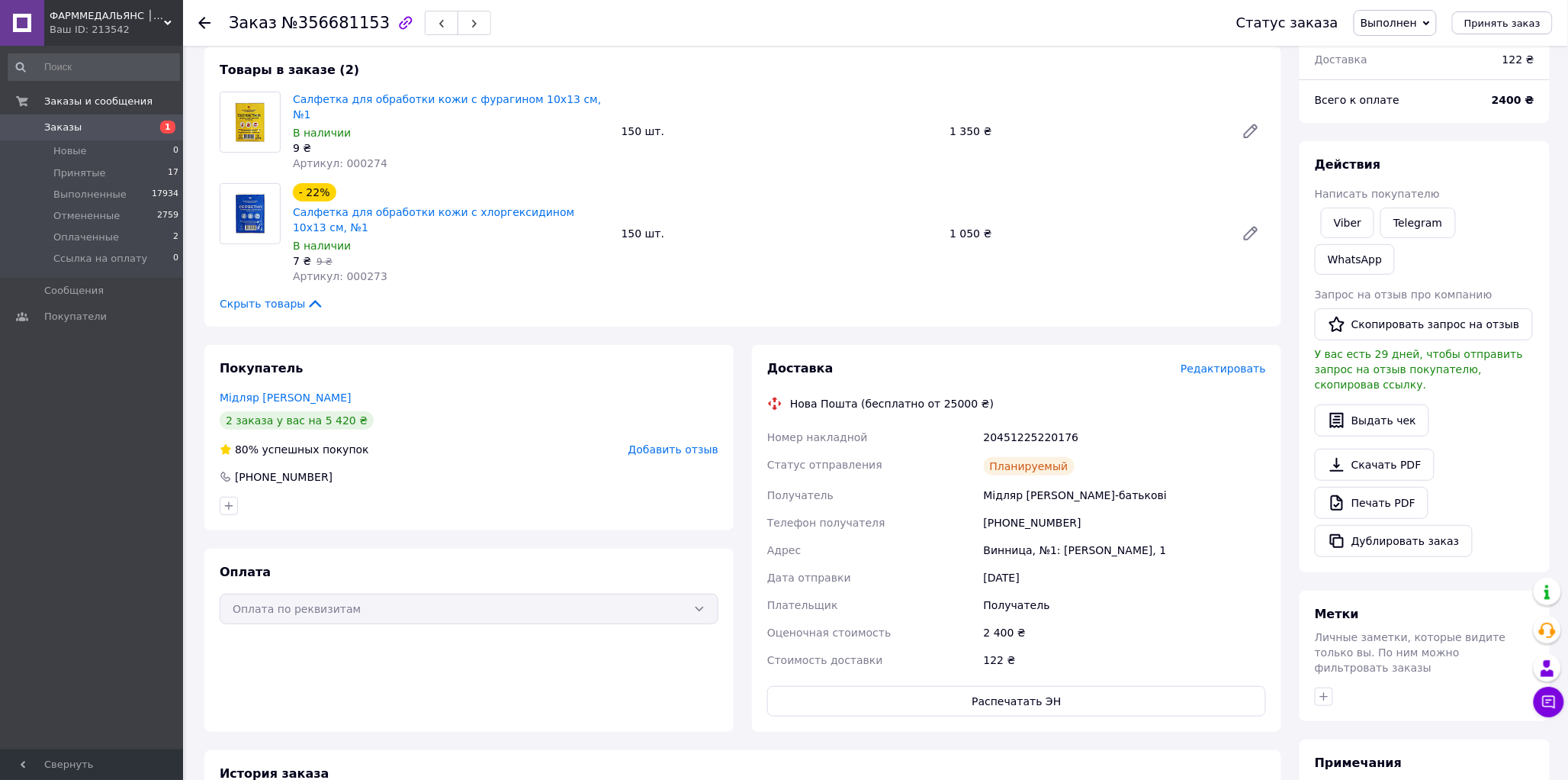
click at [209, 19] on icon at bounding box center [204, 22] width 12 height 12
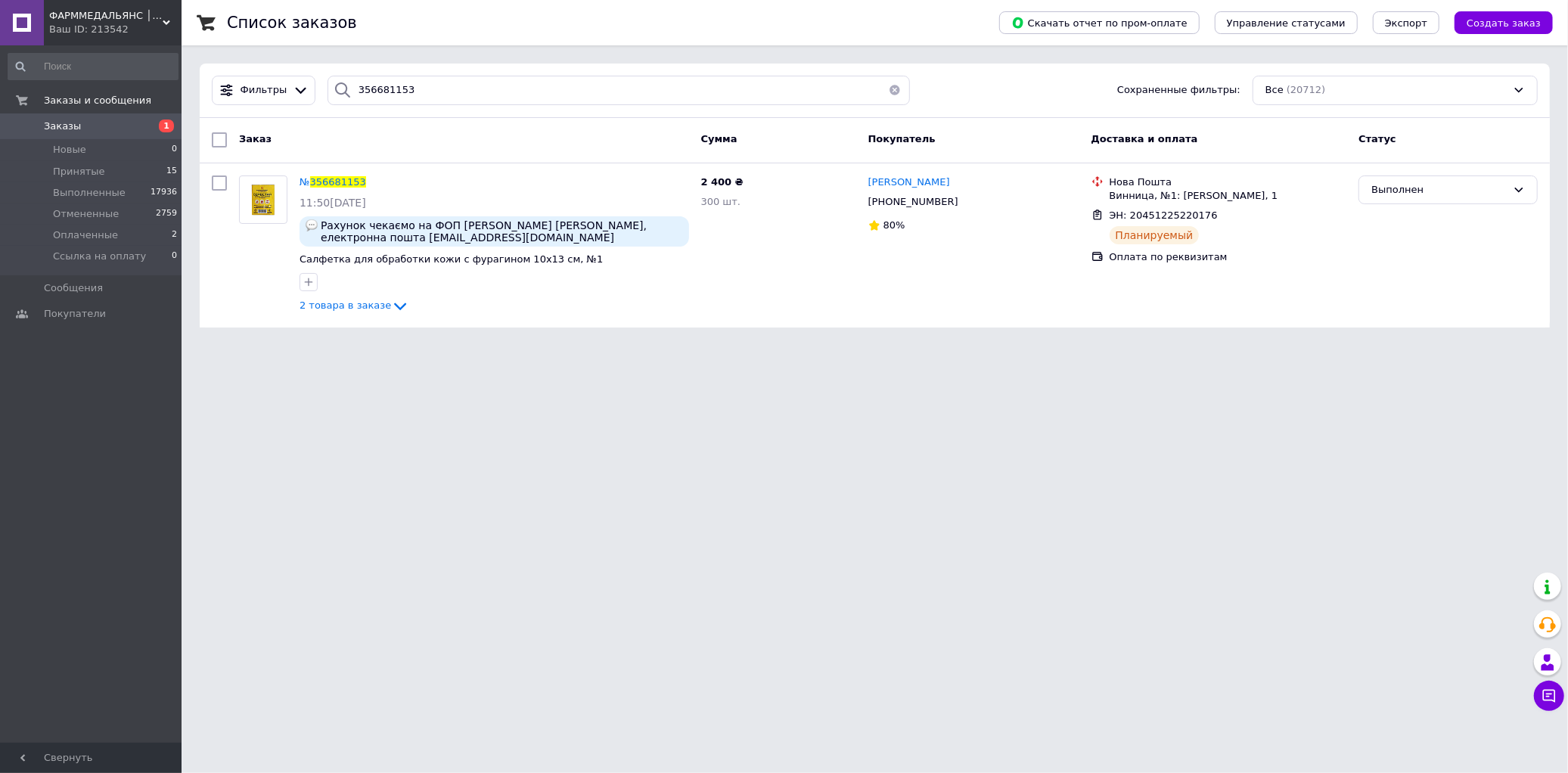
click at [891, 87] on button "button" at bounding box center [895, 90] width 30 height 29
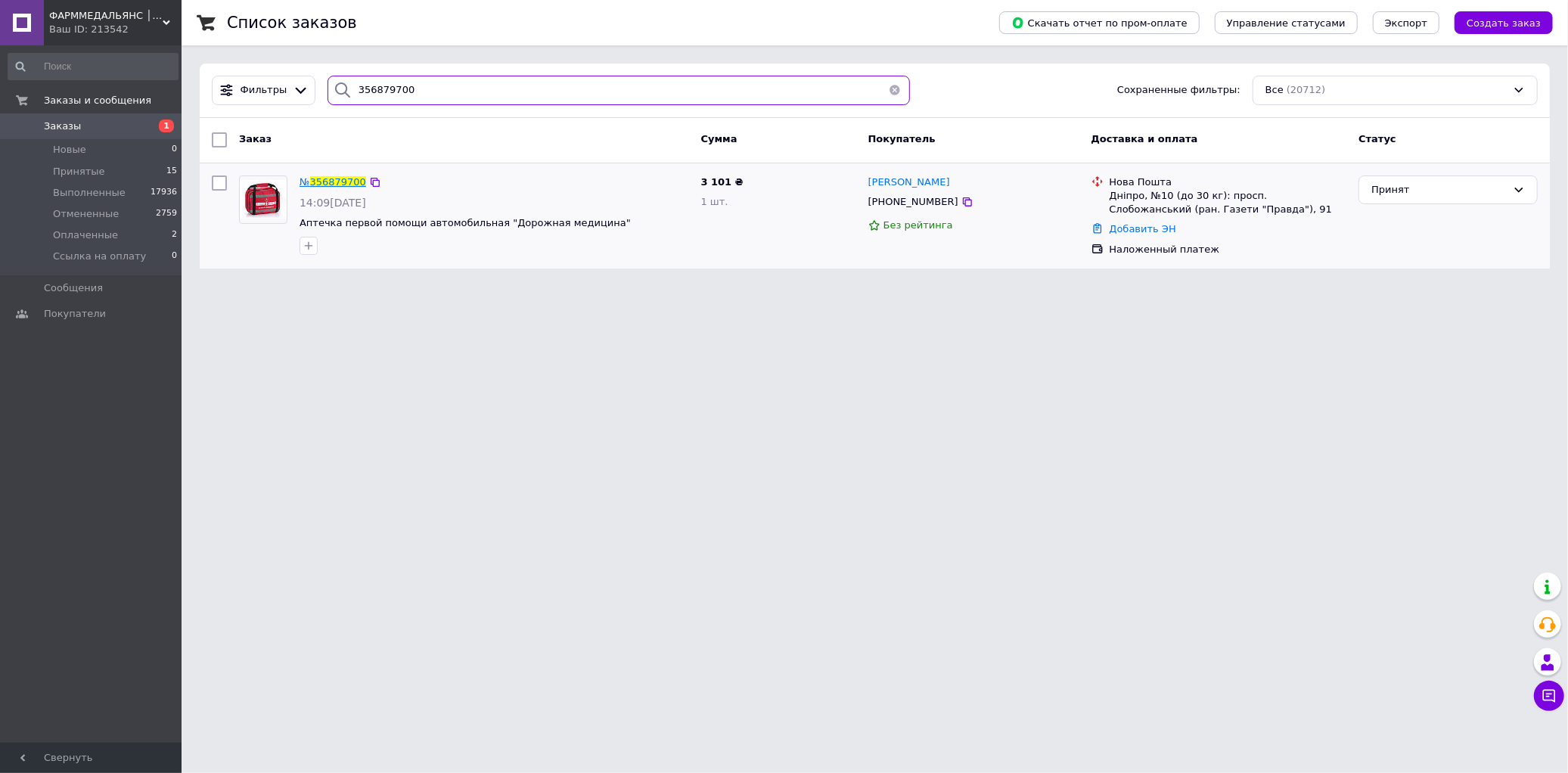
type input "356879700"
click at [336, 179] on span "356879700" at bounding box center [338, 182] width 56 height 11
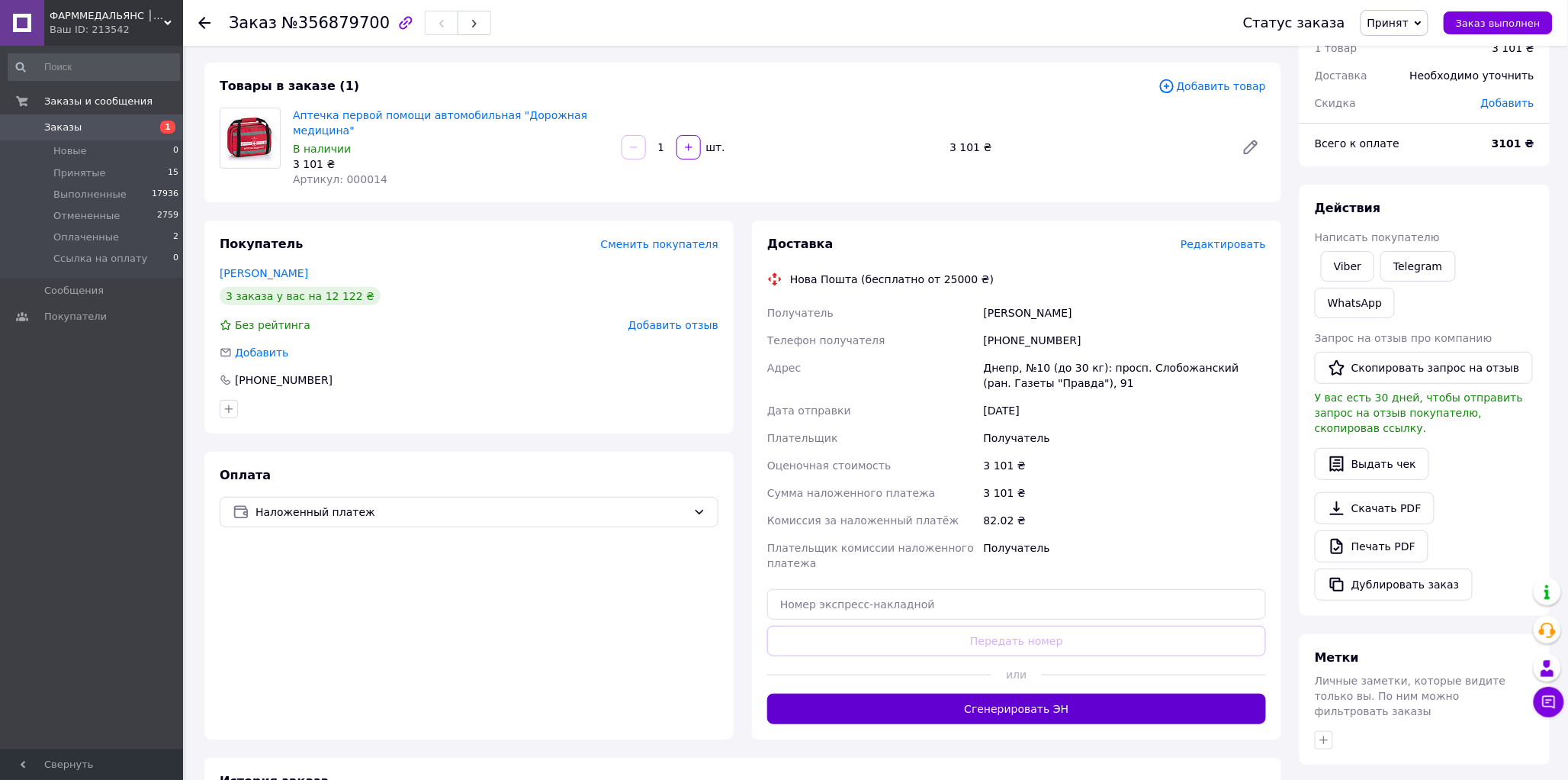
scroll to position [170, 0]
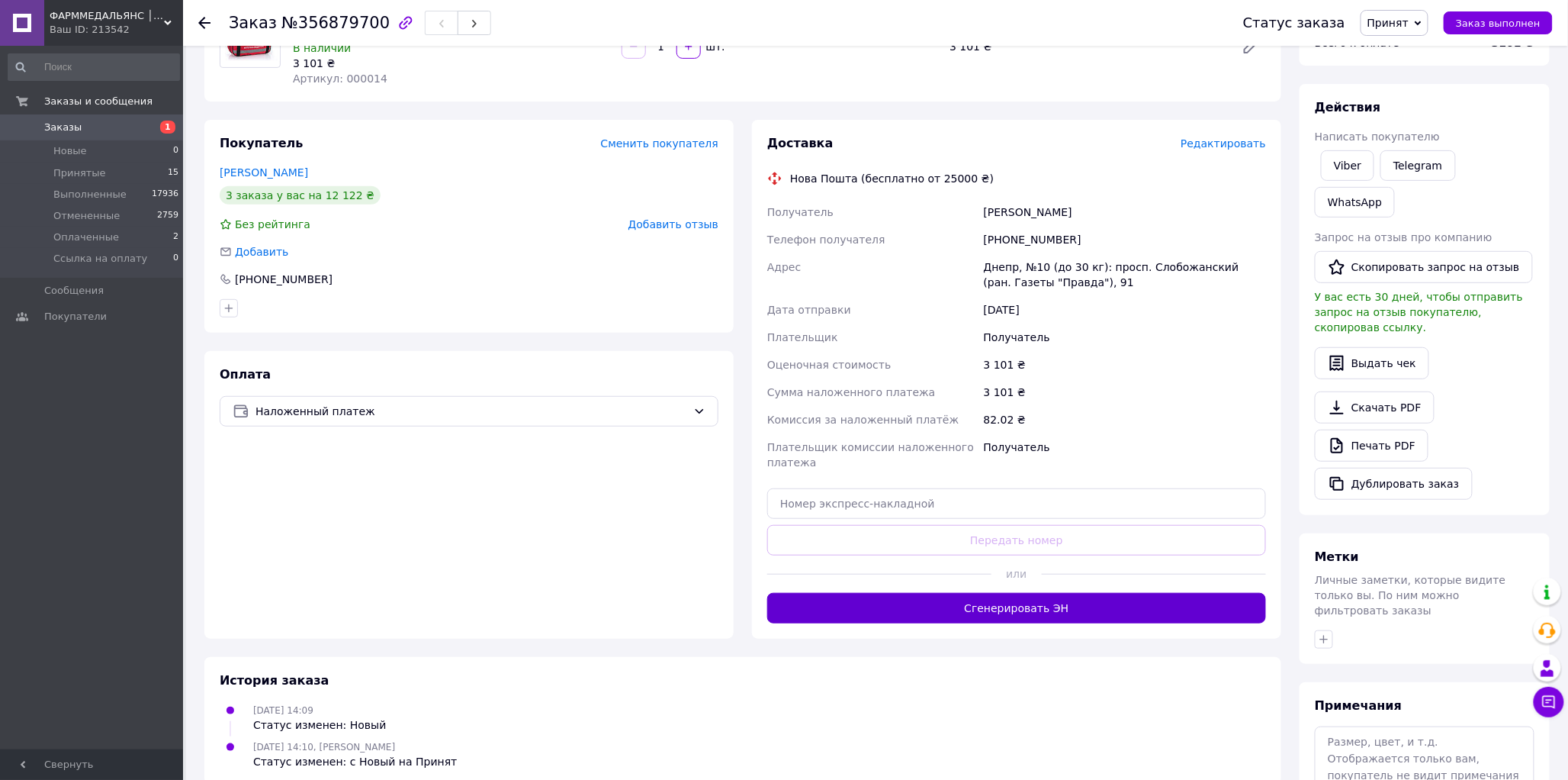
click at [1063, 597] on button "Сгенерировать ЭН" at bounding box center [1017, 608] width 499 height 30
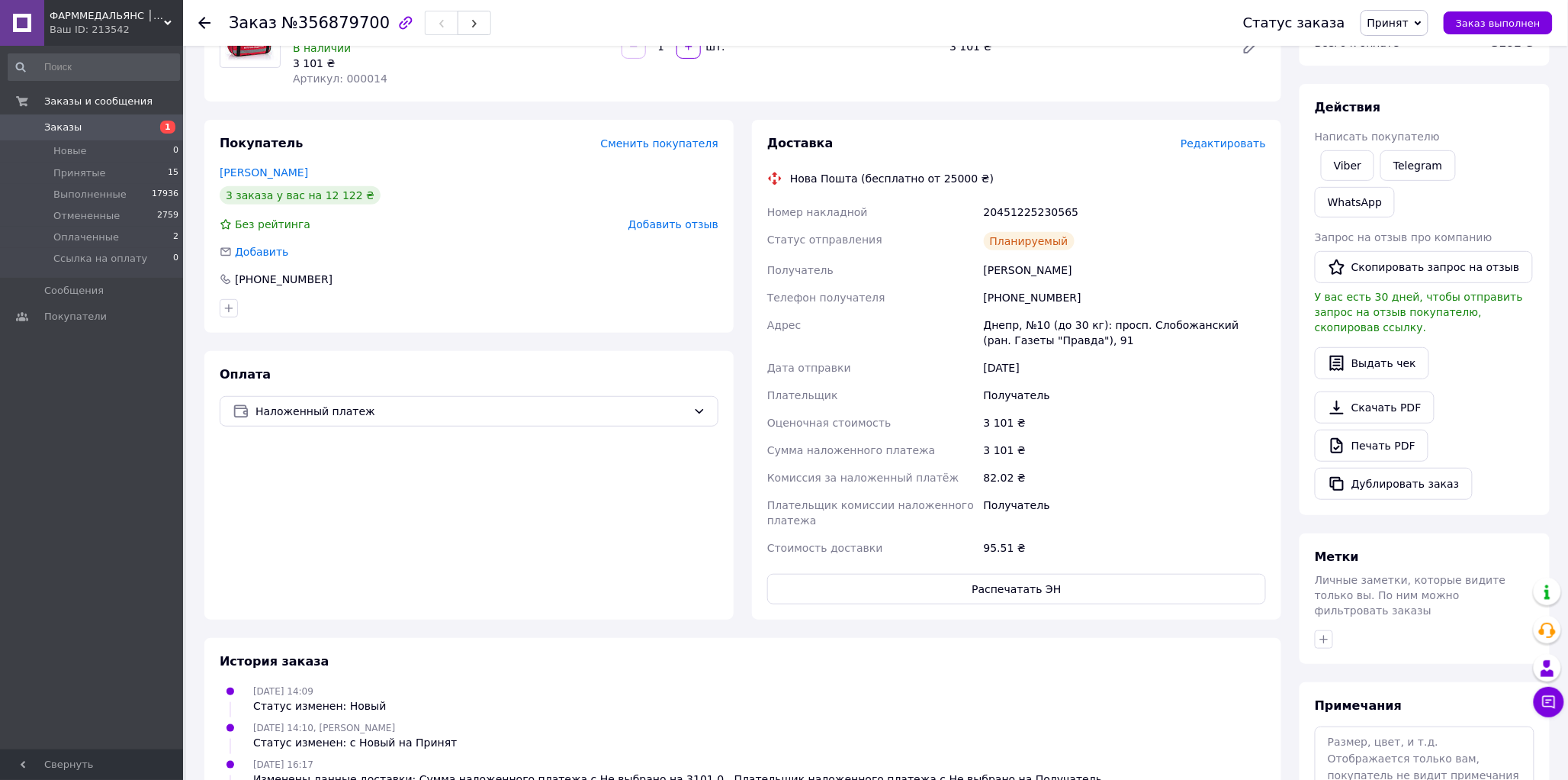
click at [1422, 20] on icon at bounding box center [1418, 23] width 7 height 7
click at [1417, 58] on li "Выполнен" at bounding box center [1416, 53] width 109 height 23
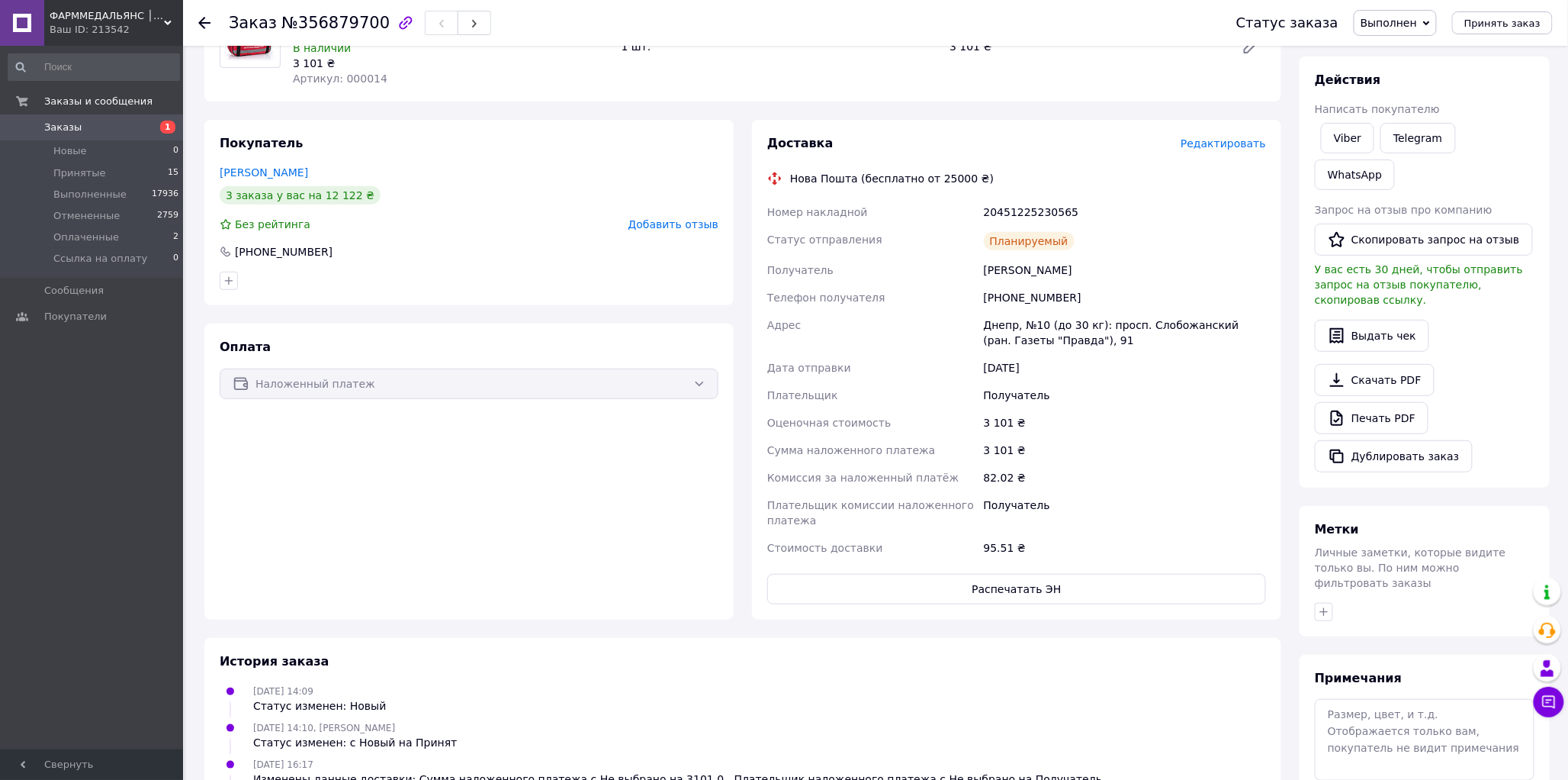
click at [201, 18] on icon at bounding box center [204, 22] width 12 height 12
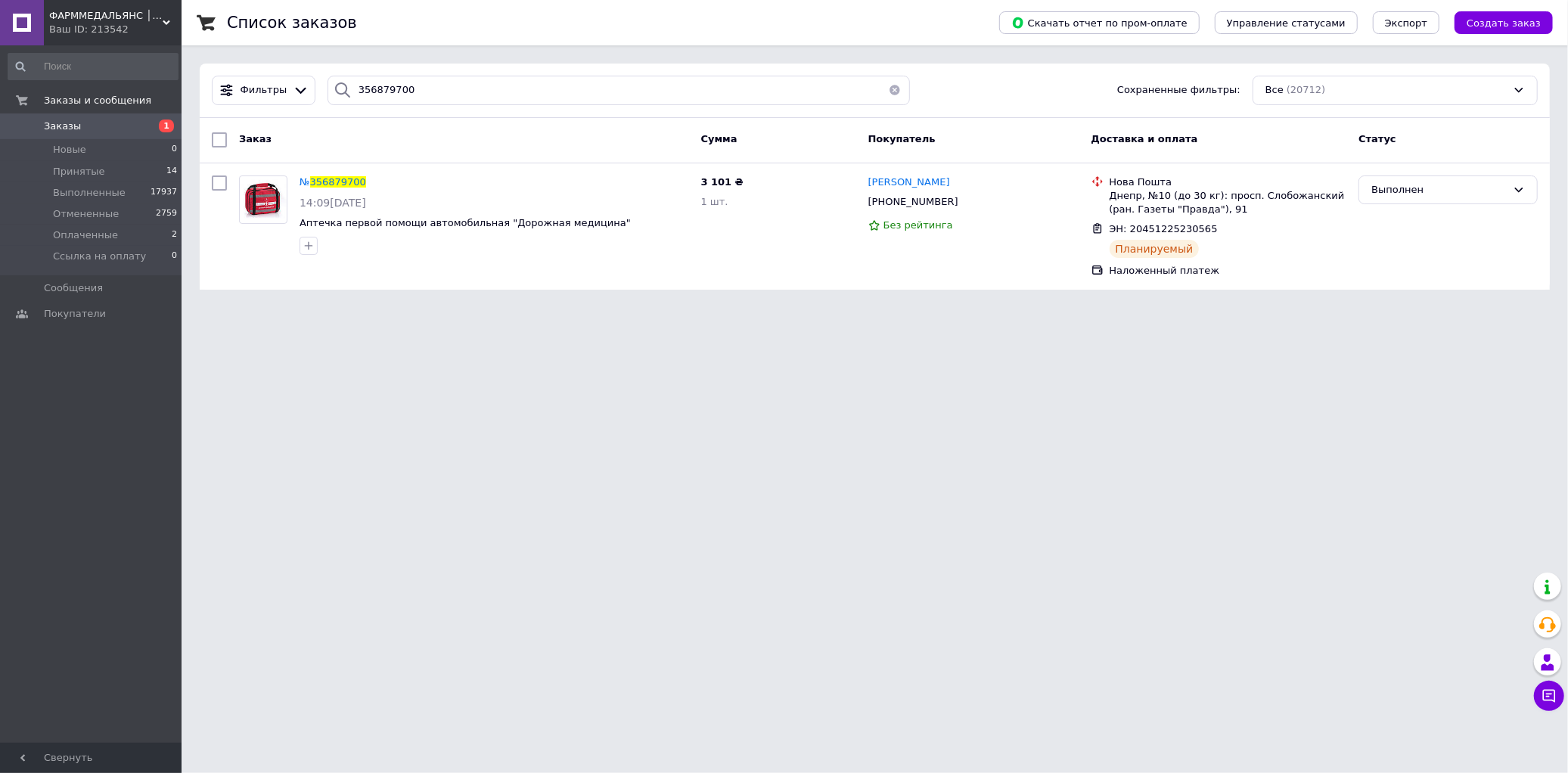
click at [890, 88] on button "button" at bounding box center [895, 90] width 30 height 29
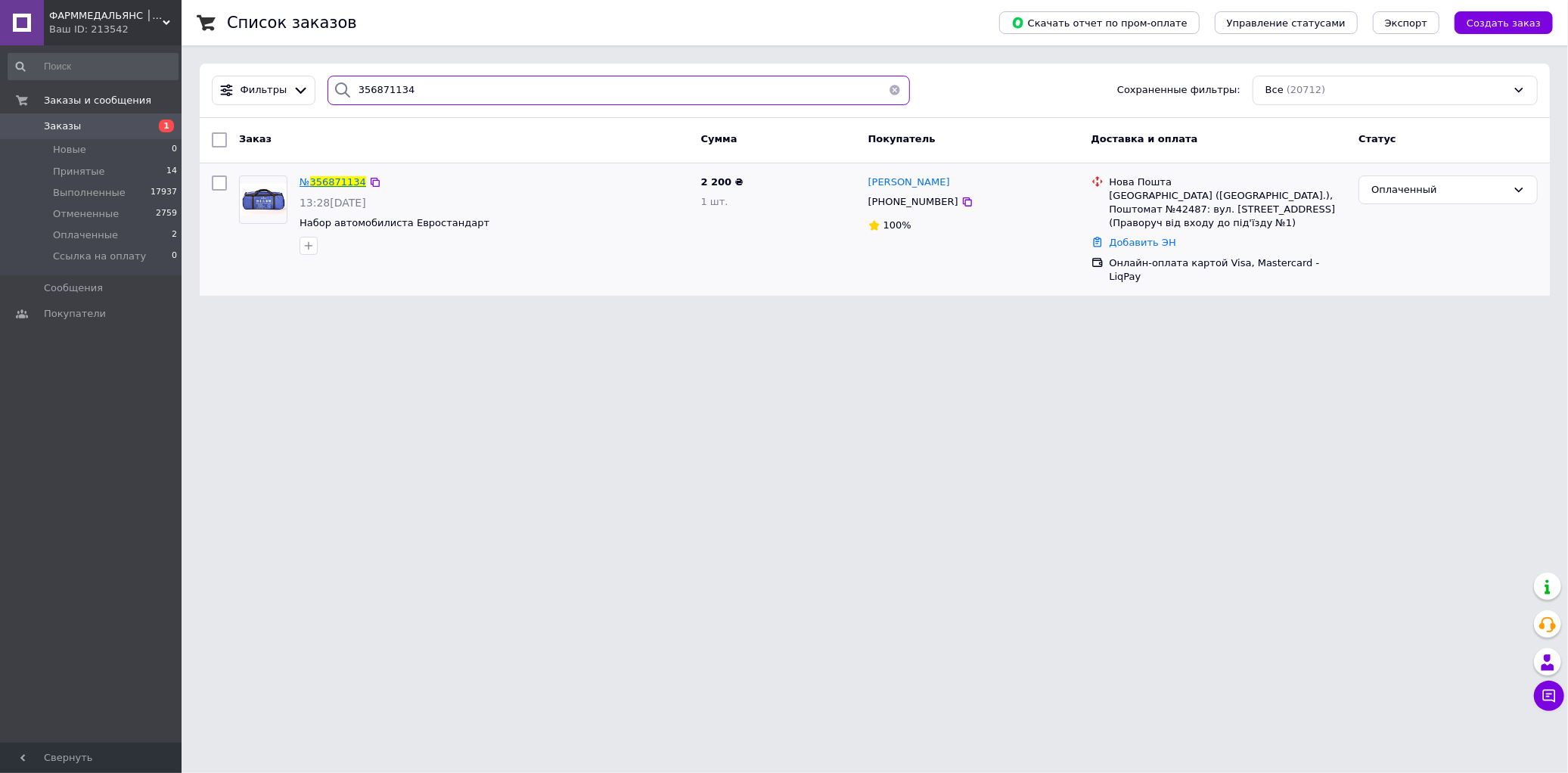
type input "356871134"
click at [340, 179] on span "356871134" at bounding box center [338, 182] width 56 height 11
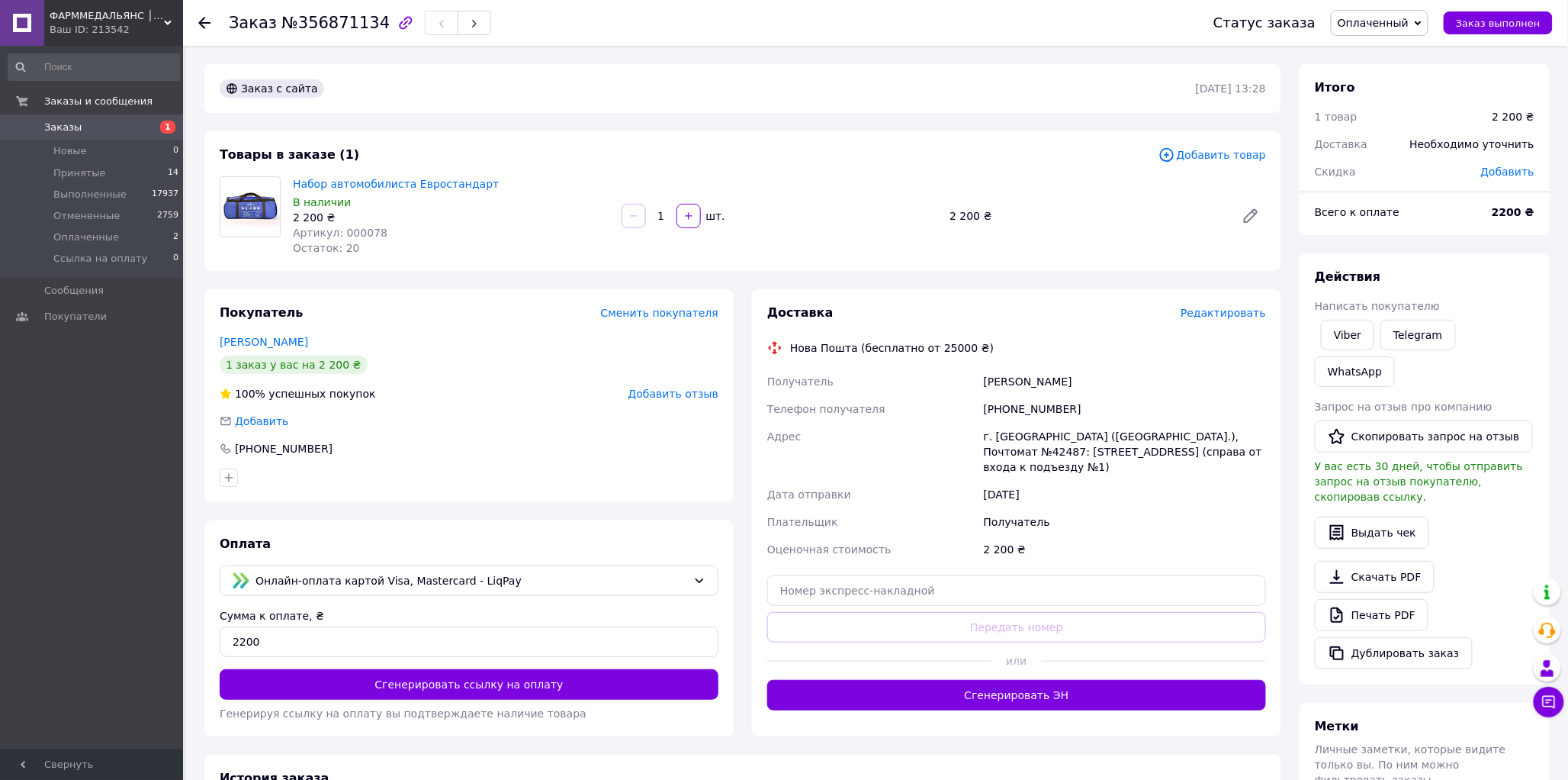
drag, startPoint x: 1101, startPoint y: 377, endPoint x: 966, endPoint y: 369, distance: 135.2
click at [966, 369] on div "Получатель [PERSON_NAME] Телефон получателя [PHONE_NUMBER] Адрес г. [GEOGRAPHIC…" at bounding box center [1017, 465] width 505 height 195
copy div "Получатель [PERSON_NAME]"
click at [1023, 405] on div "[PHONE_NUMBER]" at bounding box center [1125, 409] width 288 height 27
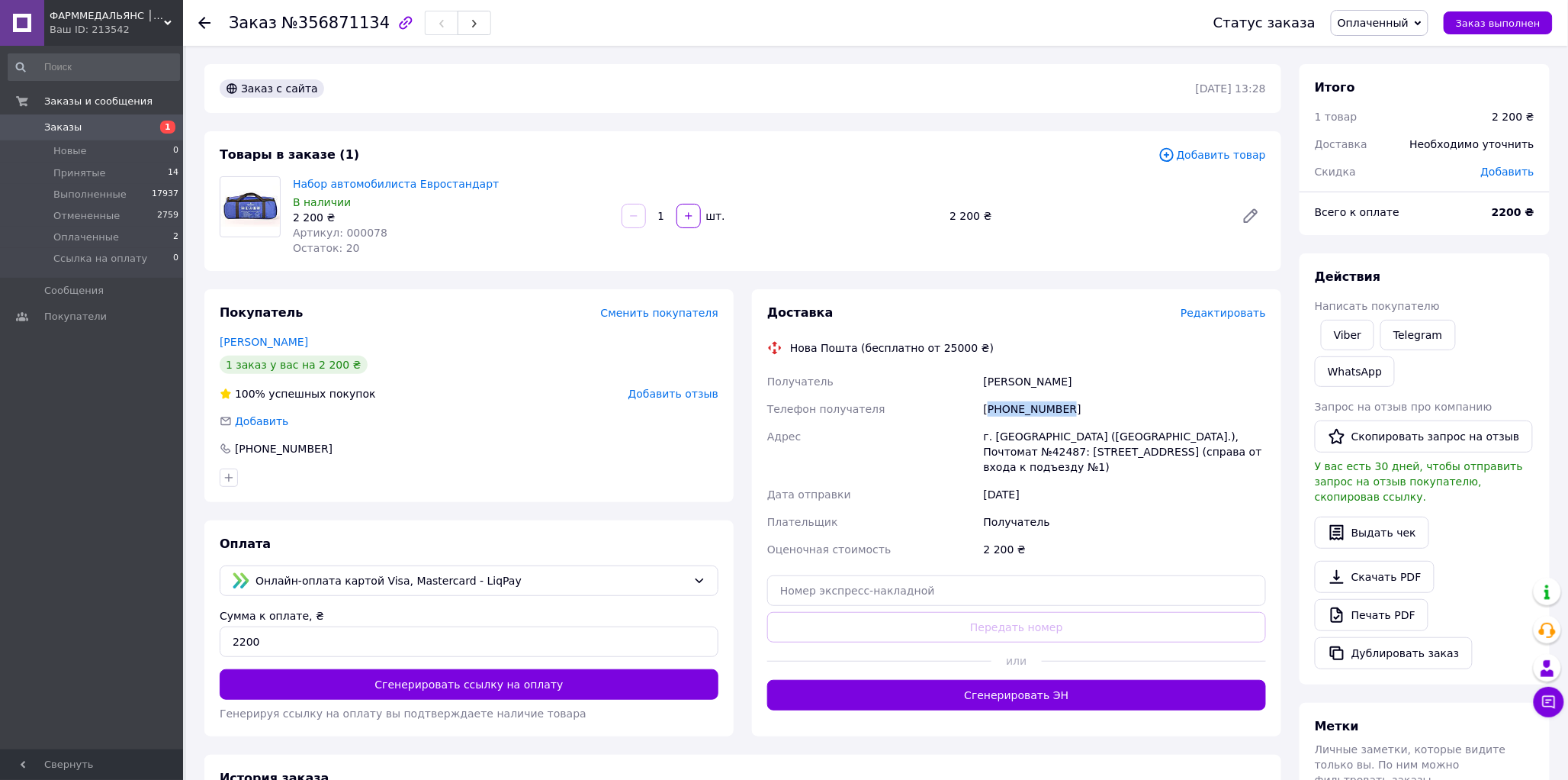
copy div "380937693763"
click at [323, 18] on span "№356871134" at bounding box center [335, 22] width 108 height 18
copy span "356871134"
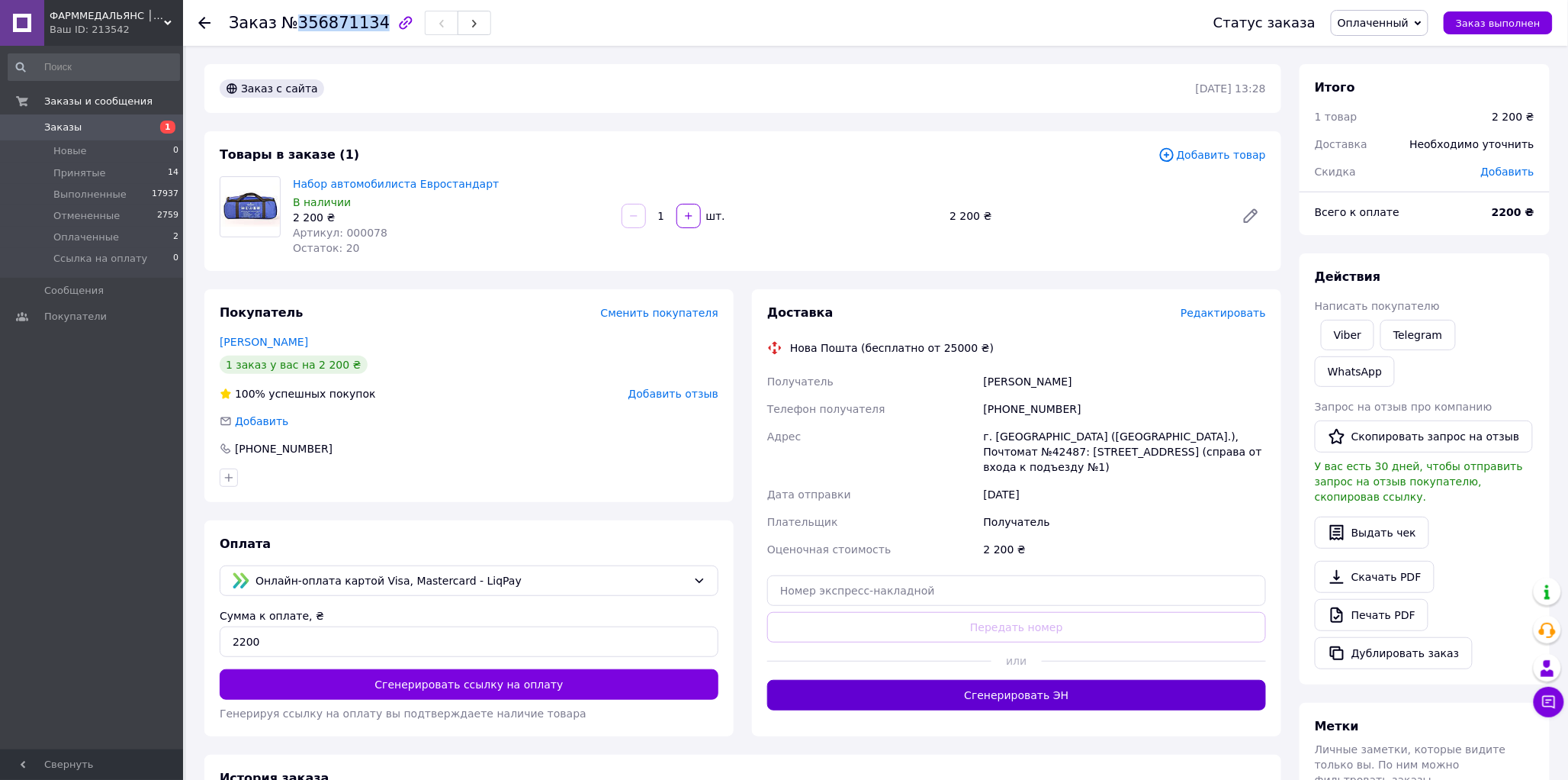
click at [1094, 684] on button "Сгенерировать ЭН" at bounding box center [1017, 696] width 499 height 30
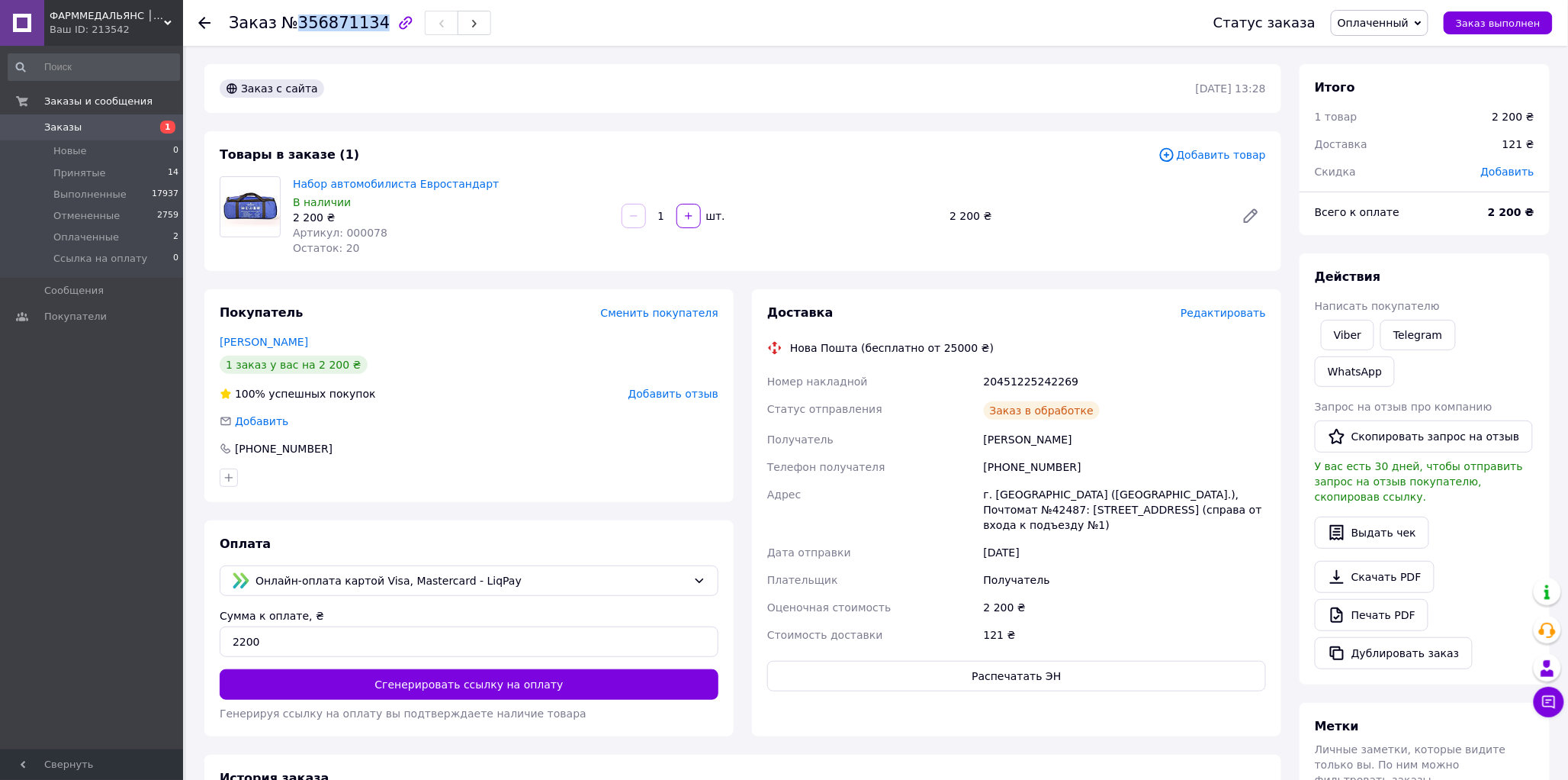
click at [1427, 19] on div "Оплаченный Принят Выполнен Отменен Ссылка на оплату" at bounding box center [1380, 22] width 98 height 26
click at [1407, 84] on li "Выполнен" at bounding box center [1386, 76] width 109 height 23
